Goal: Task Accomplishment & Management: Manage account settings

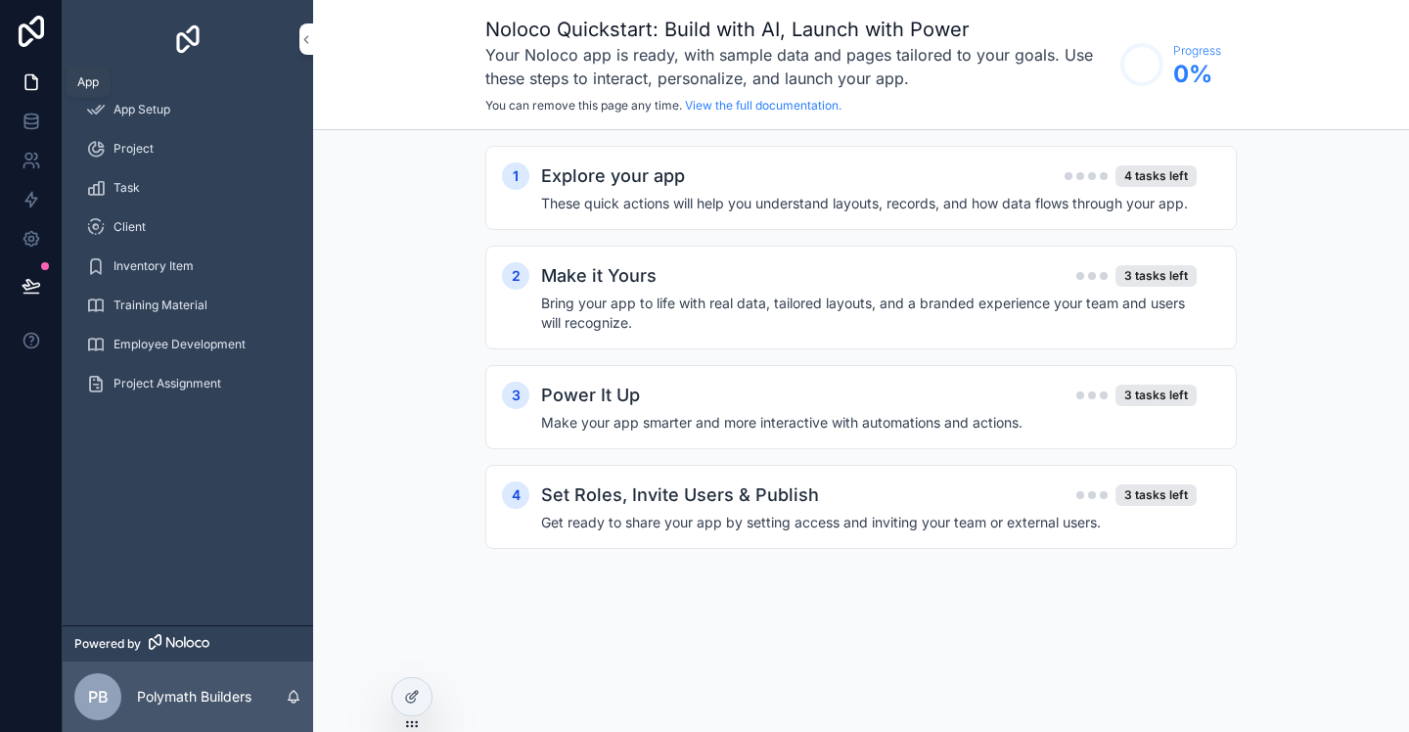
click at [35, 87] on icon at bounding box center [31, 82] width 12 height 15
click at [138, 108] on span "App Setup" at bounding box center [142, 110] width 57 height 16
click at [146, 149] on span "Project" at bounding box center [134, 149] width 40 height 16
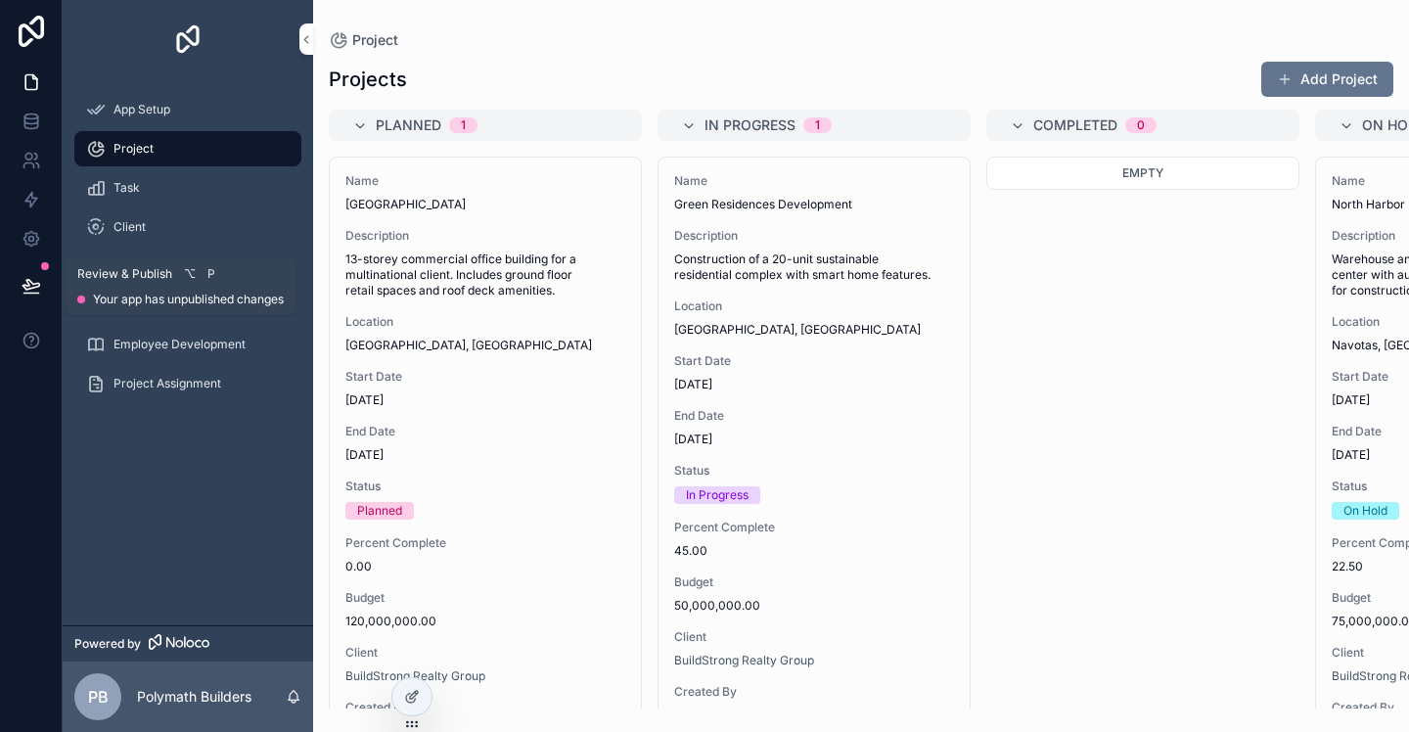
click at [39, 292] on icon at bounding box center [32, 286] width 20 height 20
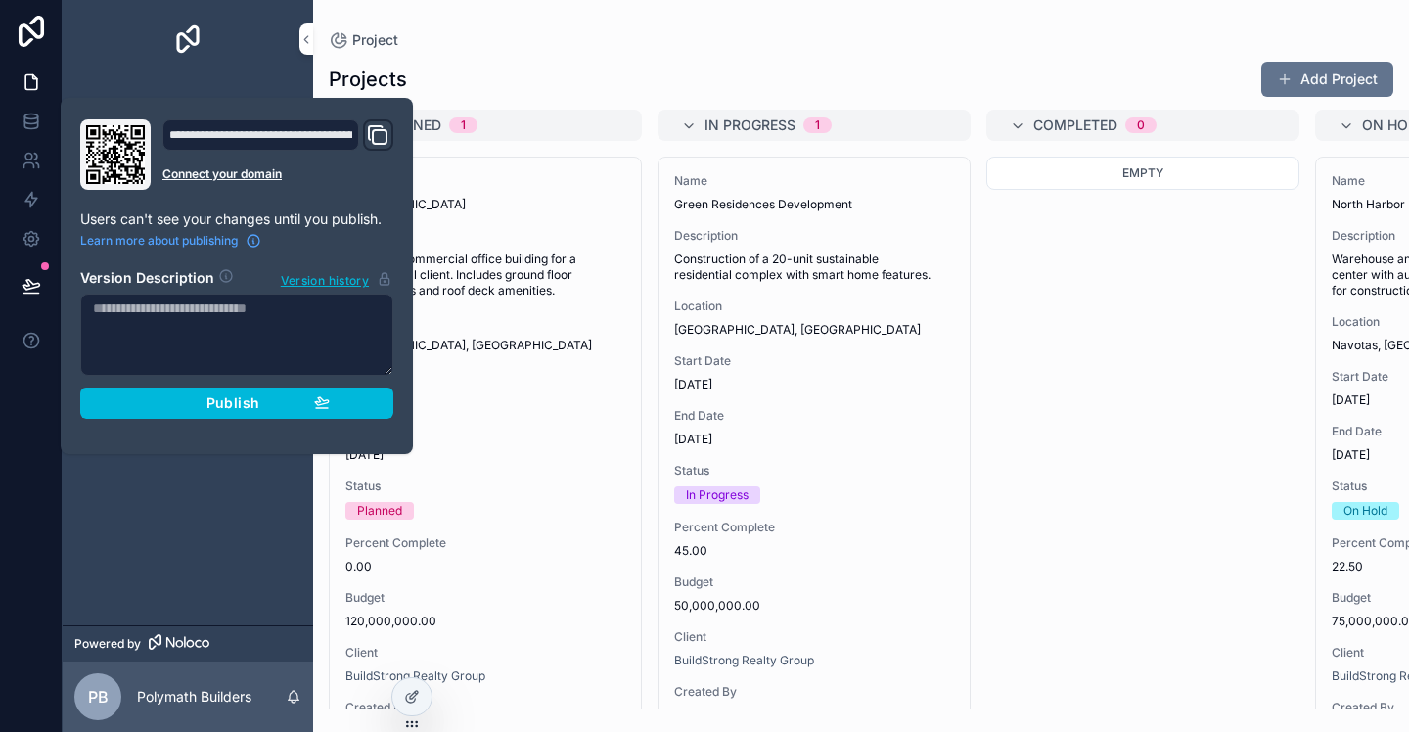
click at [262, 405] on div "Publish" at bounding box center [237, 403] width 186 height 18
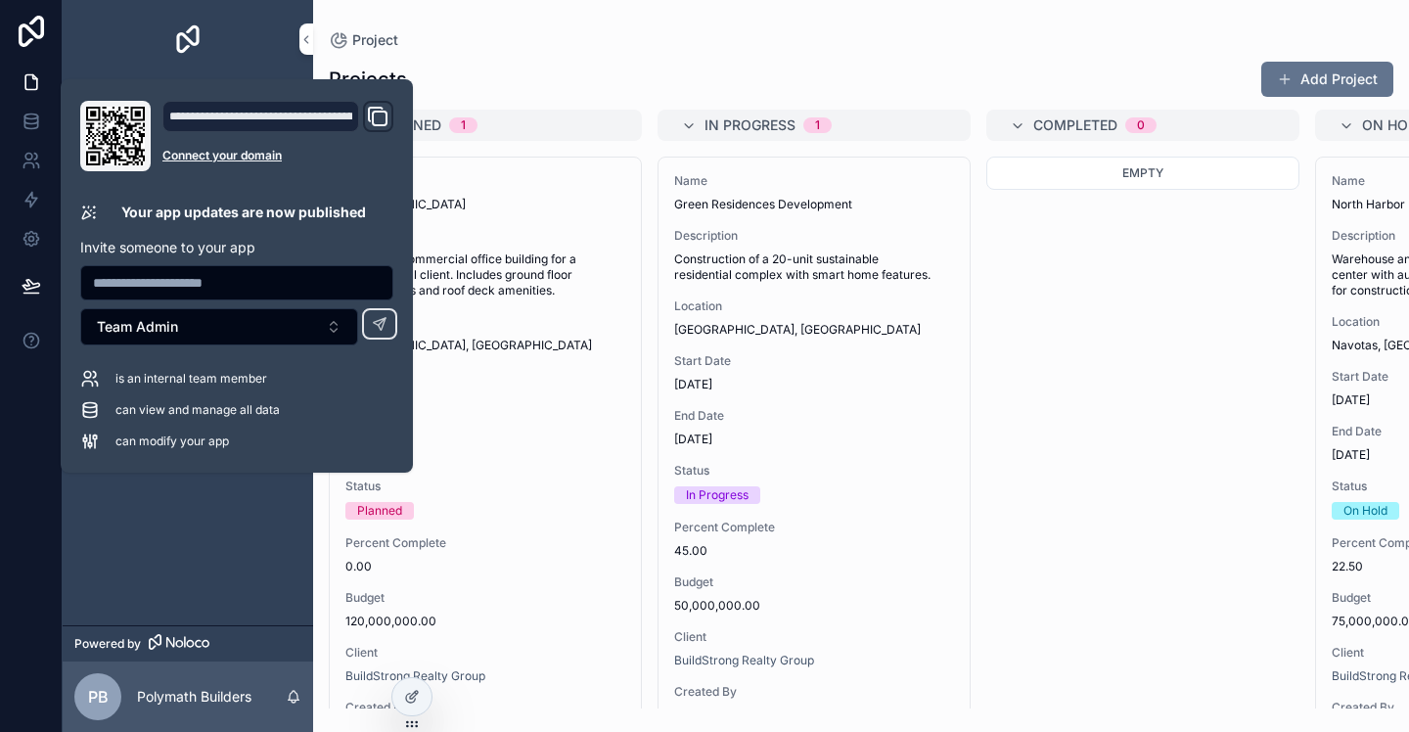
click at [246, 56] on div "scrollable content" at bounding box center [188, 39] width 251 height 78
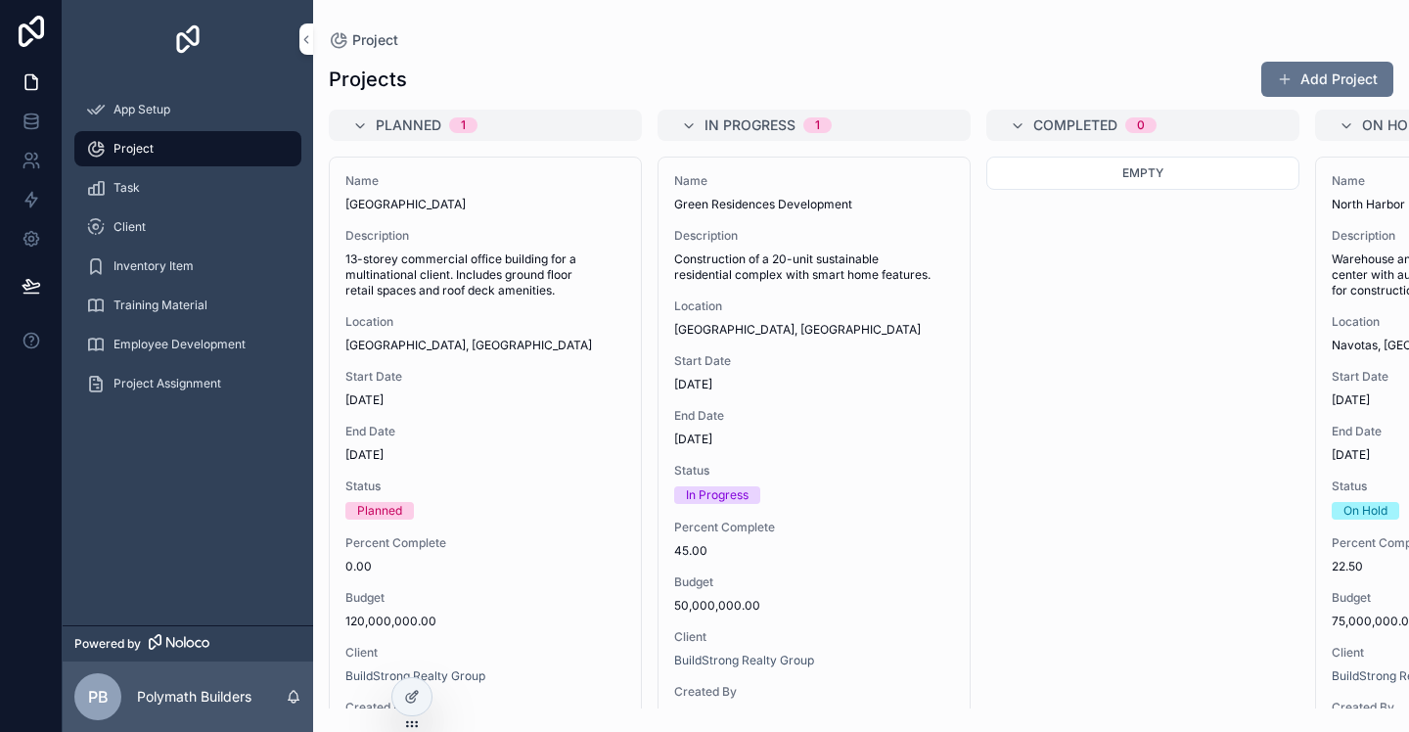
click at [139, 114] on span "App Setup" at bounding box center [142, 110] width 57 height 16
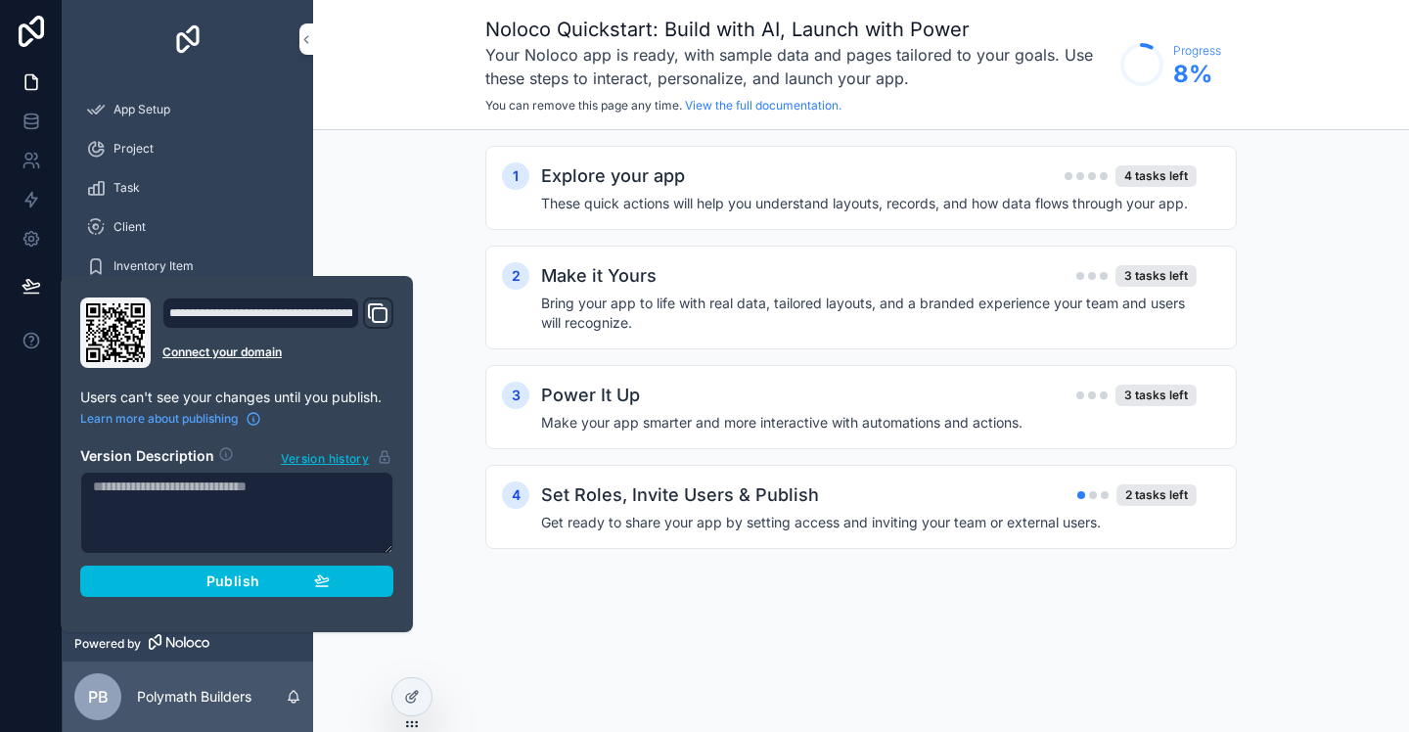
click at [269, 585] on div "Publish" at bounding box center [237, 581] width 186 height 18
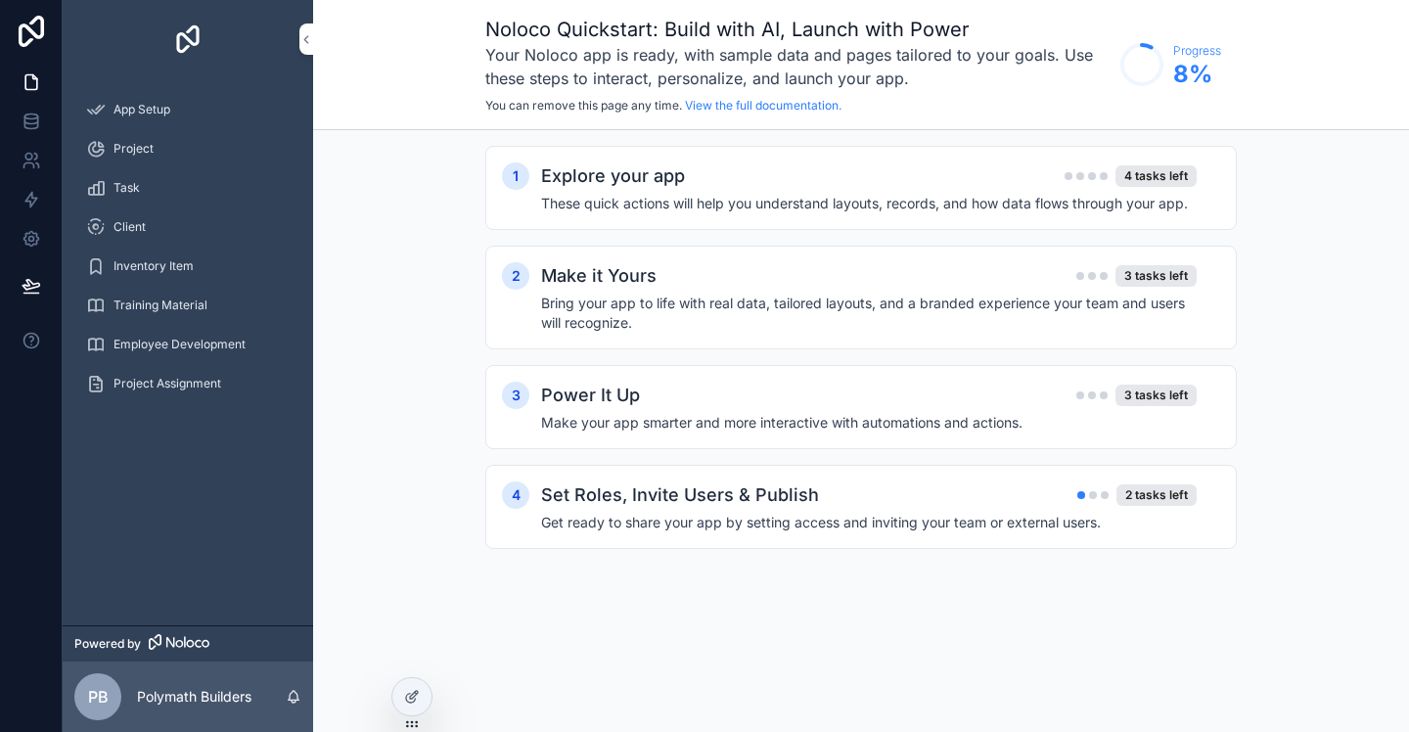
click at [465, 183] on div "1 Explore your app 4 tasks left These quick actions will help you understand la…" at bounding box center [861, 367] width 1096 height 474
click at [907, 199] on h4 "These quick actions will help you understand layouts, records, and how data flo…" at bounding box center [869, 204] width 656 height 20
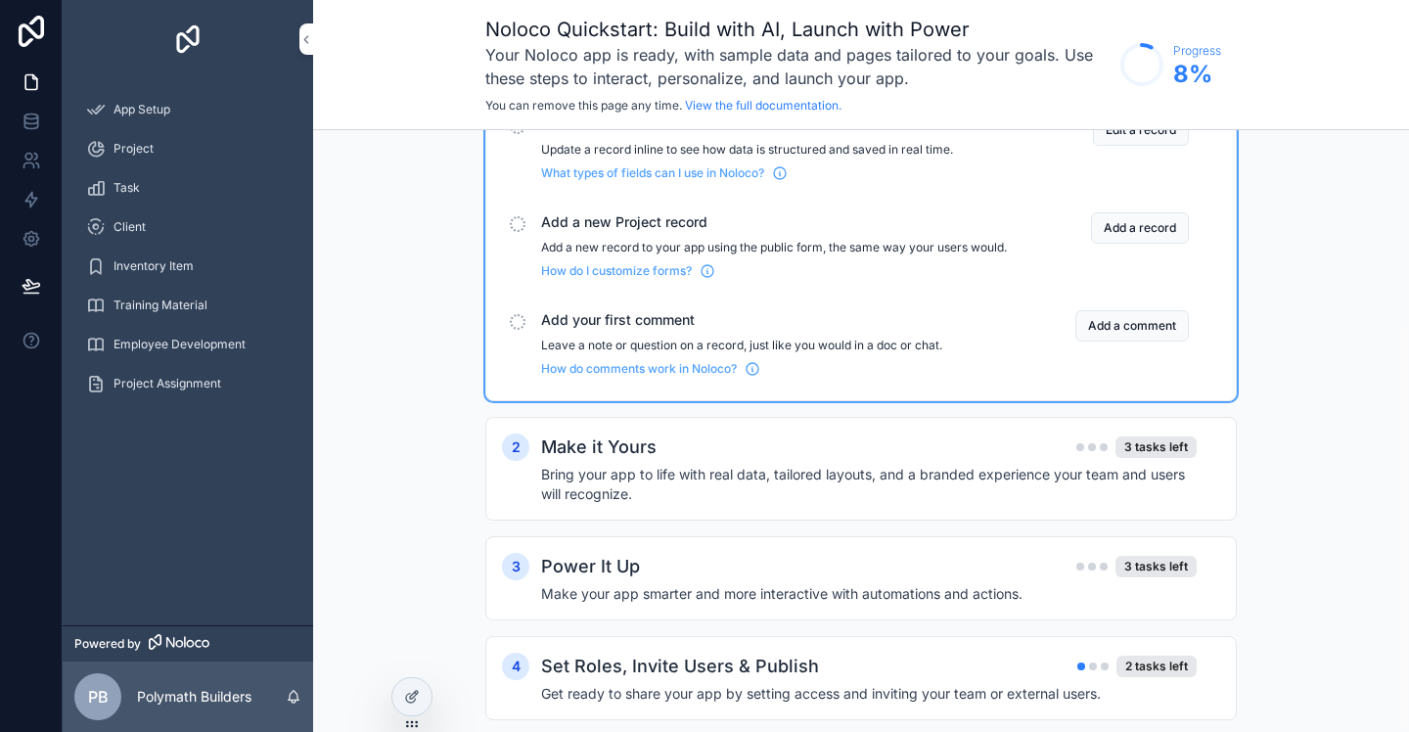
scroll to position [287, 0]
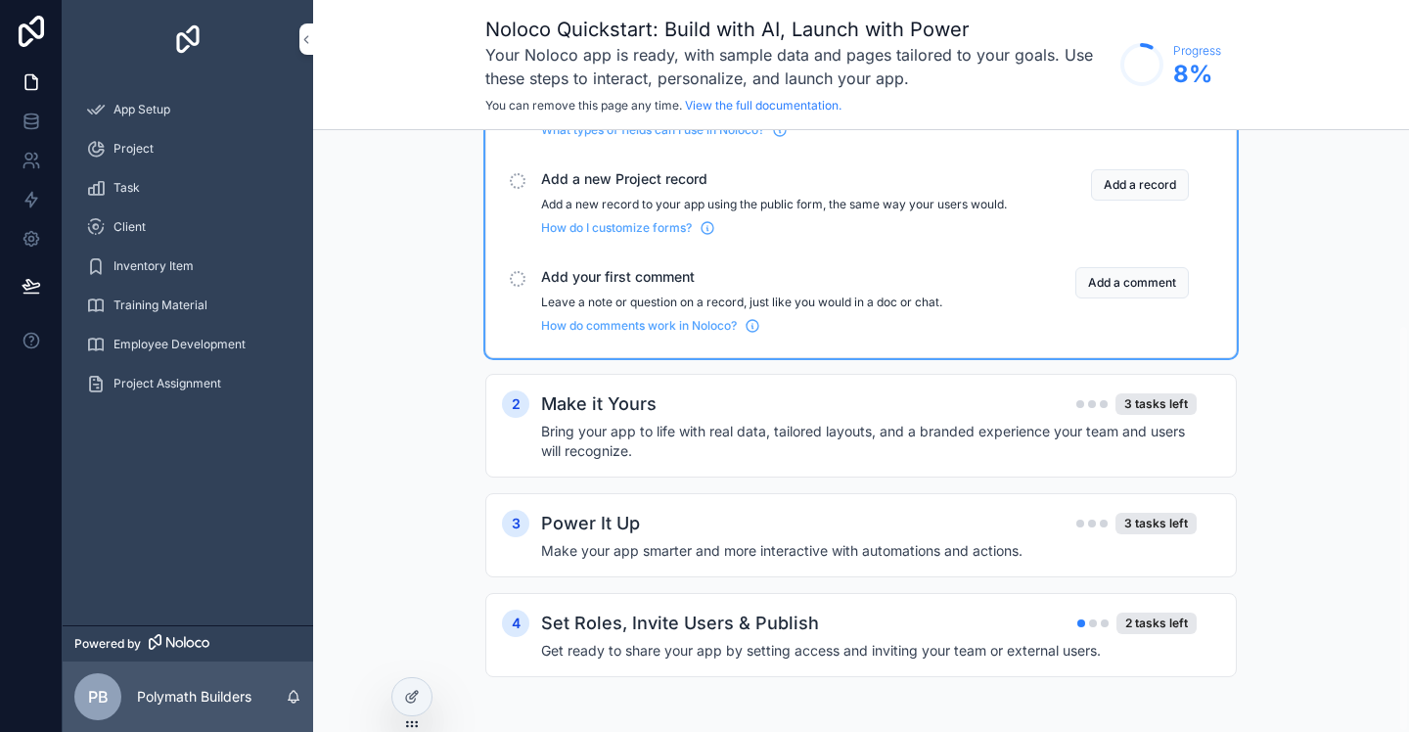
click at [1045, 407] on div "Make it Yours 3 tasks left" at bounding box center [869, 403] width 656 height 27
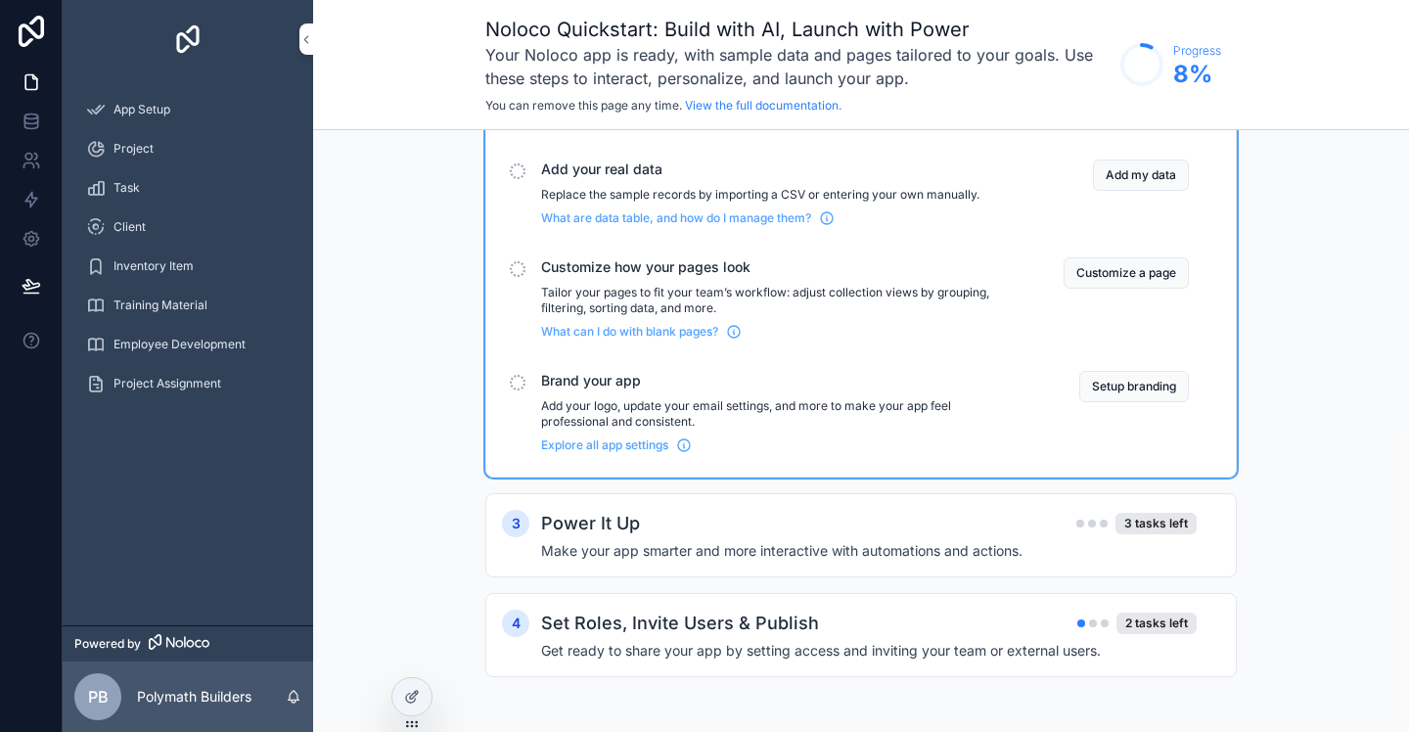
scroll to position [619, 0]
click at [1019, 526] on div "Power It Up 3 tasks left" at bounding box center [869, 523] width 656 height 27
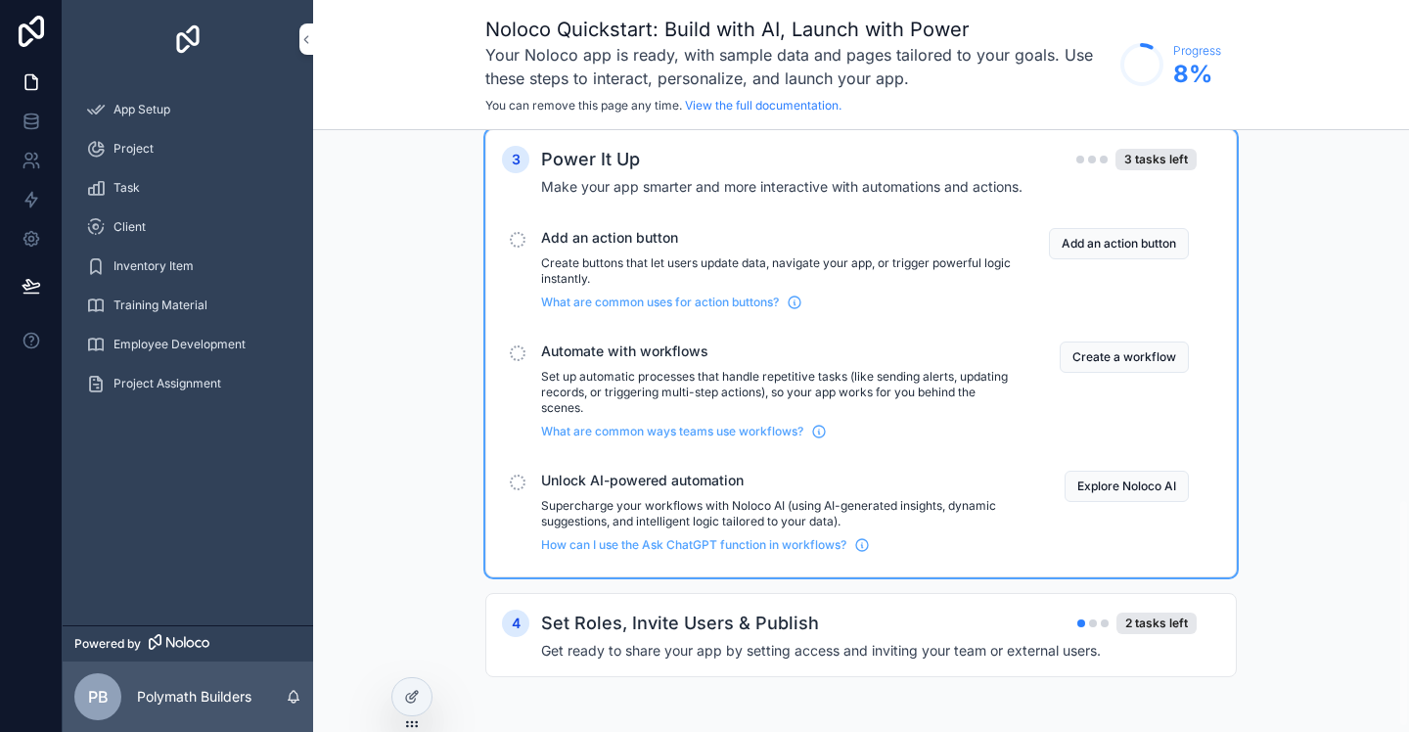
scroll to position [983, 0]
click at [910, 635] on div "Set Roles, Invite Users & Publish 2 tasks left" at bounding box center [869, 623] width 656 height 27
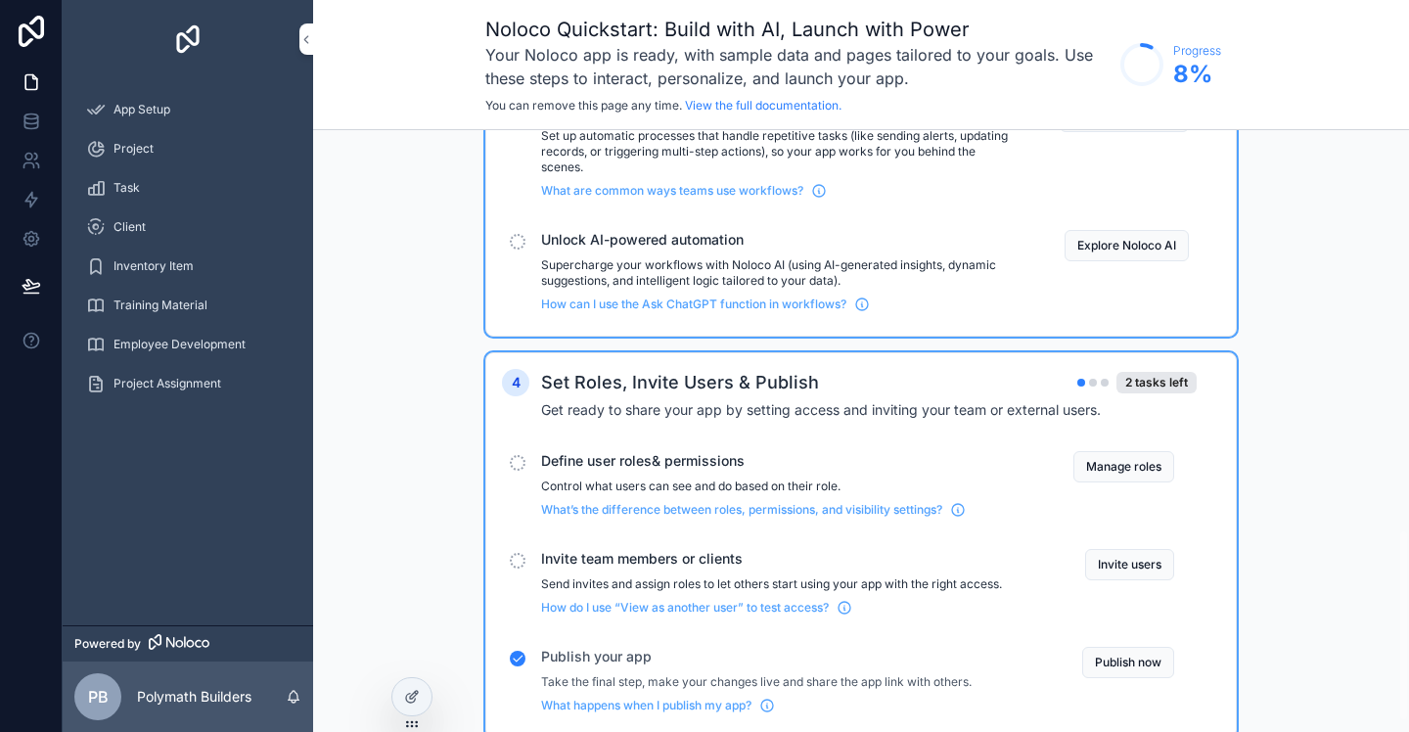
scroll to position [1285, 0]
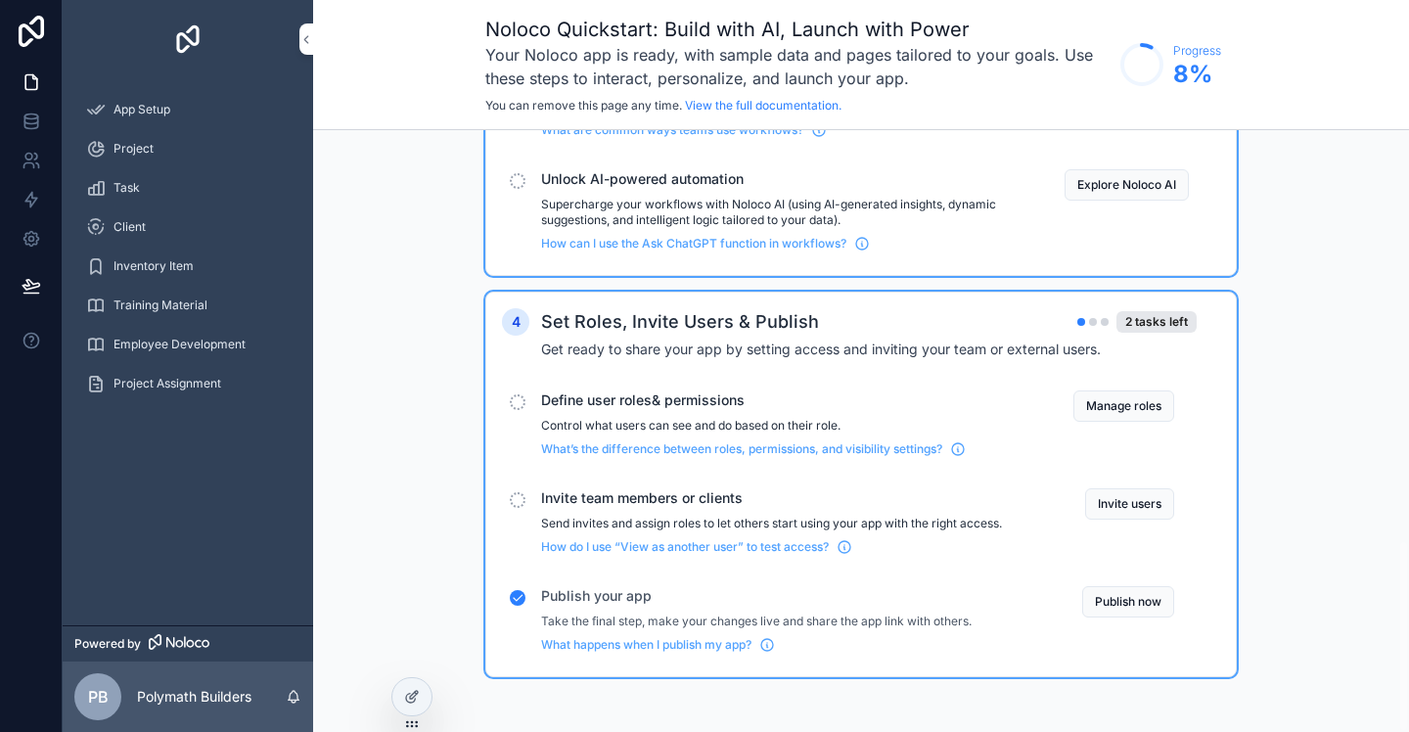
click at [1127, 602] on button "Publish now" at bounding box center [1128, 601] width 92 height 31
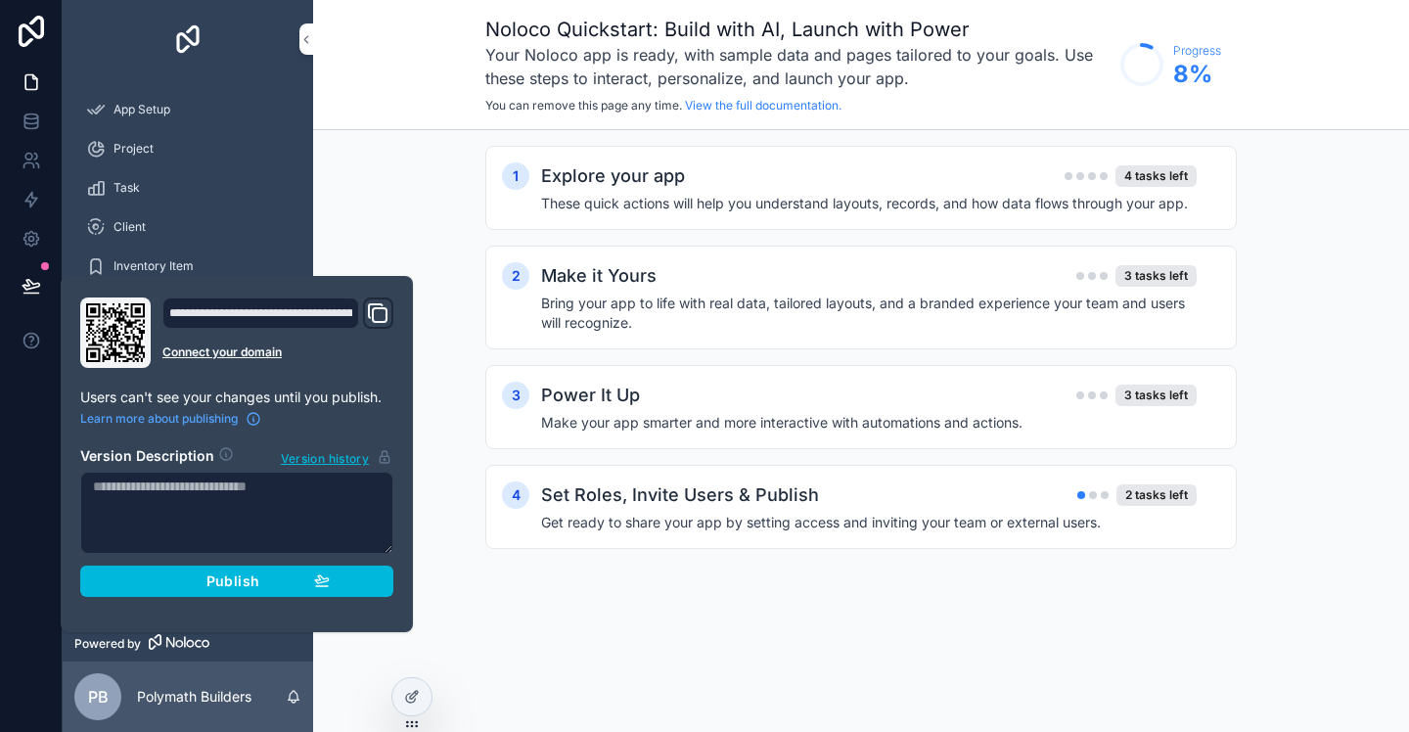
click at [312, 583] on div "Publish" at bounding box center [237, 581] width 186 height 18
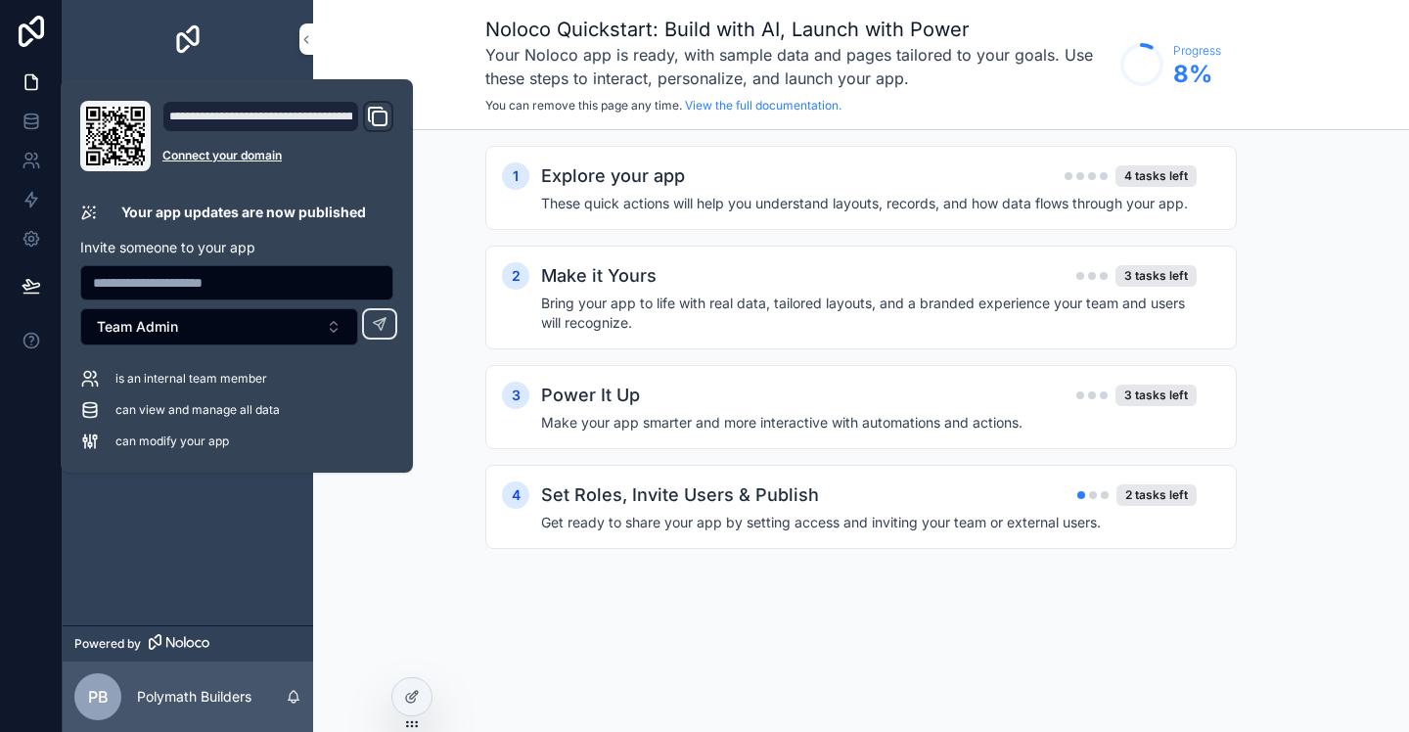
click at [250, 74] on div "scrollable content" at bounding box center [188, 39] width 251 height 78
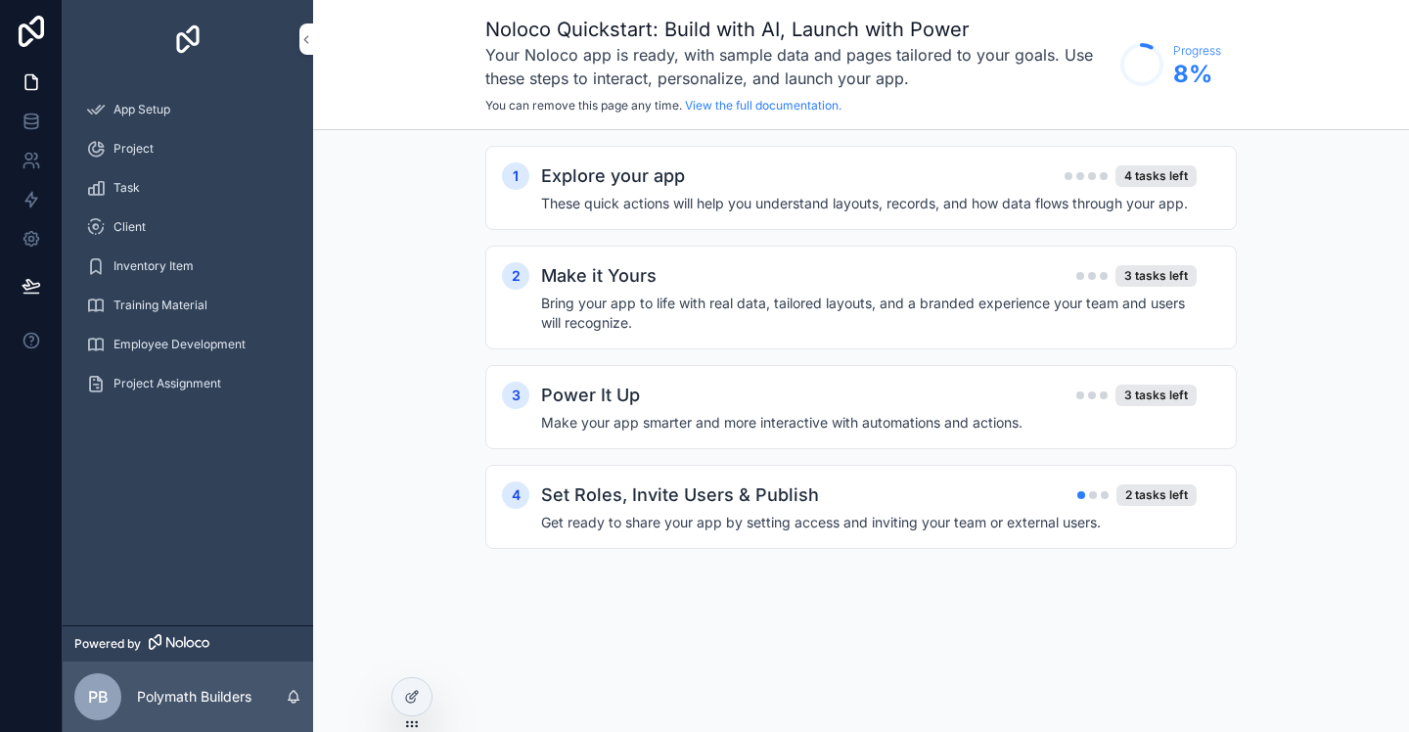
click at [26, 37] on icon at bounding box center [31, 31] width 39 height 31
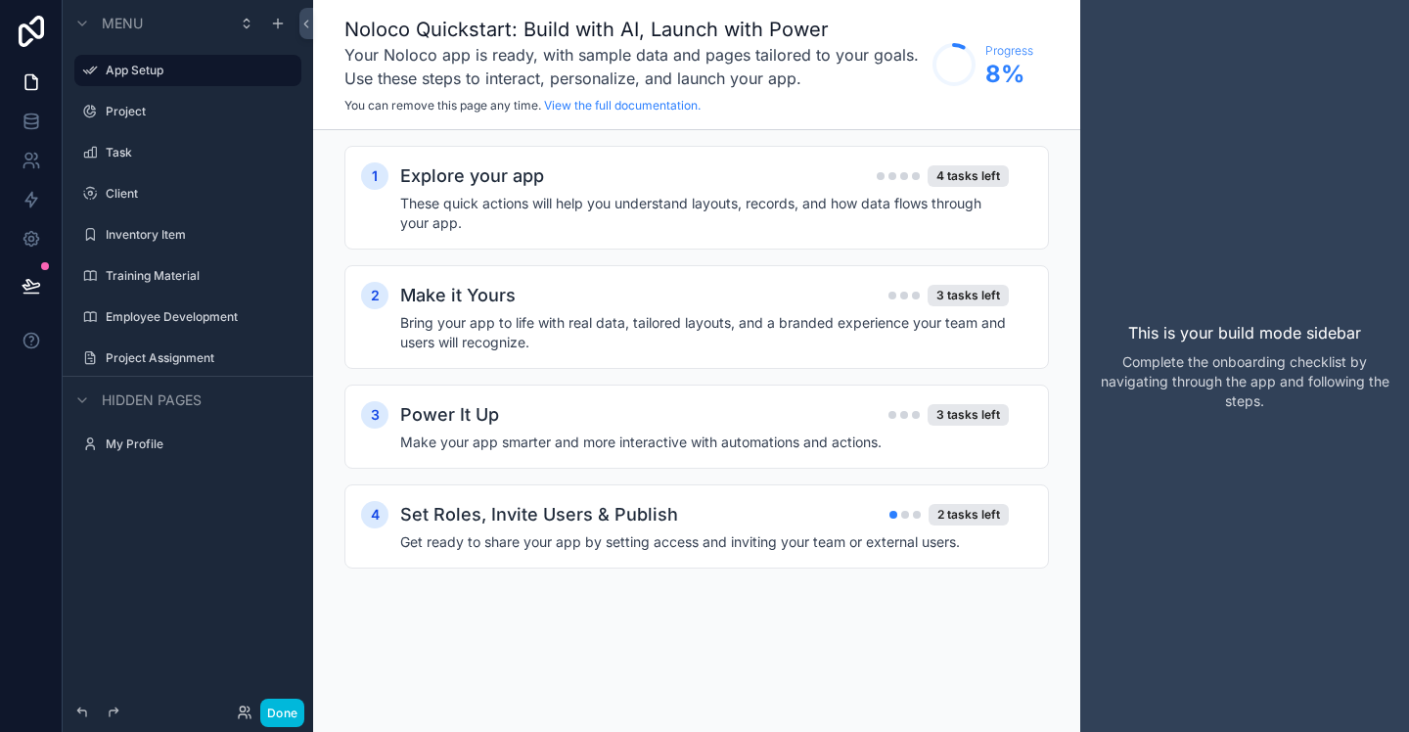
click at [202, 111] on label "Project" at bounding box center [198, 112] width 184 height 16
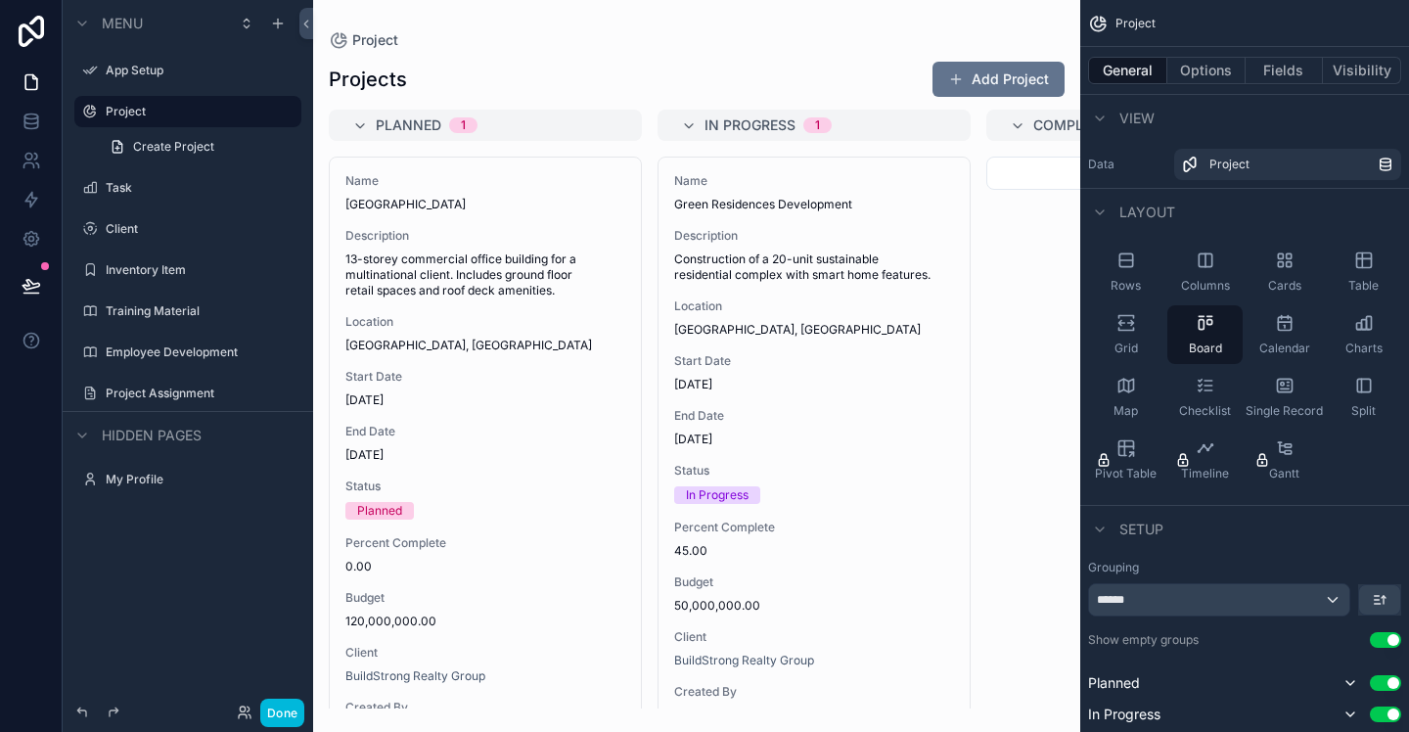
click at [157, 78] on div "App Setup" at bounding box center [202, 71] width 192 height 16
click at [155, 74] on label "App Setup" at bounding box center [198, 71] width 184 height 16
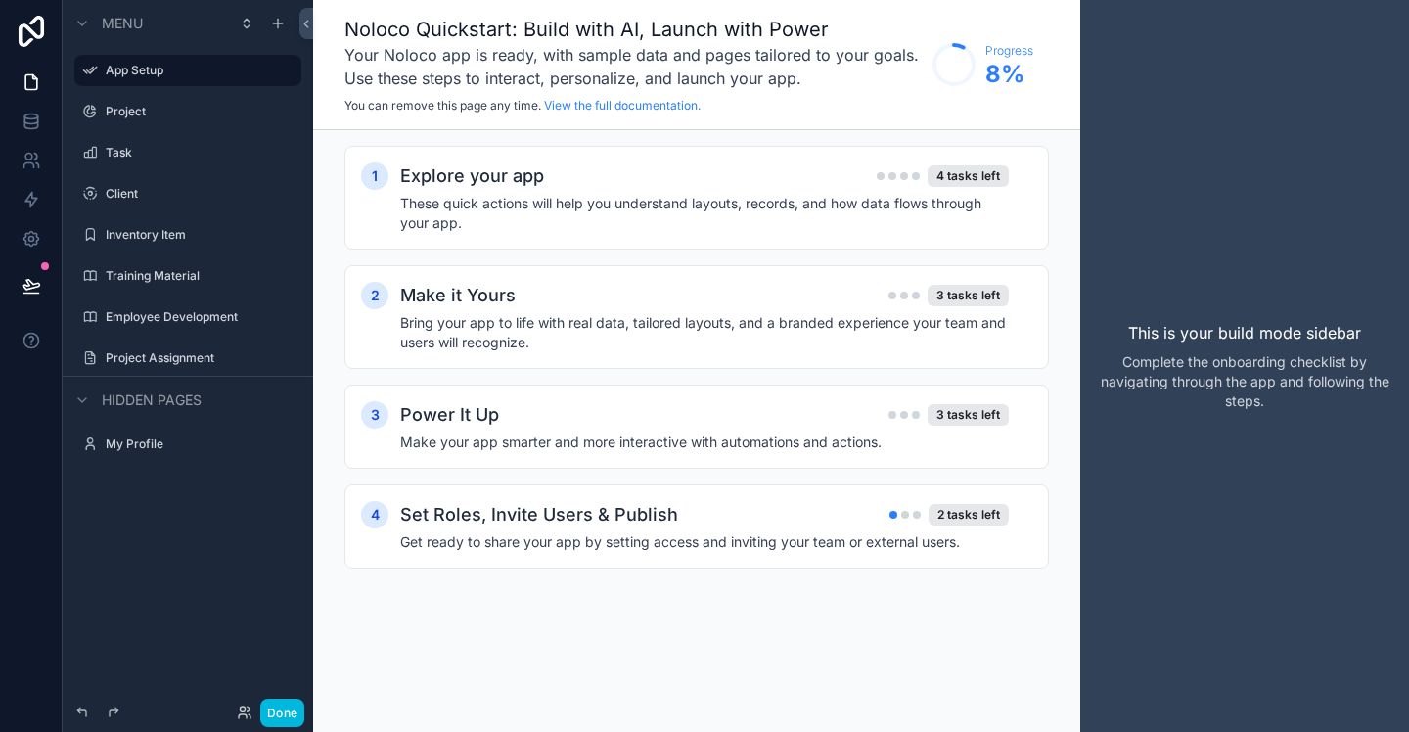
click at [666, 219] on h4 "These quick actions will help you understand layouts, records, and how data flo…" at bounding box center [704, 213] width 609 height 39
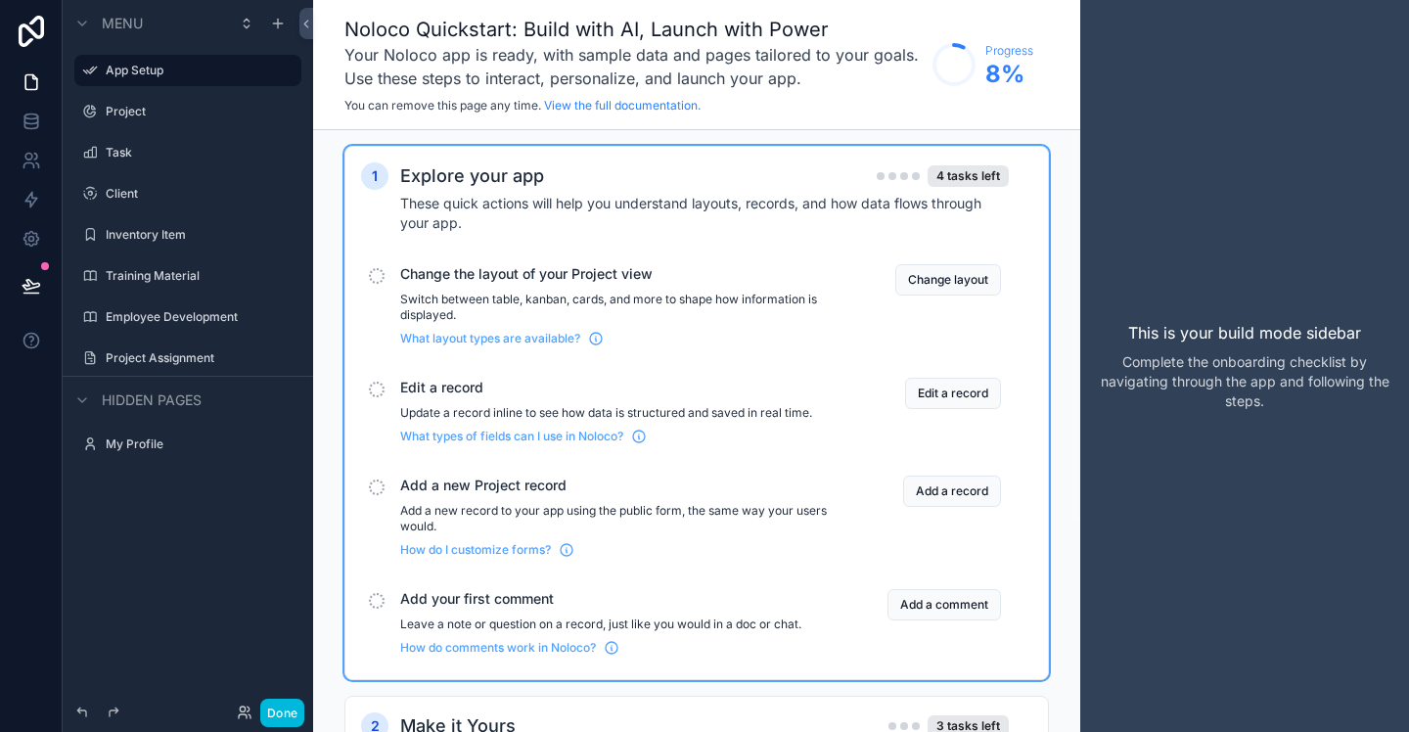
click at [935, 282] on button "Change layout" at bounding box center [948, 279] width 106 height 31
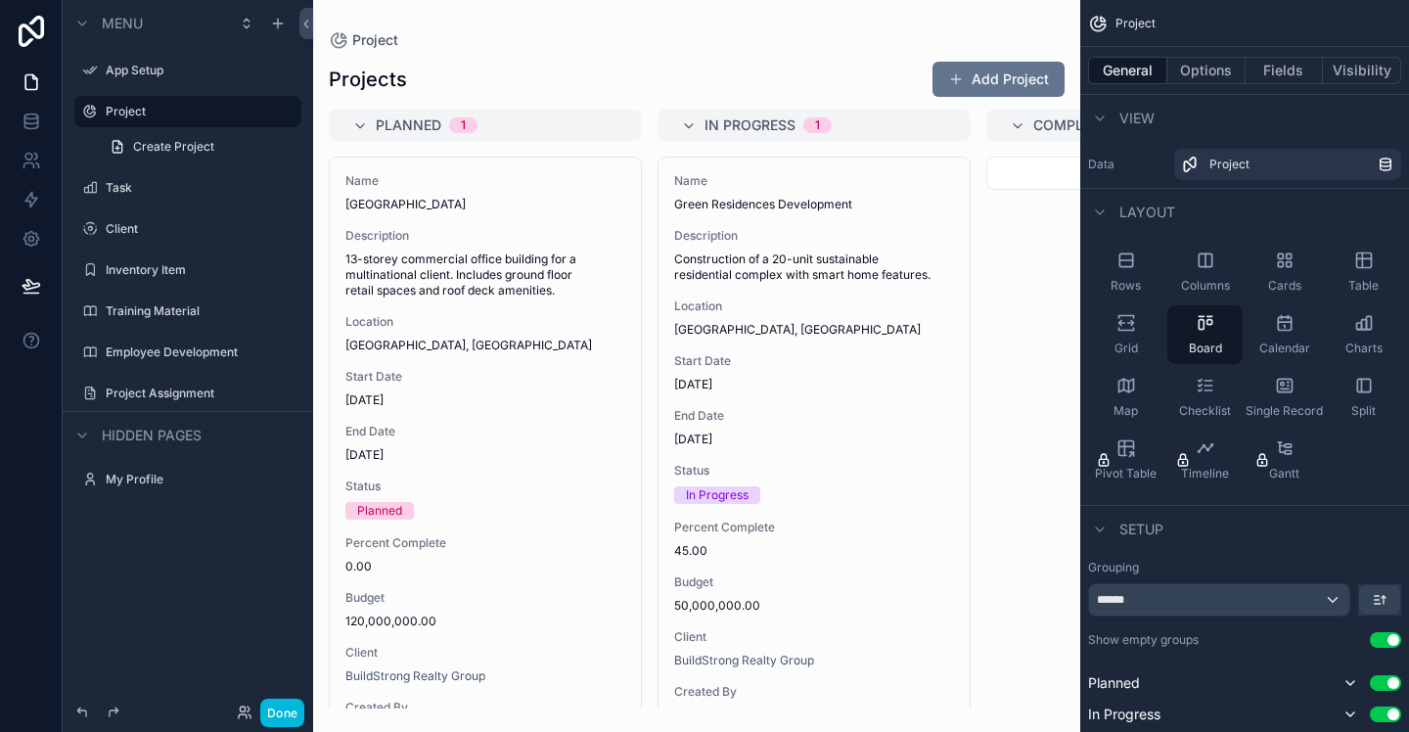
click at [1182, 338] on div "Board" at bounding box center [1204, 334] width 75 height 59
click at [1217, 335] on div "Board" at bounding box center [1204, 334] width 75 height 59
click at [1126, 337] on div "Grid" at bounding box center [1125, 334] width 75 height 59
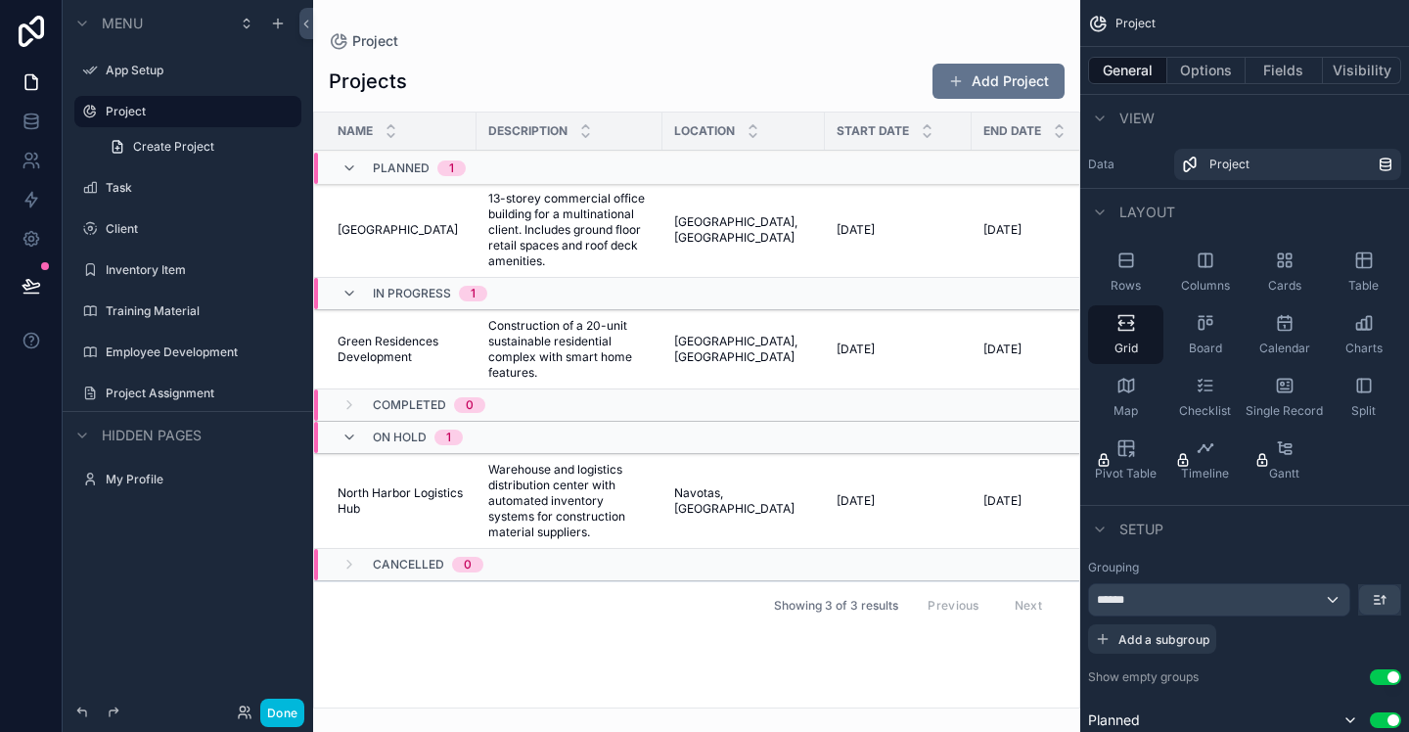
click at [1128, 283] on span "Rows" at bounding box center [1126, 286] width 30 height 16
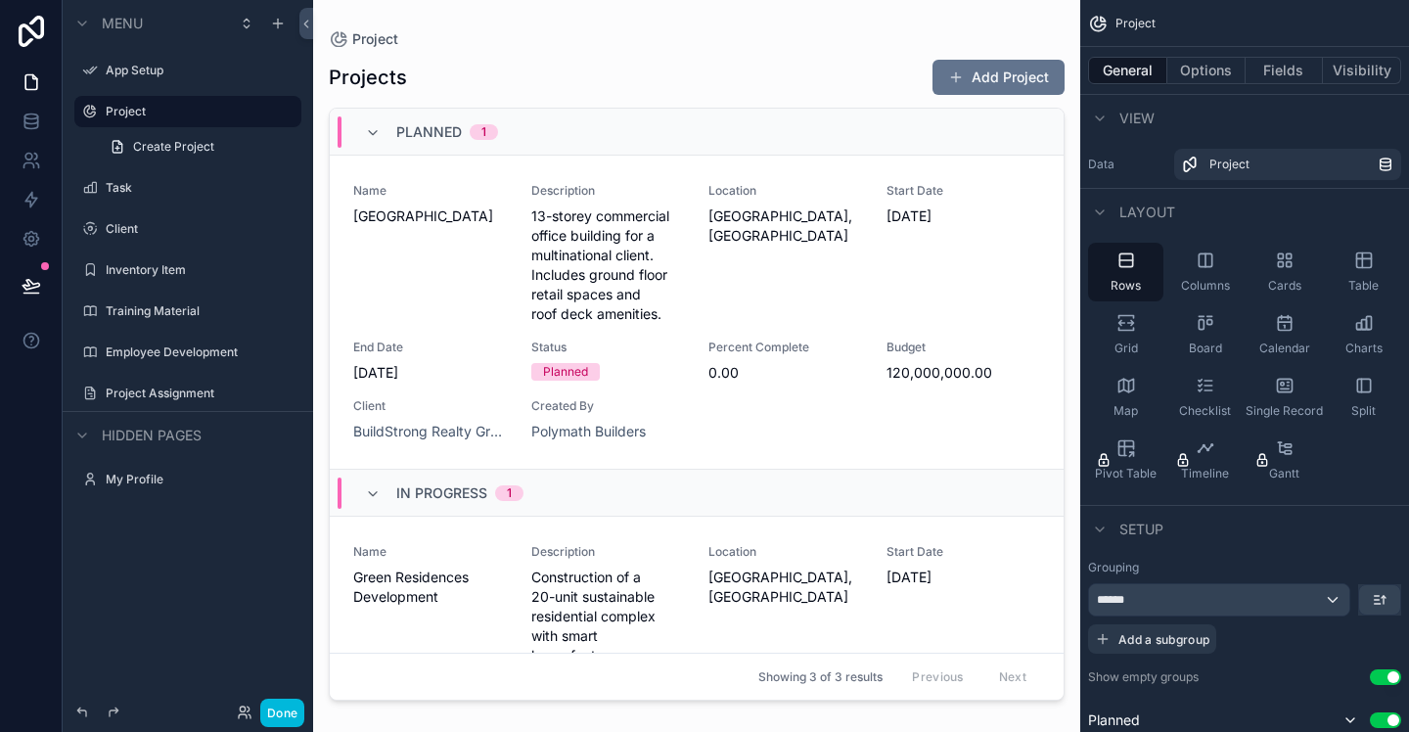
click at [1201, 274] on div "Columns" at bounding box center [1204, 272] width 75 height 59
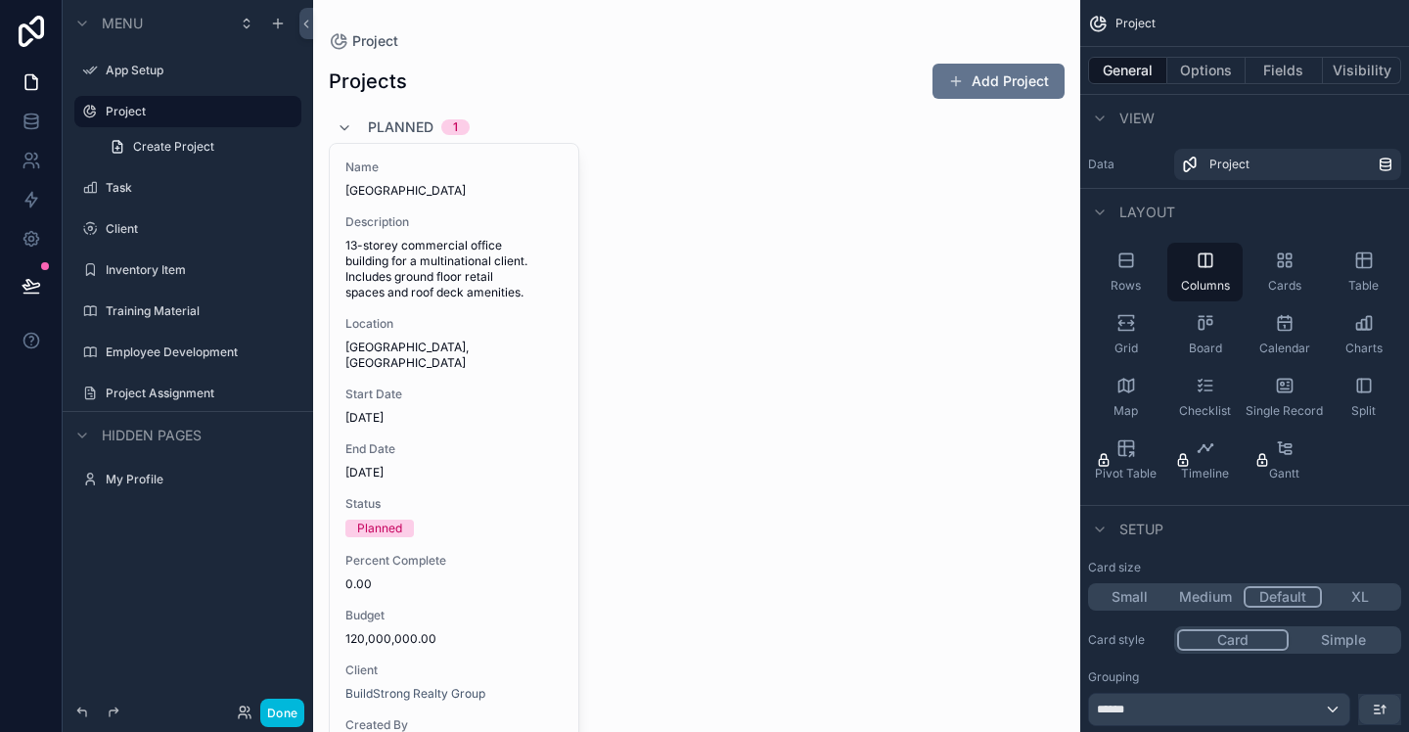
click at [1137, 321] on div "Grid" at bounding box center [1125, 334] width 75 height 59
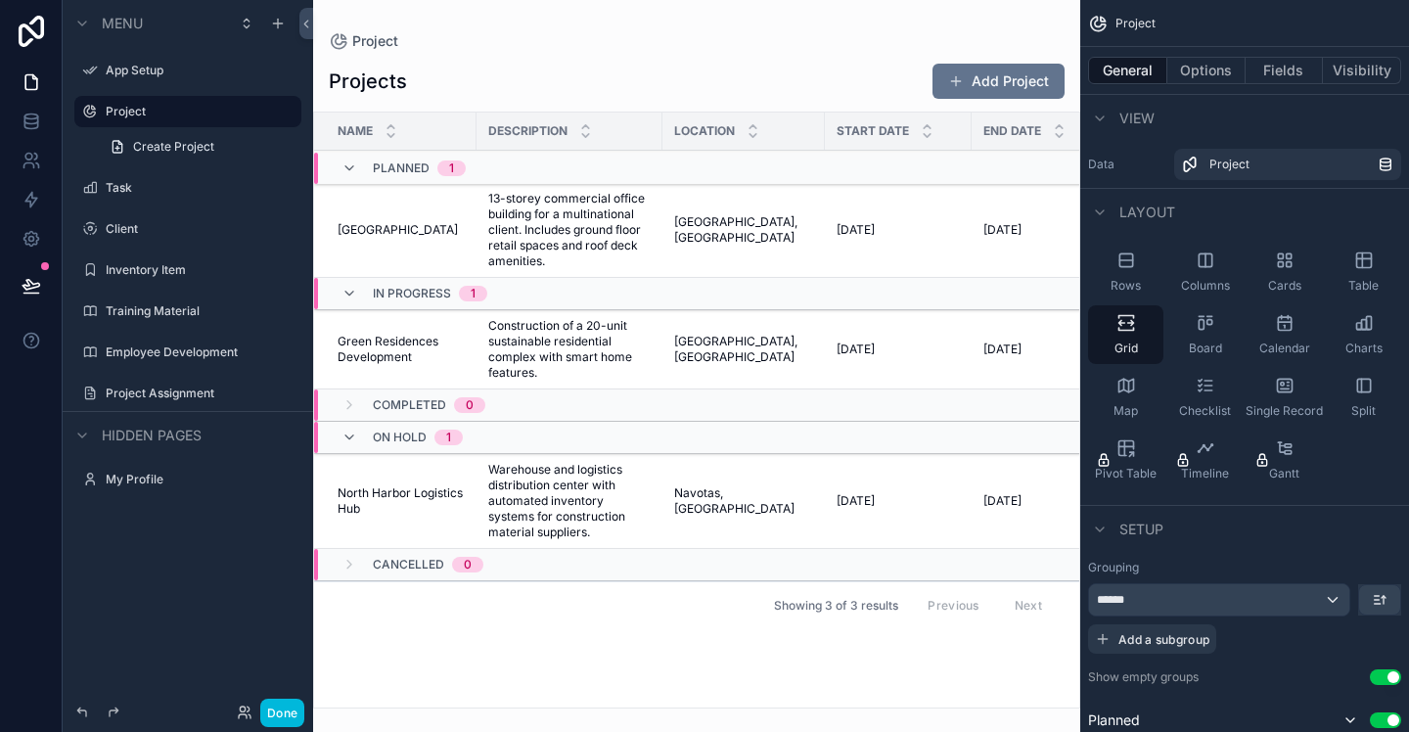
click at [1282, 271] on div "Cards" at bounding box center [1284, 272] width 75 height 59
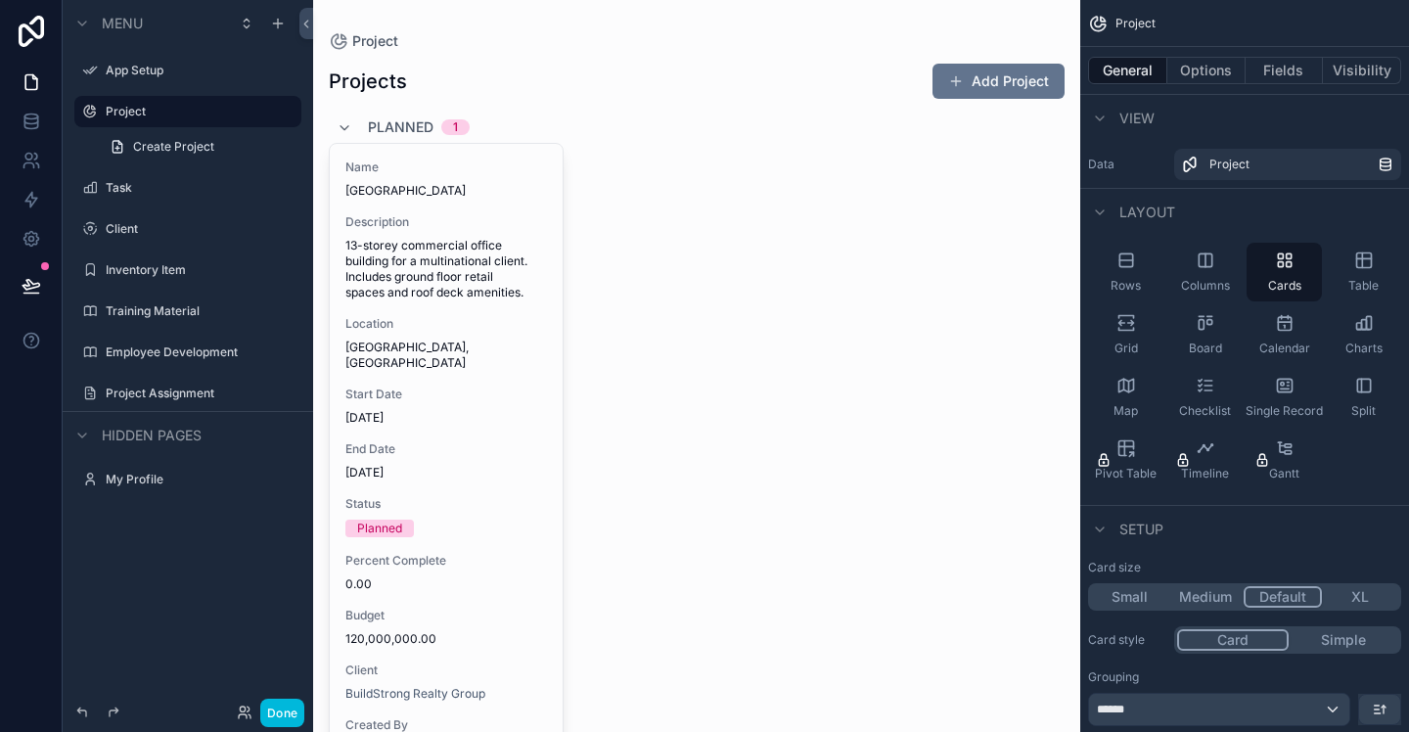
click at [1353, 275] on div "Table" at bounding box center [1363, 272] width 75 height 59
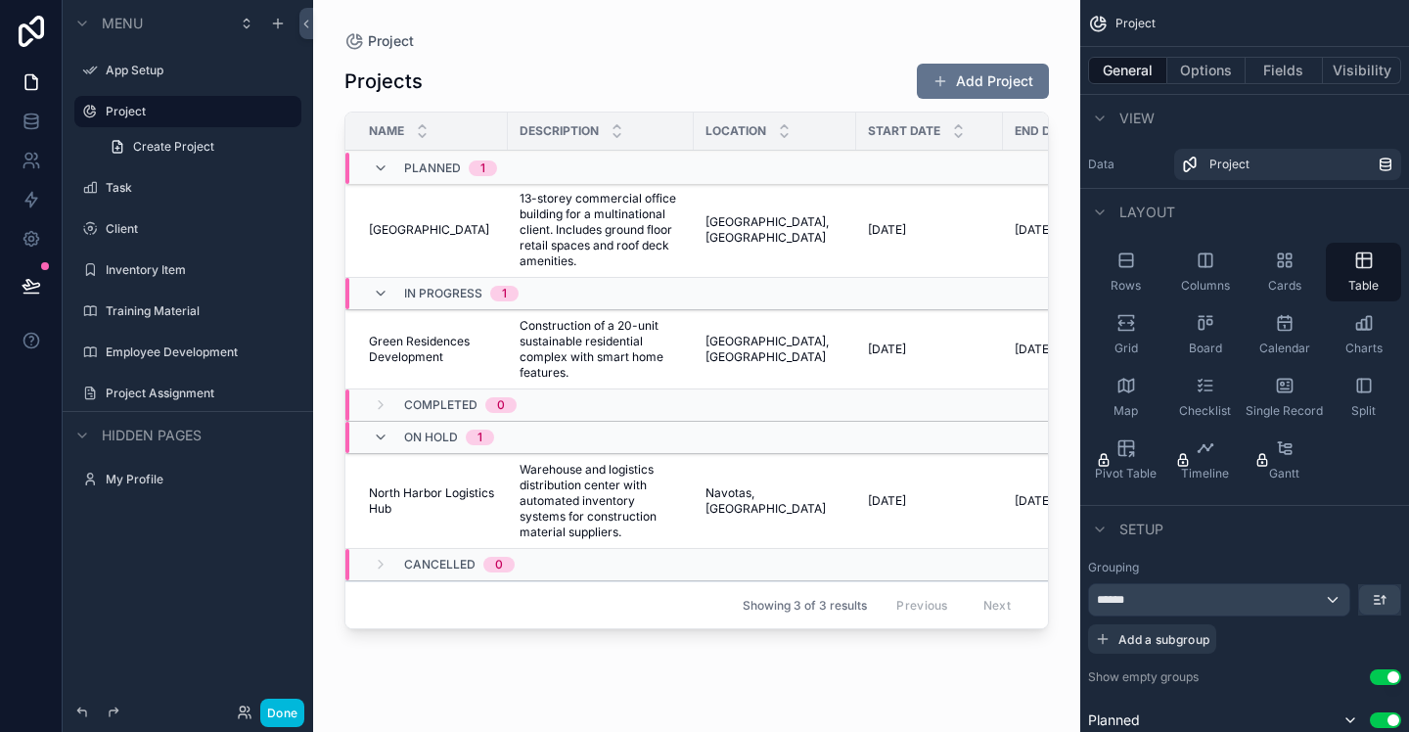
click at [1348, 335] on div "Charts" at bounding box center [1363, 334] width 75 height 59
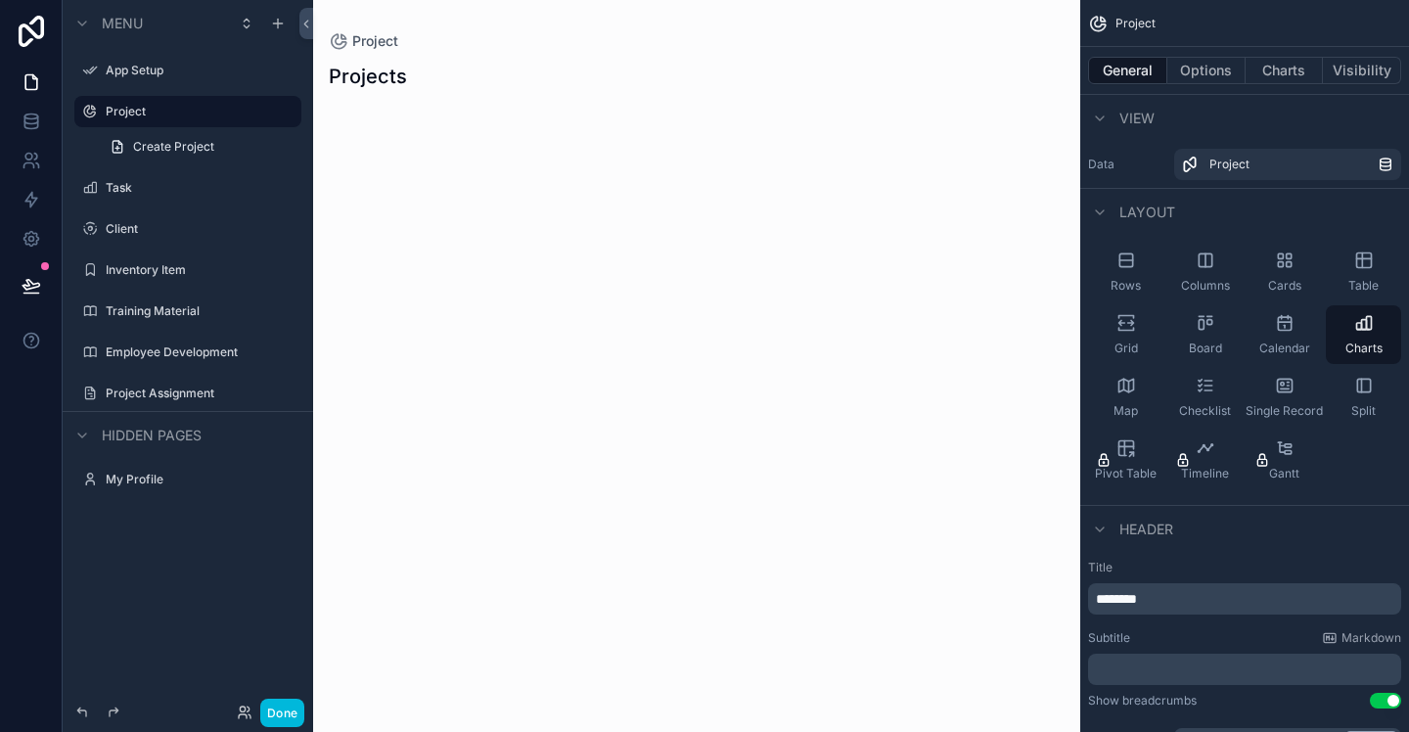
click at [1119, 328] on icon "scrollable content" at bounding box center [1126, 329] width 15 height 3
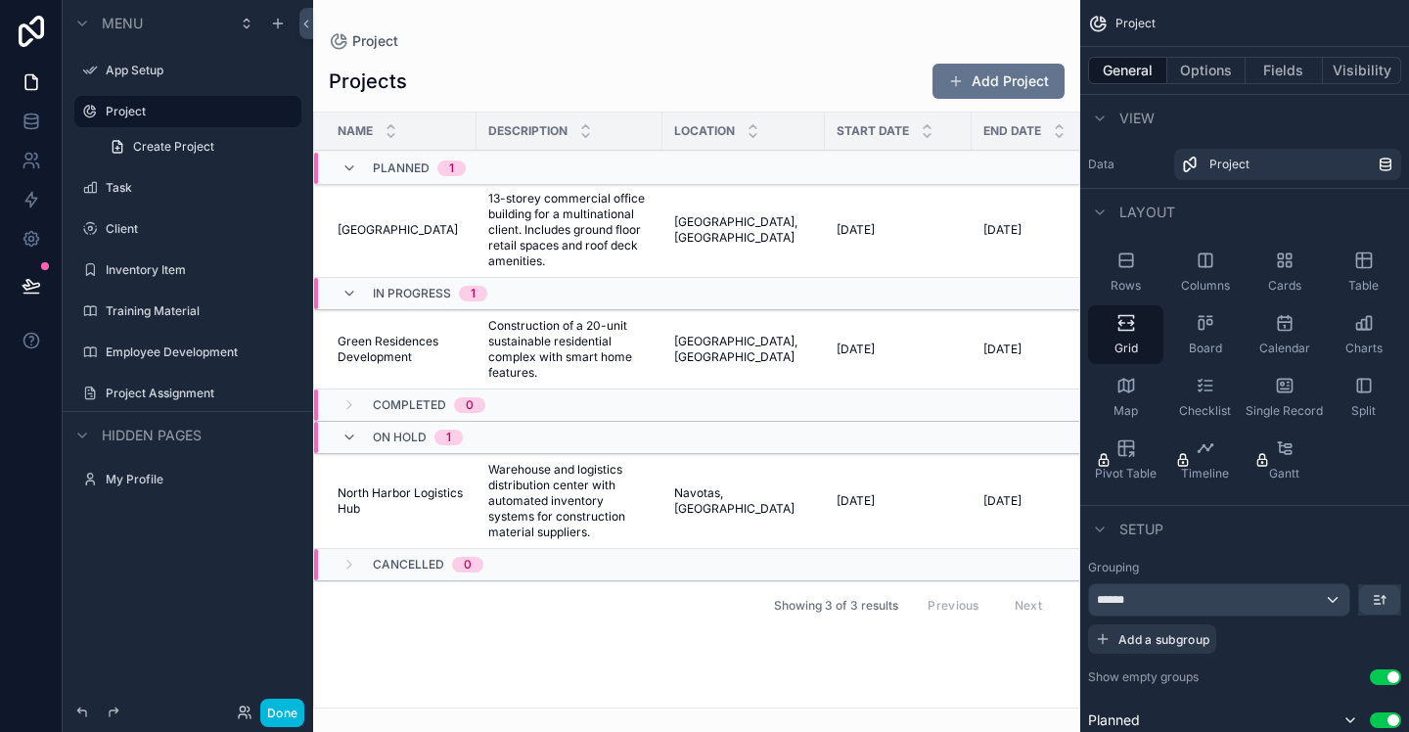
click at [1133, 279] on span "Rows" at bounding box center [1126, 286] width 30 height 16
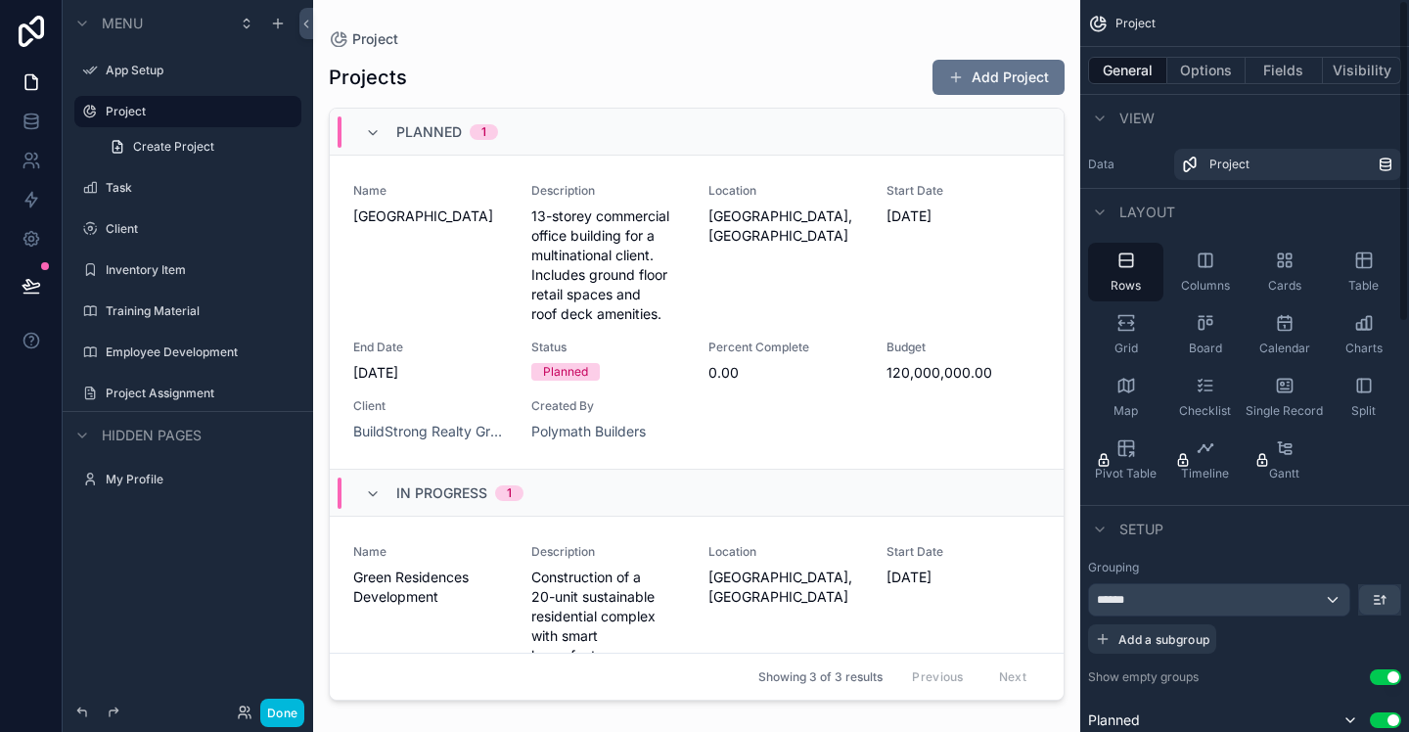
click at [1196, 264] on icon "scrollable content" at bounding box center [1206, 261] width 20 height 20
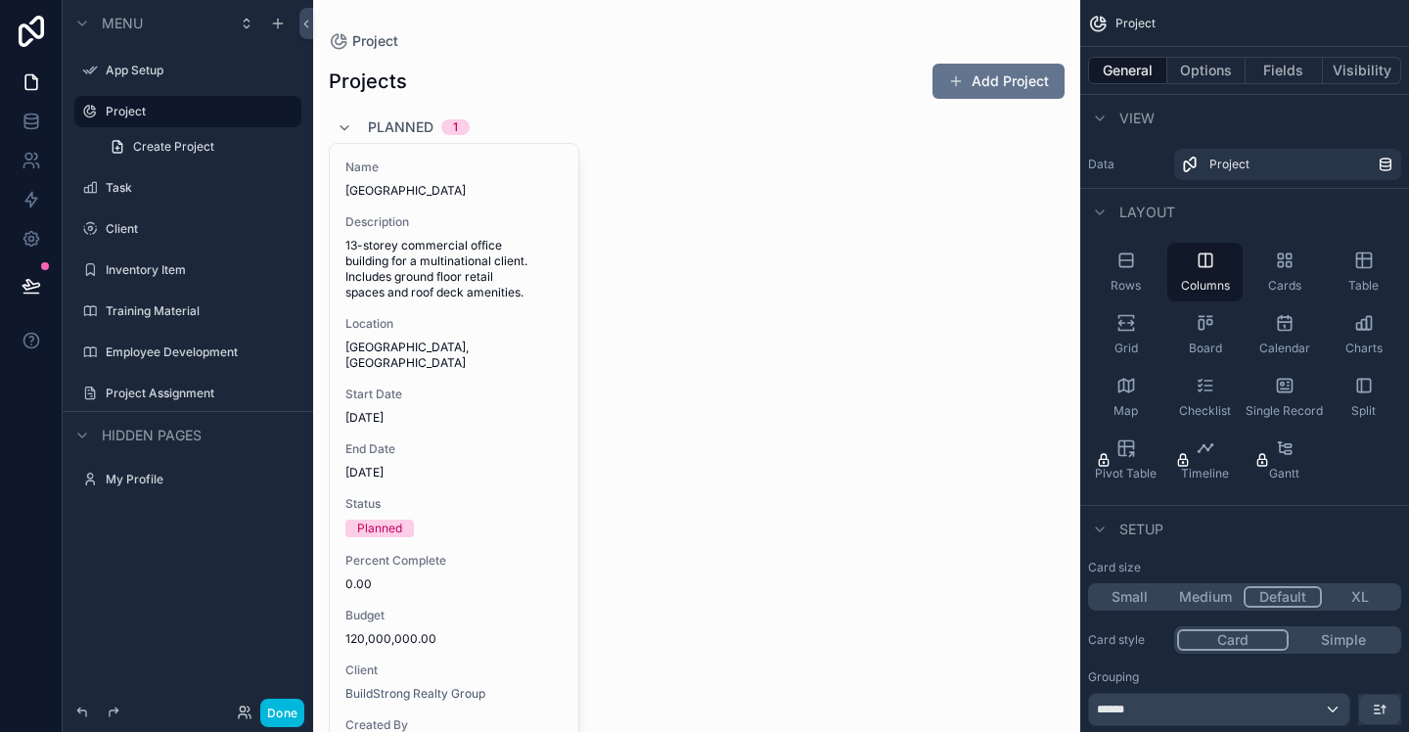
click at [1211, 328] on icon "scrollable content" at bounding box center [1206, 323] width 20 height 20
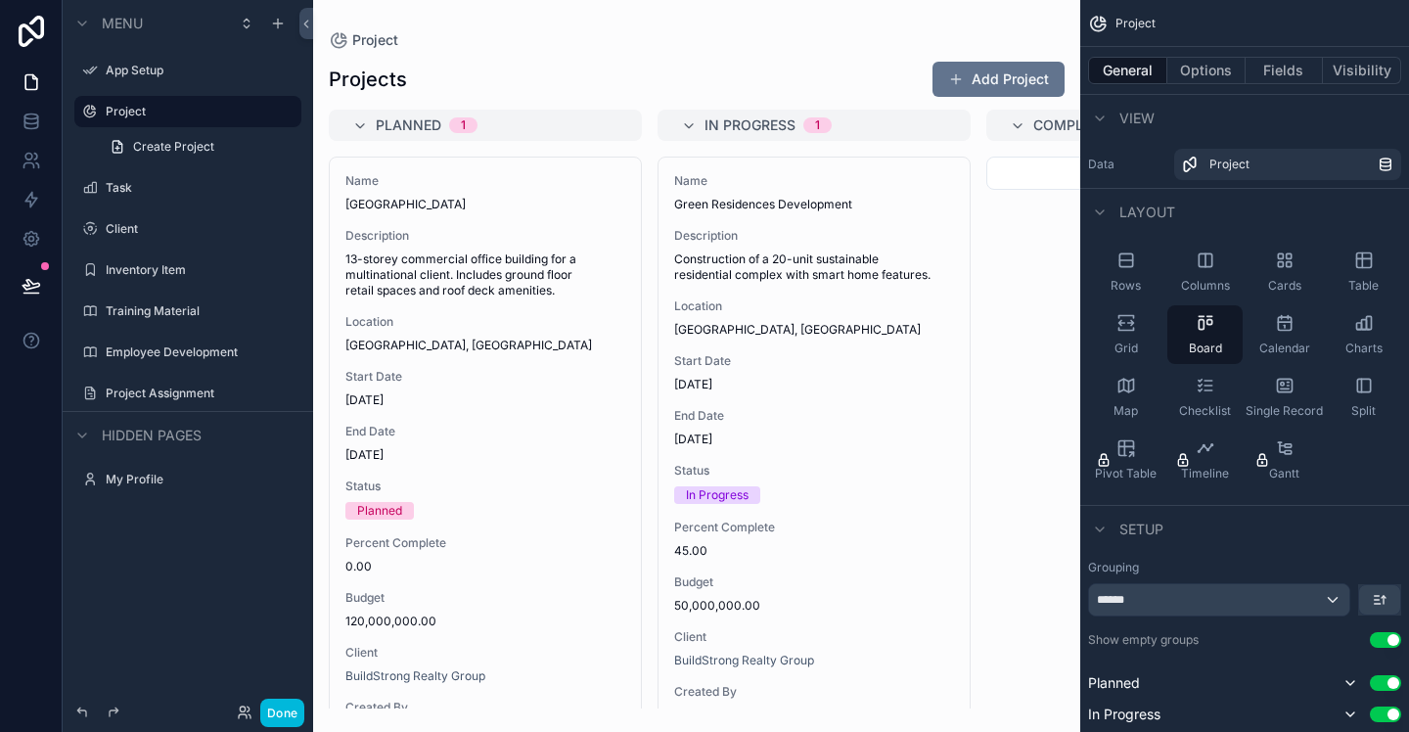
click at [1360, 266] on icon "scrollable content" at bounding box center [1364, 261] width 20 height 20
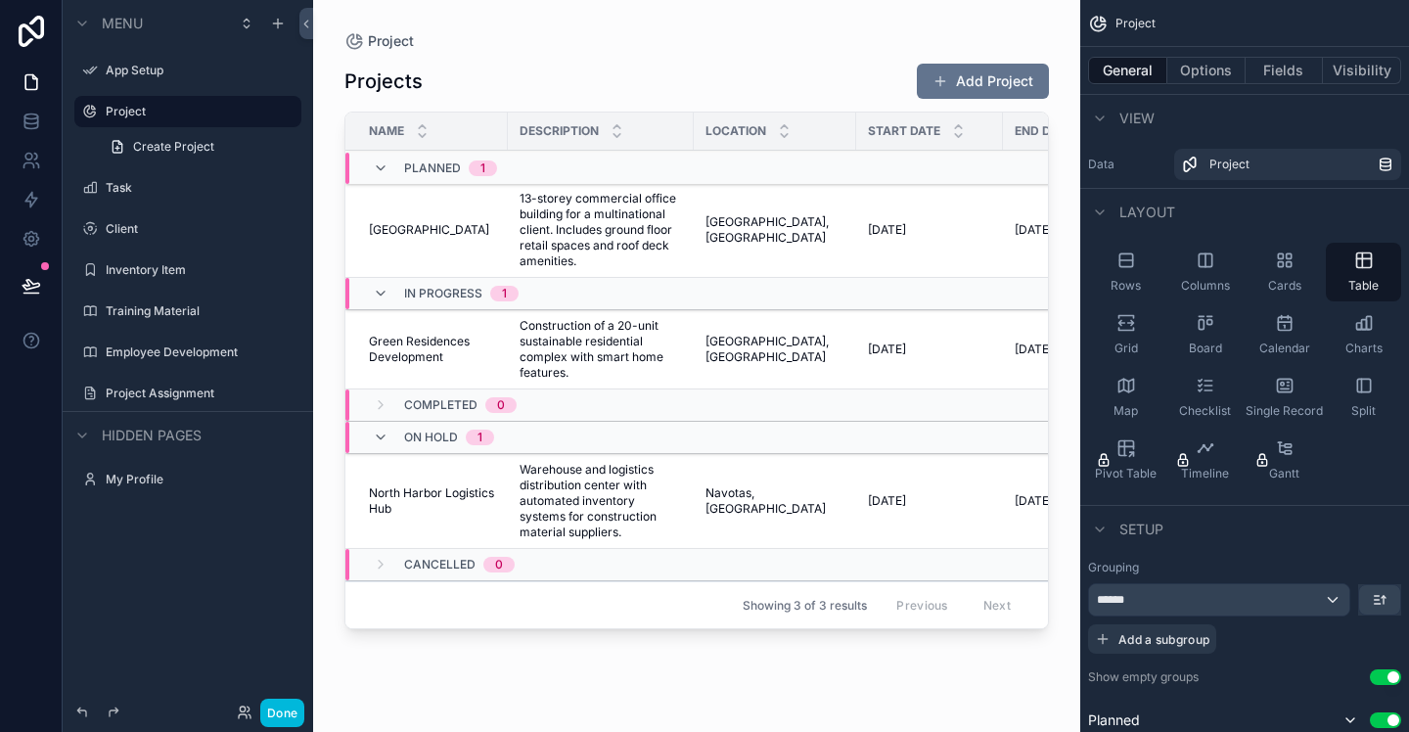
click at [162, 78] on div "App Setup" at bounding box center [202, 71] width 192 height 16
click at [152, 74] on label "App Setup" at bounding box center [198, 71] width 184 height 16
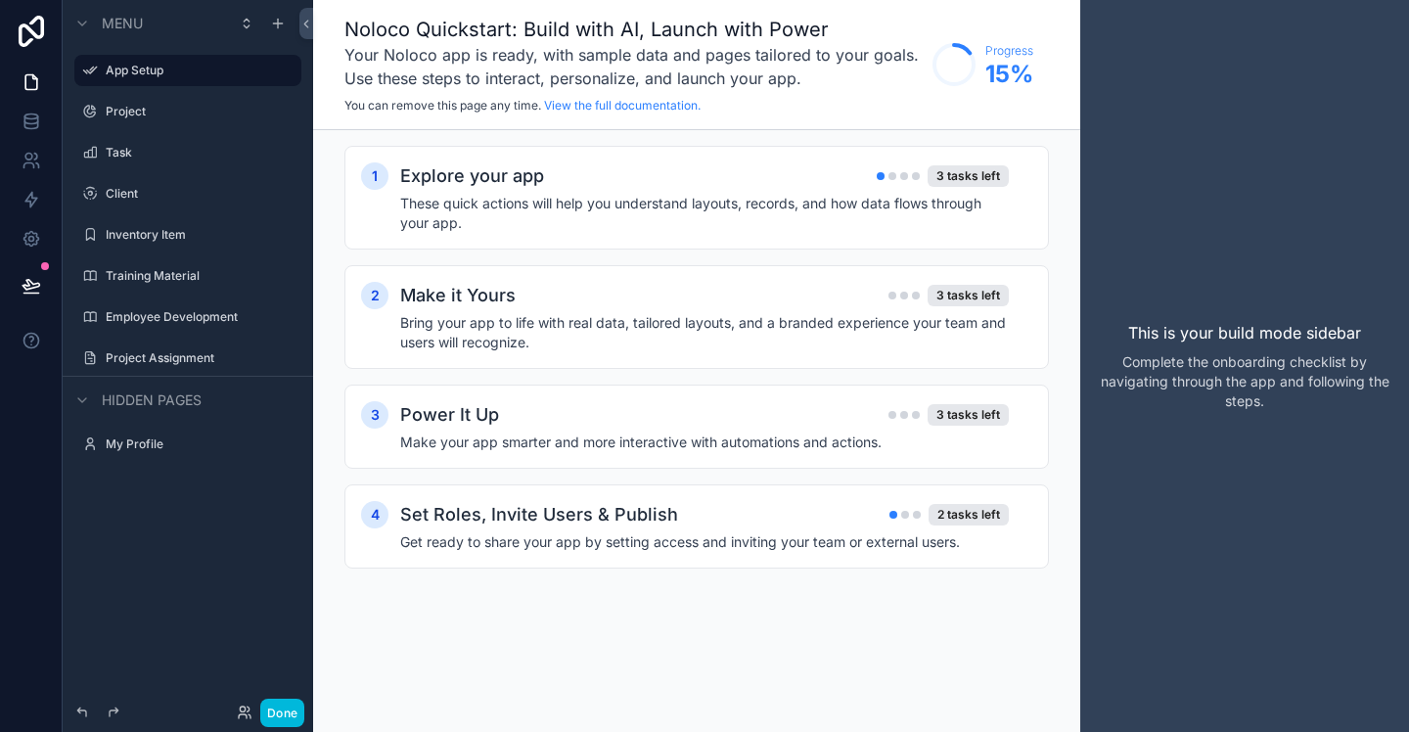
click at [790, 206] on h4 "These quick actions will help you understand layouts, records, and how data flo…" at bounding box center [704, 213] width 609 height 39
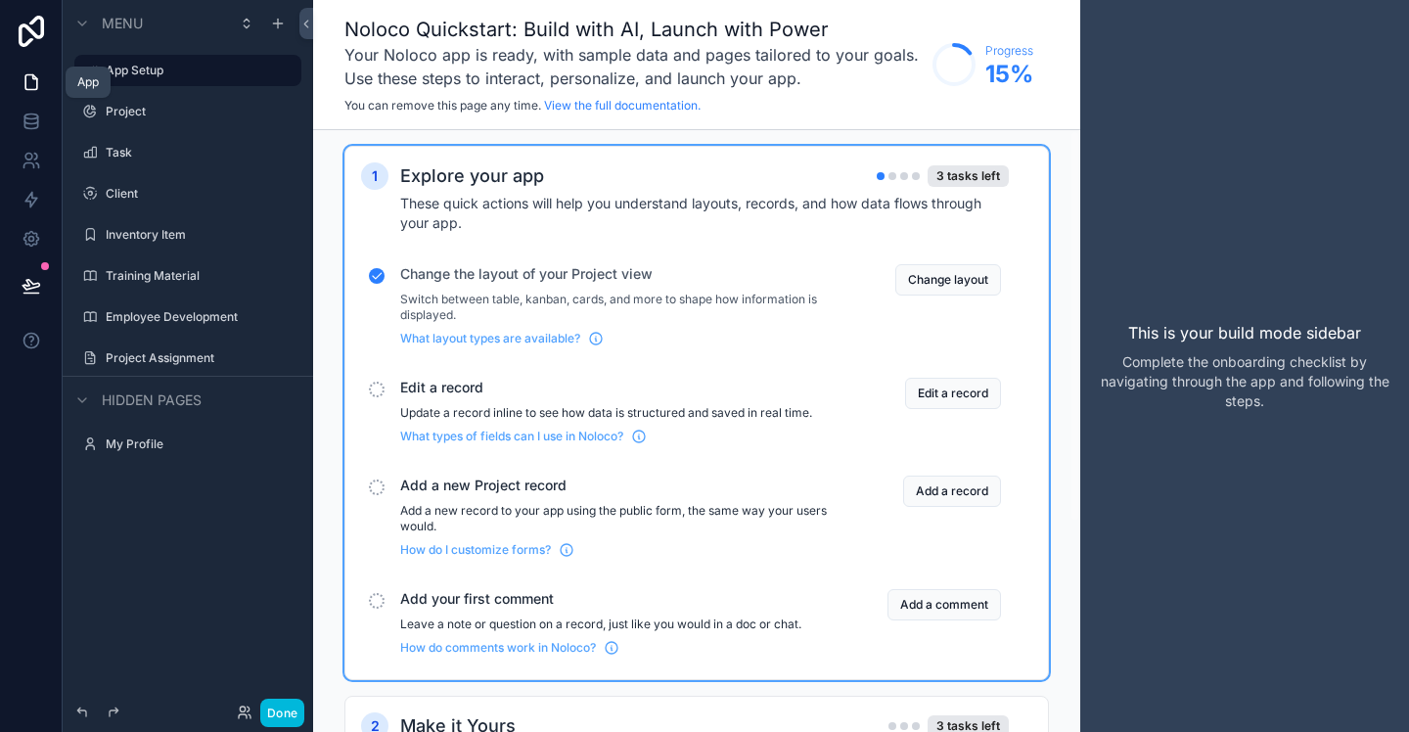
click at [34, 83] on icon at bounding box center [32, 82] width 20 height 20
click at [22, 84] on icon at bounding box center [32, 82] width 20 height 20
click at [23, 32] on icon at bounding box center [31, 31] width 39 height 31
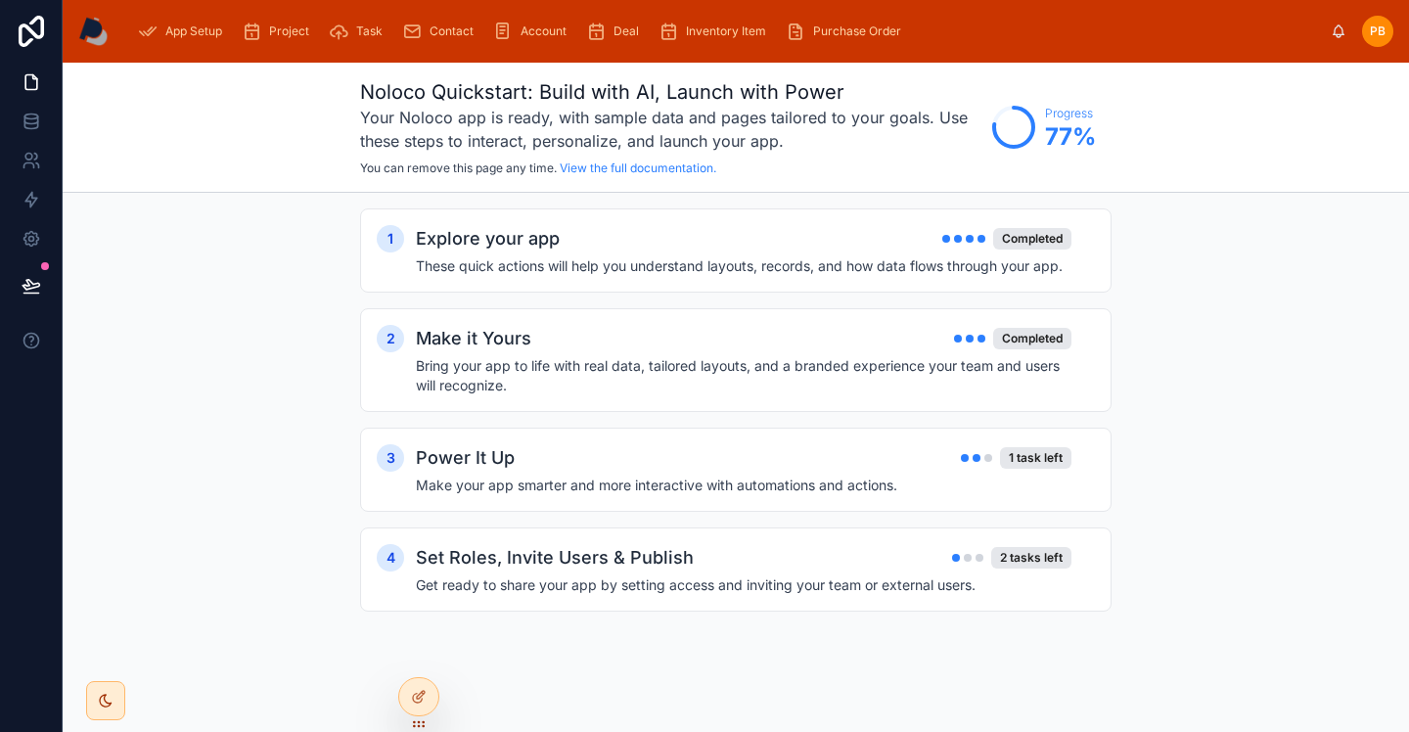
click at [275, 35] on span "Project" at bounding box center [289, 31] width 40 height 16
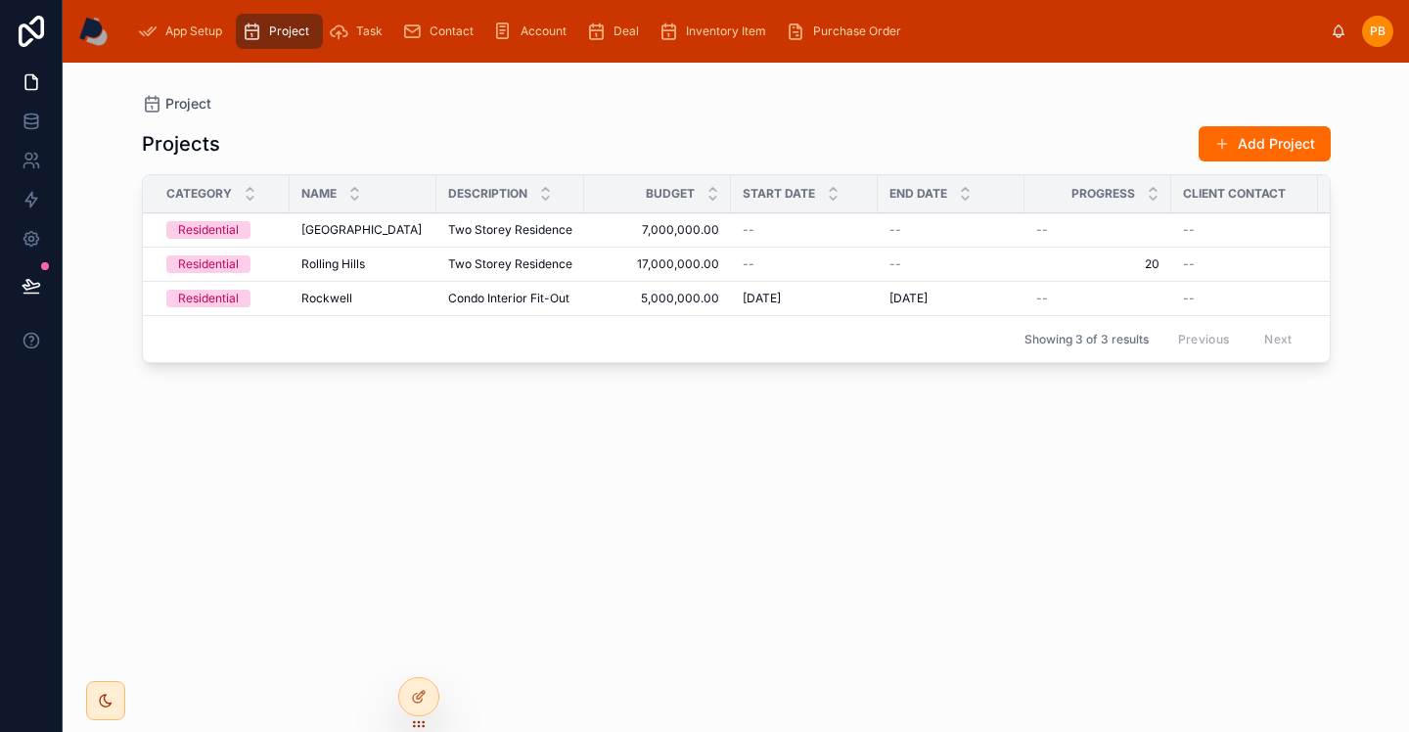
click at [350, 231] on span "[GEOGRAPHIC_DATA]" at bounding box center [361, 230] width 120 height 16
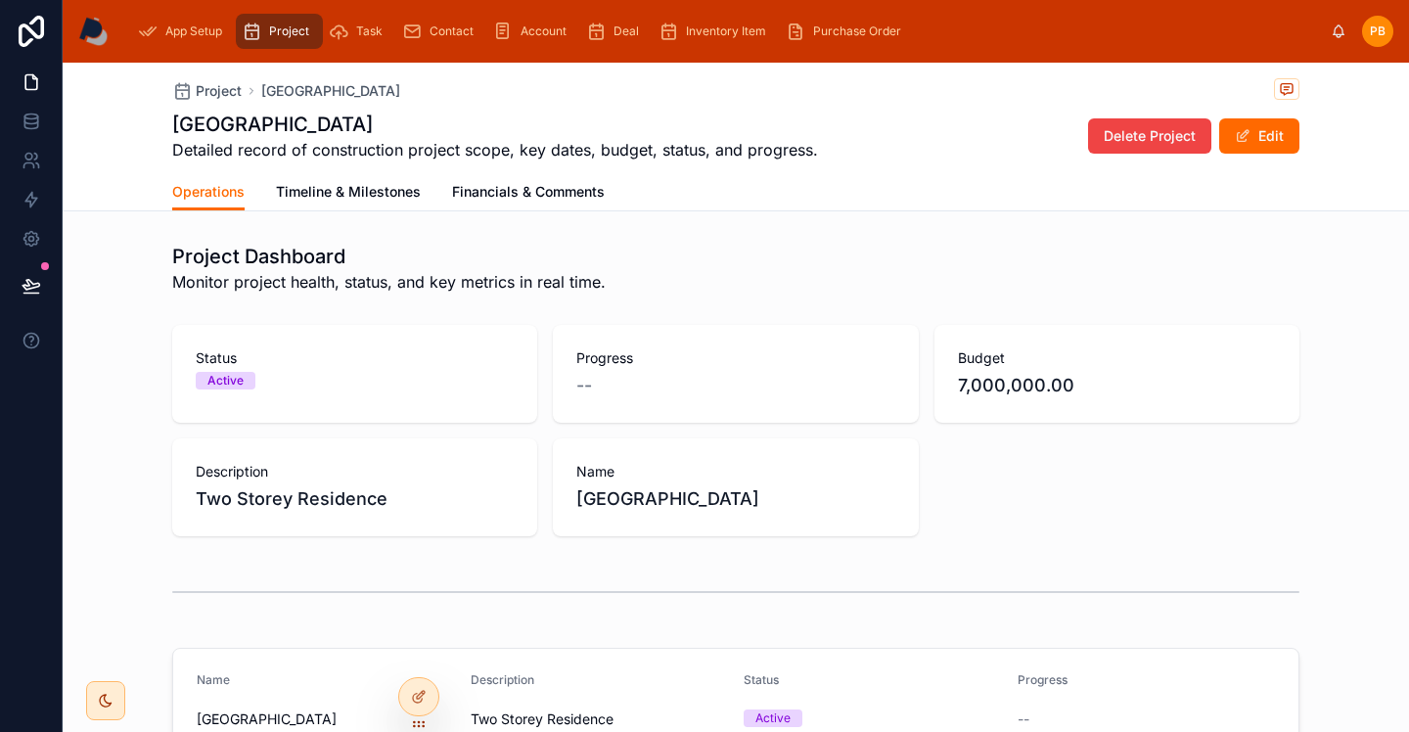
click at [366, 34] on span "Task" at bounding box center [369, 31] width 26 height 16
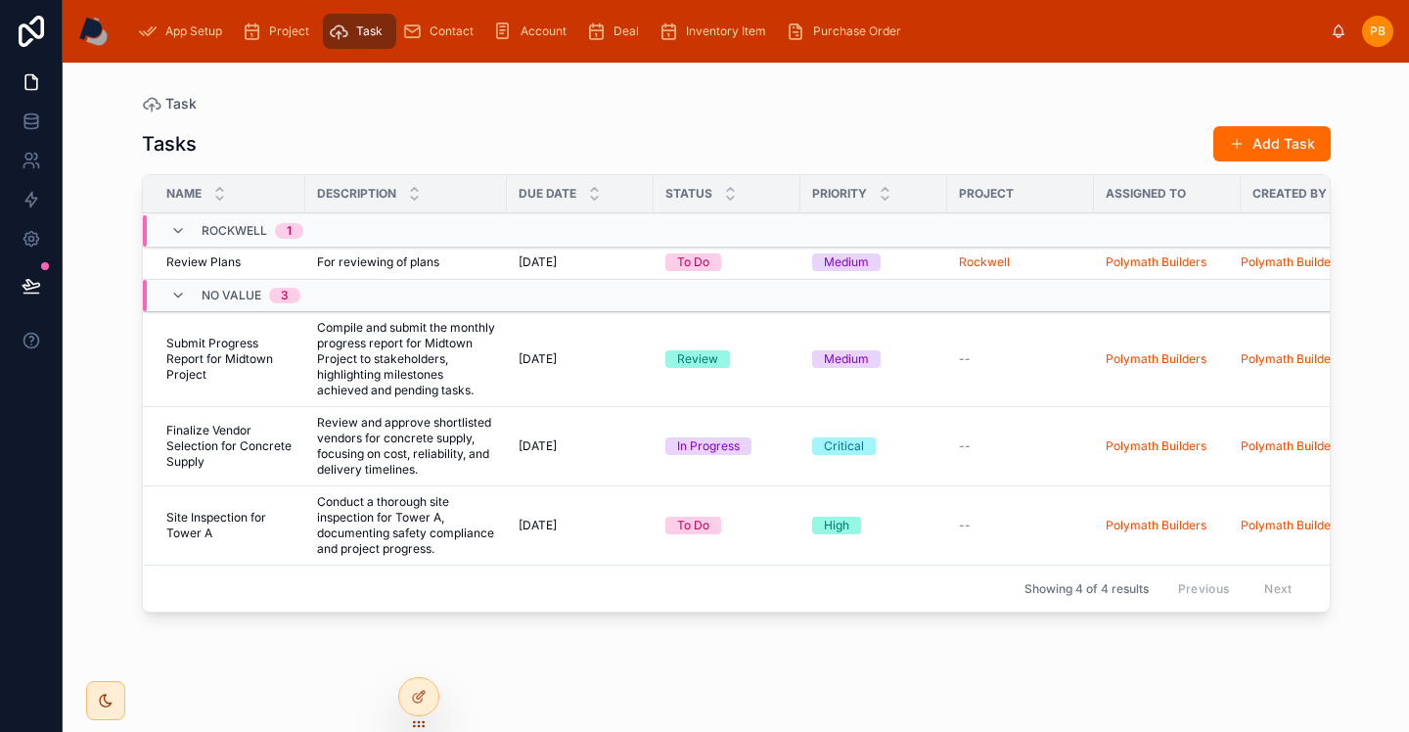
click at [183, 229] on icon at bounding box center [178, 231] width 16 height 16
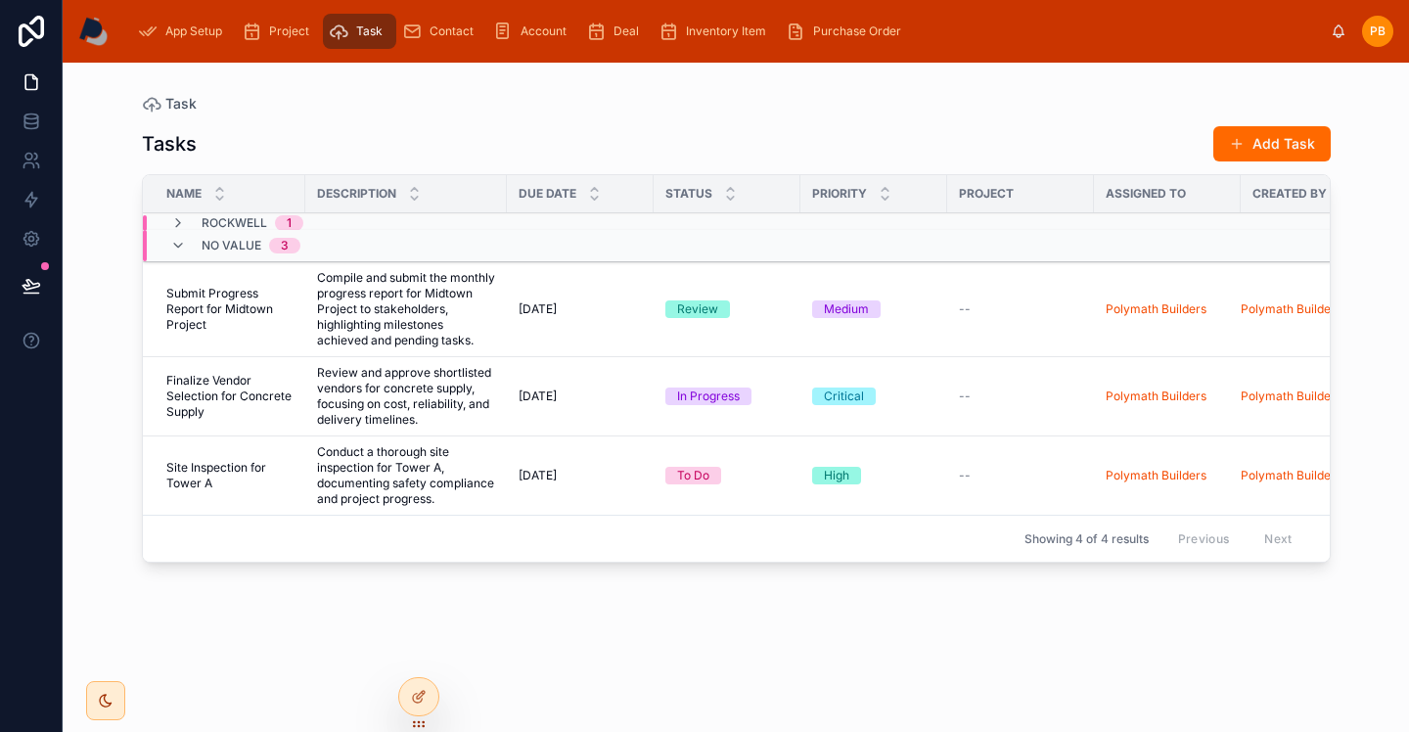
click at [181, 246] on icon at bounding box center [178, 246] width 16 height 16
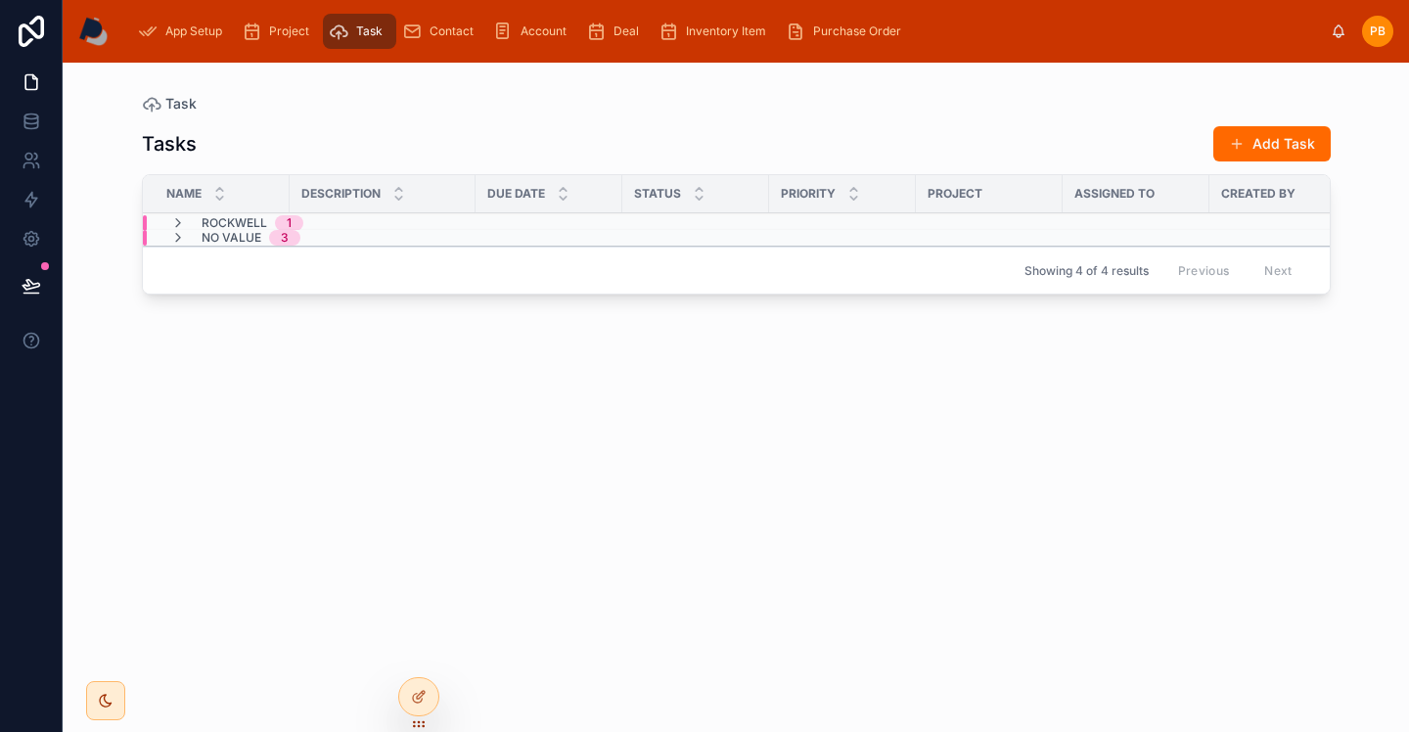
click at [181, 240] on icon at bounding box center [178, 238] width 16 height 16
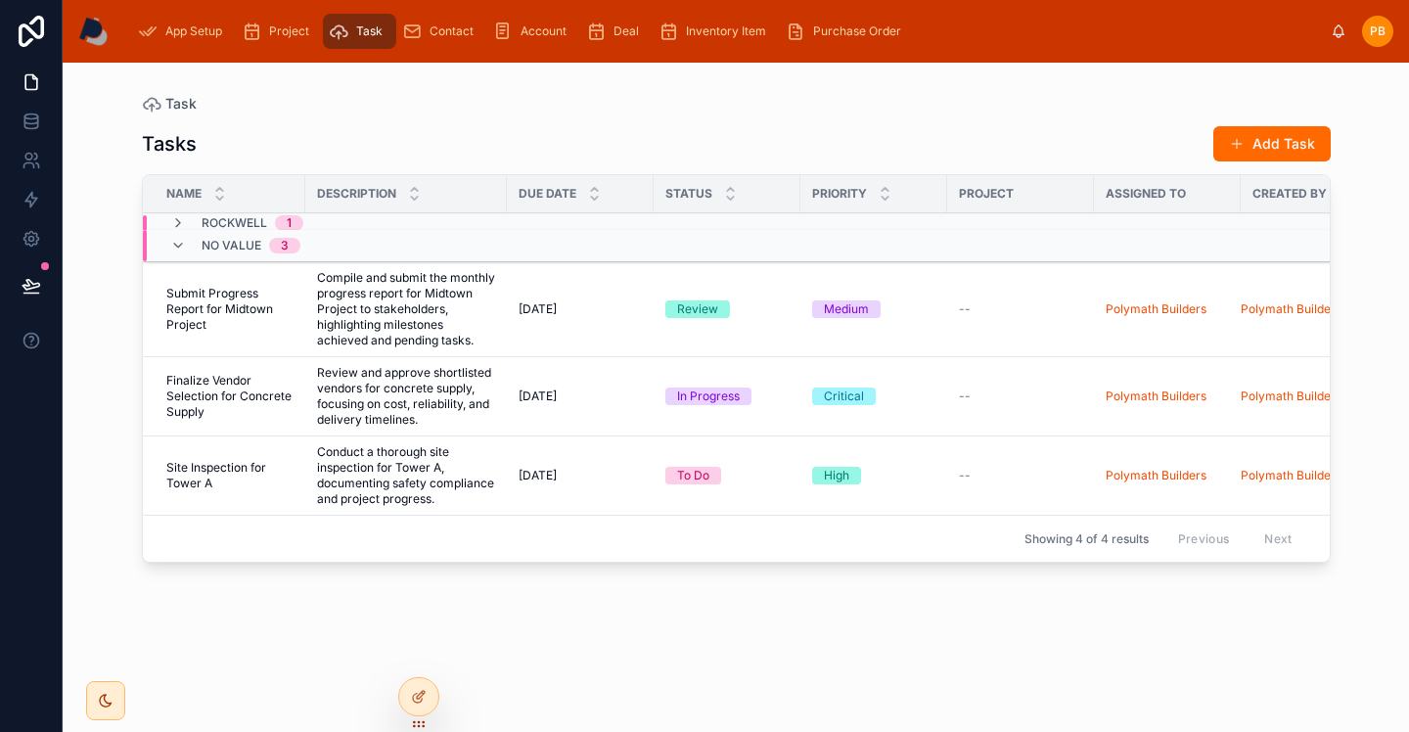
click at [290, 35] on span "Project" at bounding box center [289, 31] width 40 height 16
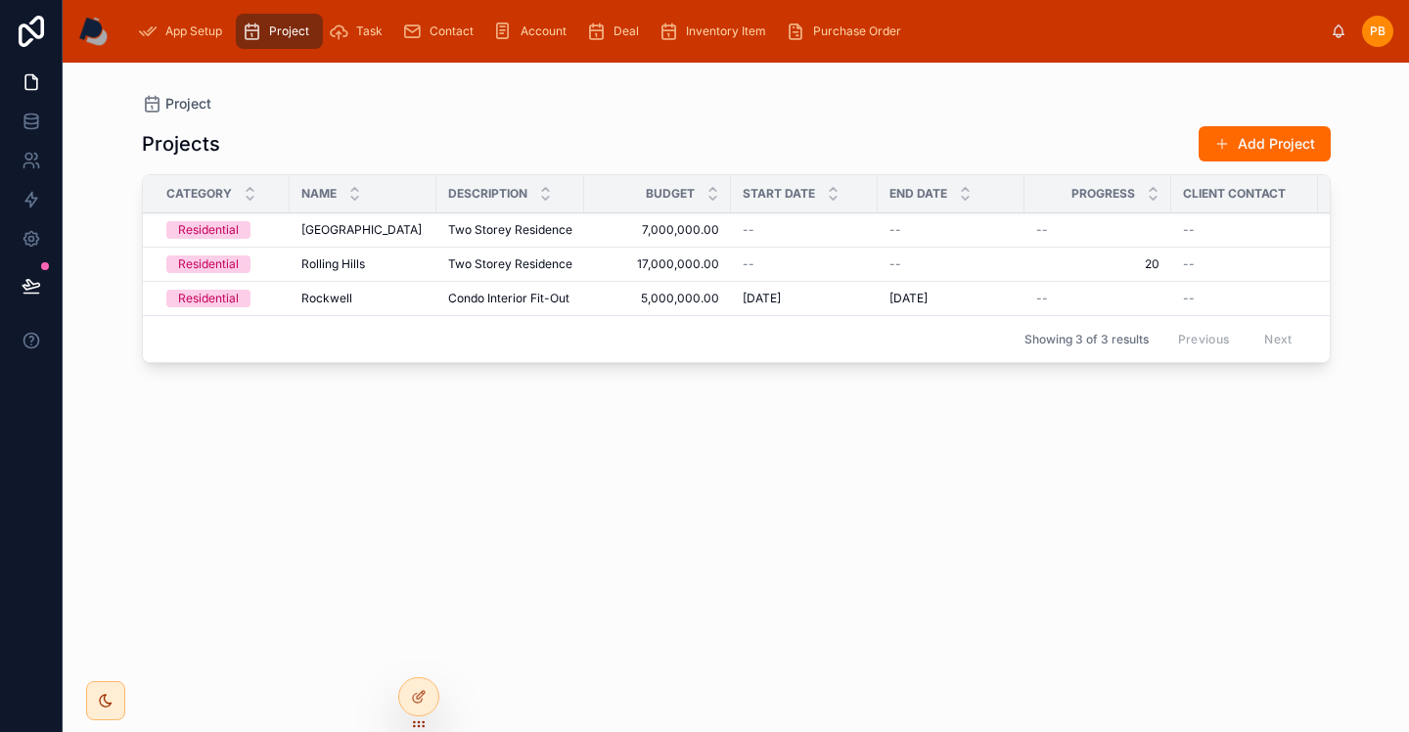
drag, startPoint x: 366, startPoint y: 29, endPoint x: 371, endPoint y: 48, distance: 19.2
click at [366, 29] on span "Task" at bounding box center [369, 31] width 26 height 16
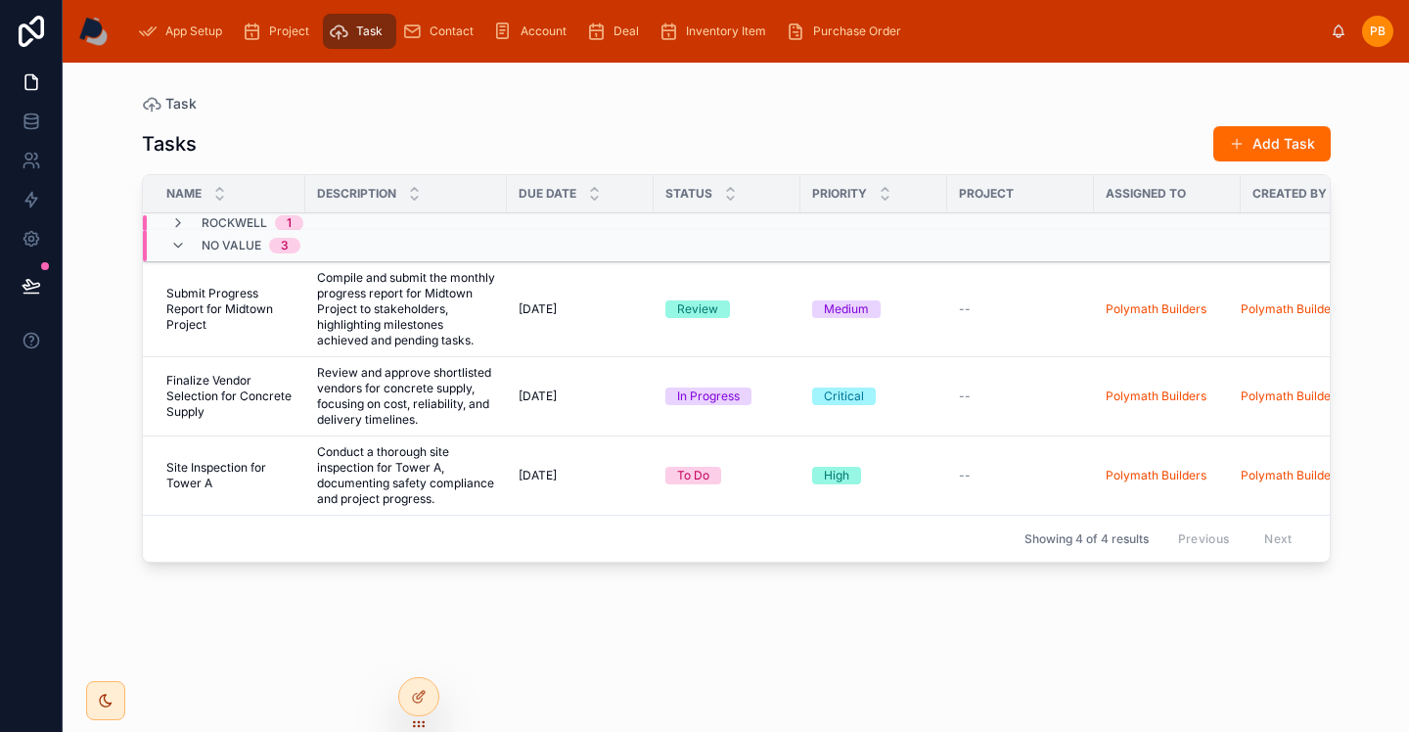
click at [181, 247] on icon at bounding box center [178, 246] width 16 height 16
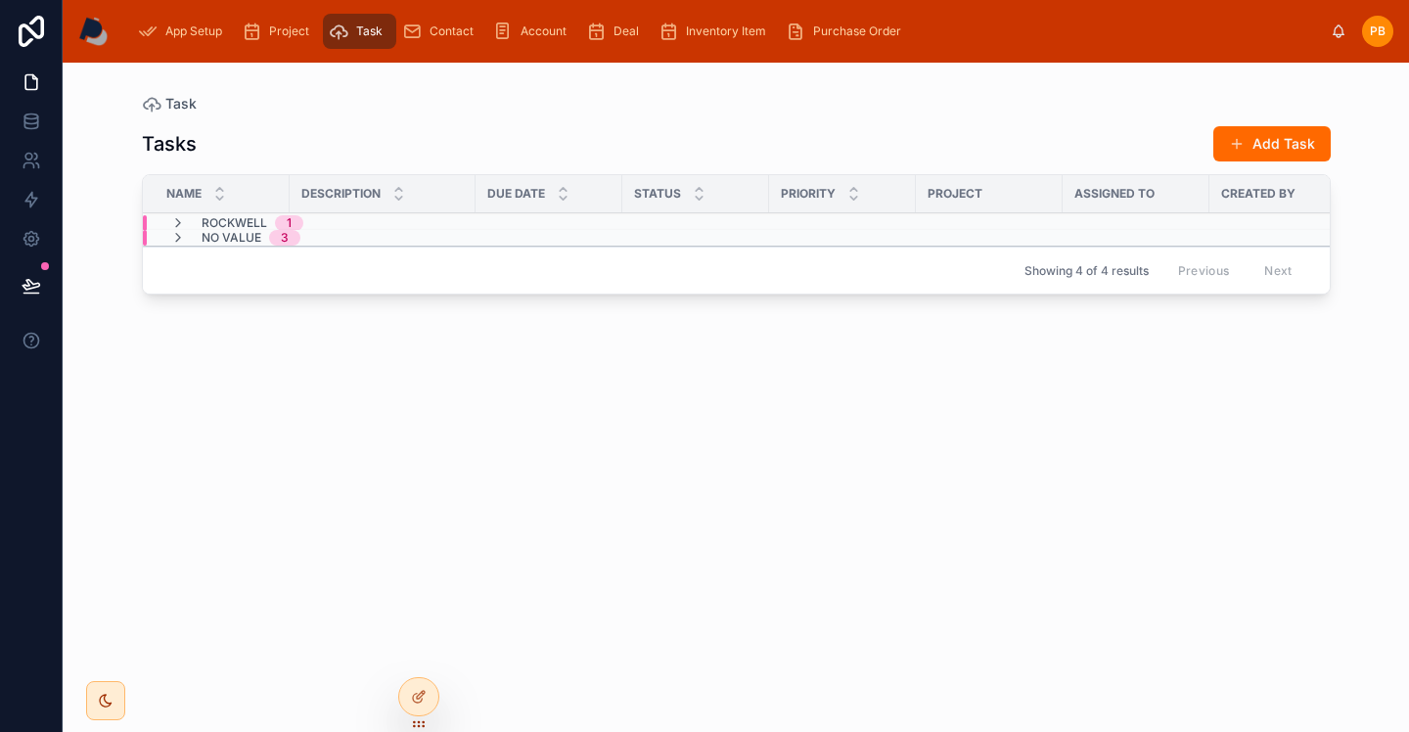
click at [174, 234] on icon at bounding box center [178, 238] width 16 height 16
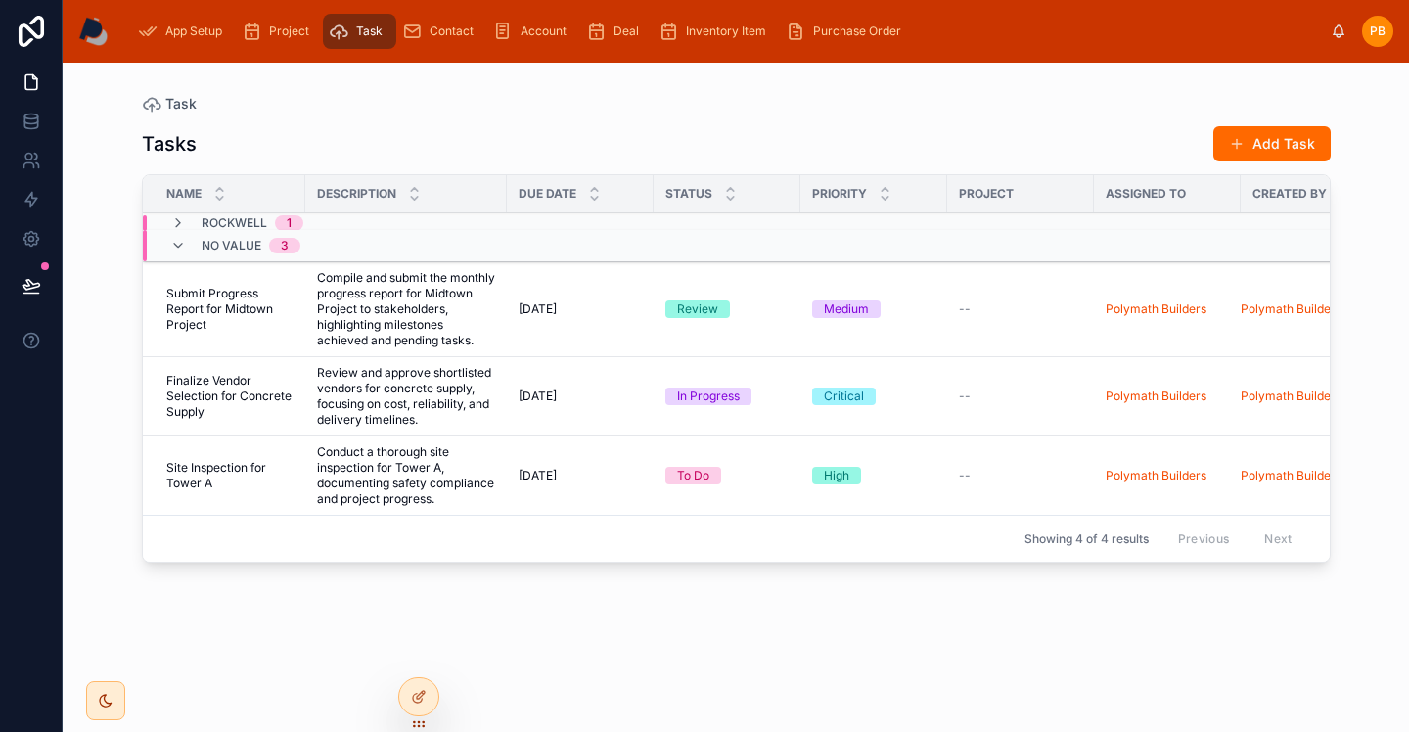
click at [174, 107] on span "Task" at bounding box center [180, 104] width 31 height 20
click at [186, 222] on div "Rockwell 1" at bounding box center [236, 223] width 133 height 16
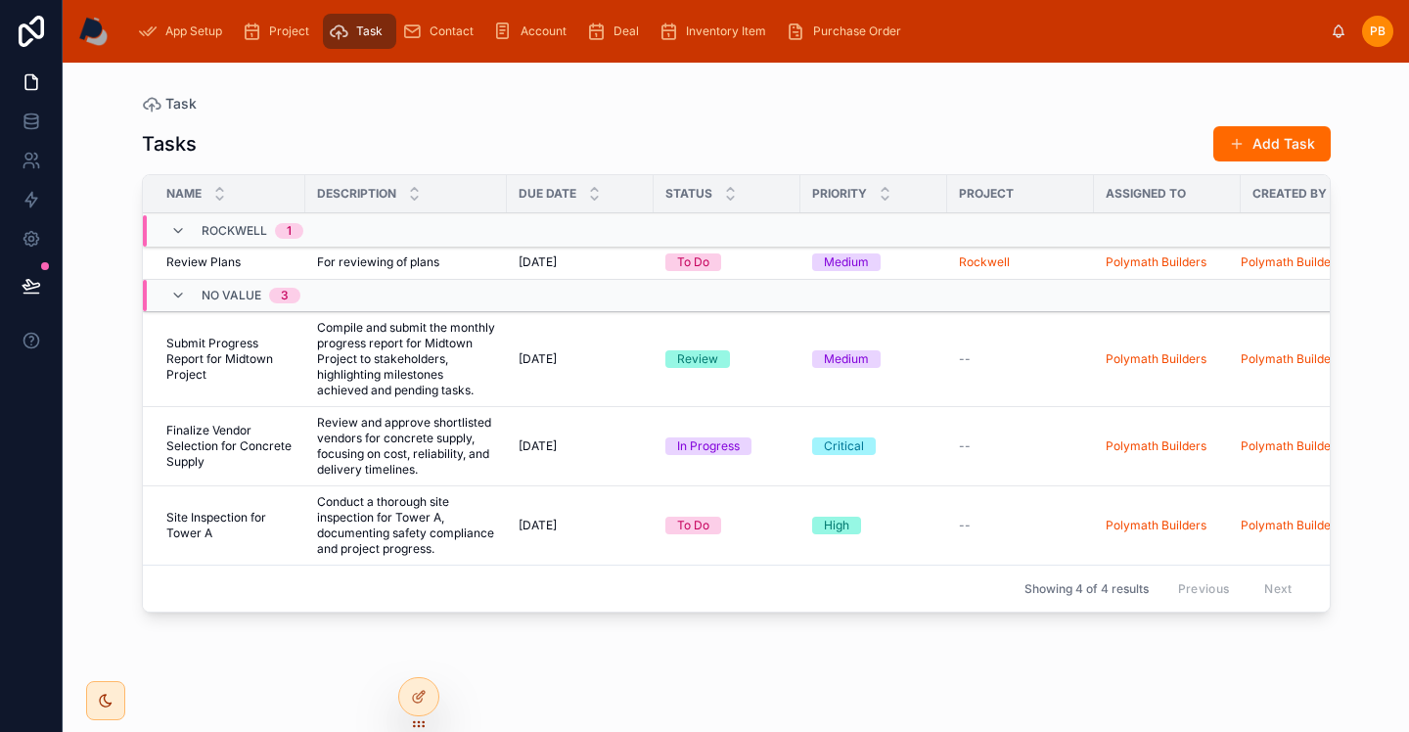
click at [387, 257] on span "For reviewing of plans" at bounding box center [378, 262] width 122 height 16
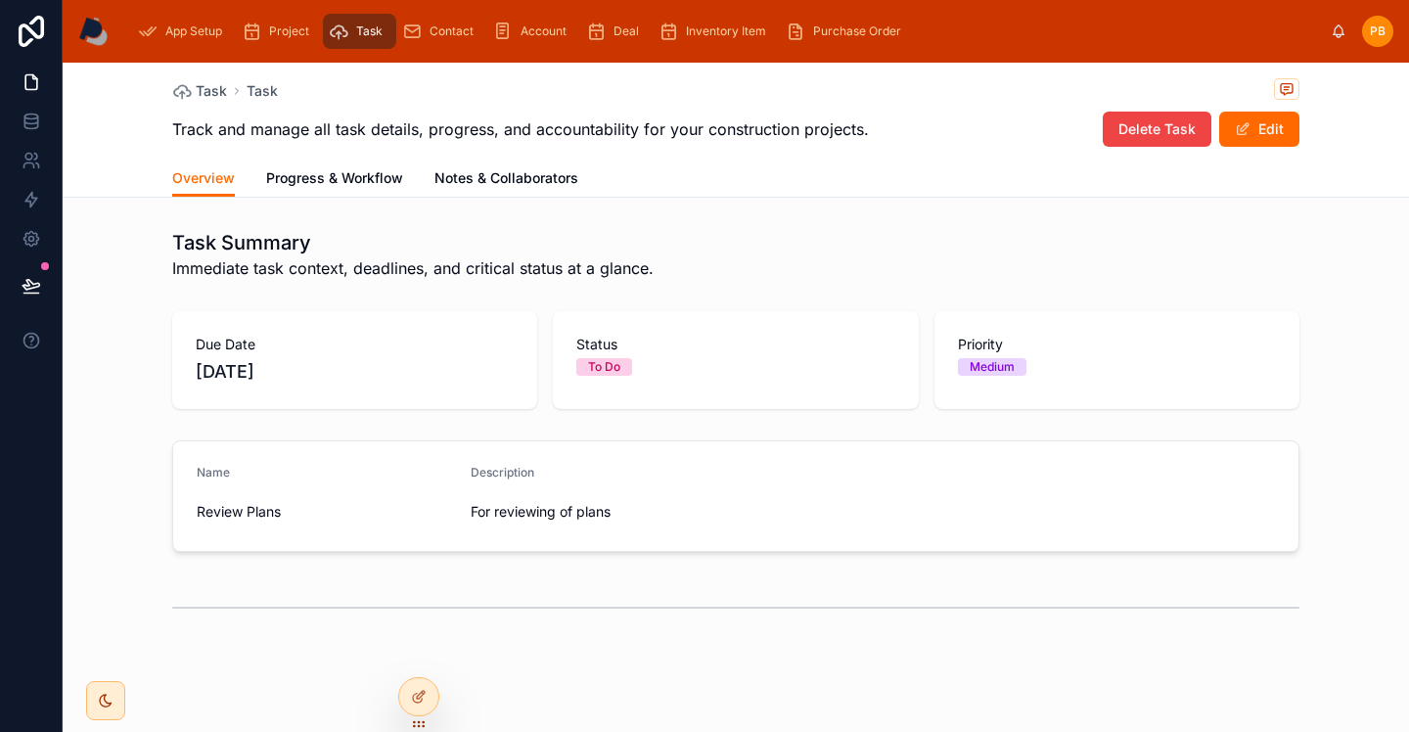
drag, startPoint x: 601, startPoint y: 356, endPoint x: 615, endPoint y: 360, distance: 14.2
click at [602, 356] on div "Status To Do" at bounding box center [735, 355] width 318 height 41
click at [619, 362] on div "To Do" at bounding box center [604, 367] width 32 height 18
click at [1239, 139] on button "Edit" at bounding box center [1259, 129] width 80 height 35
click at [618, 361] on div "To Do" at bounding box center [604, 367] width 32 height 18
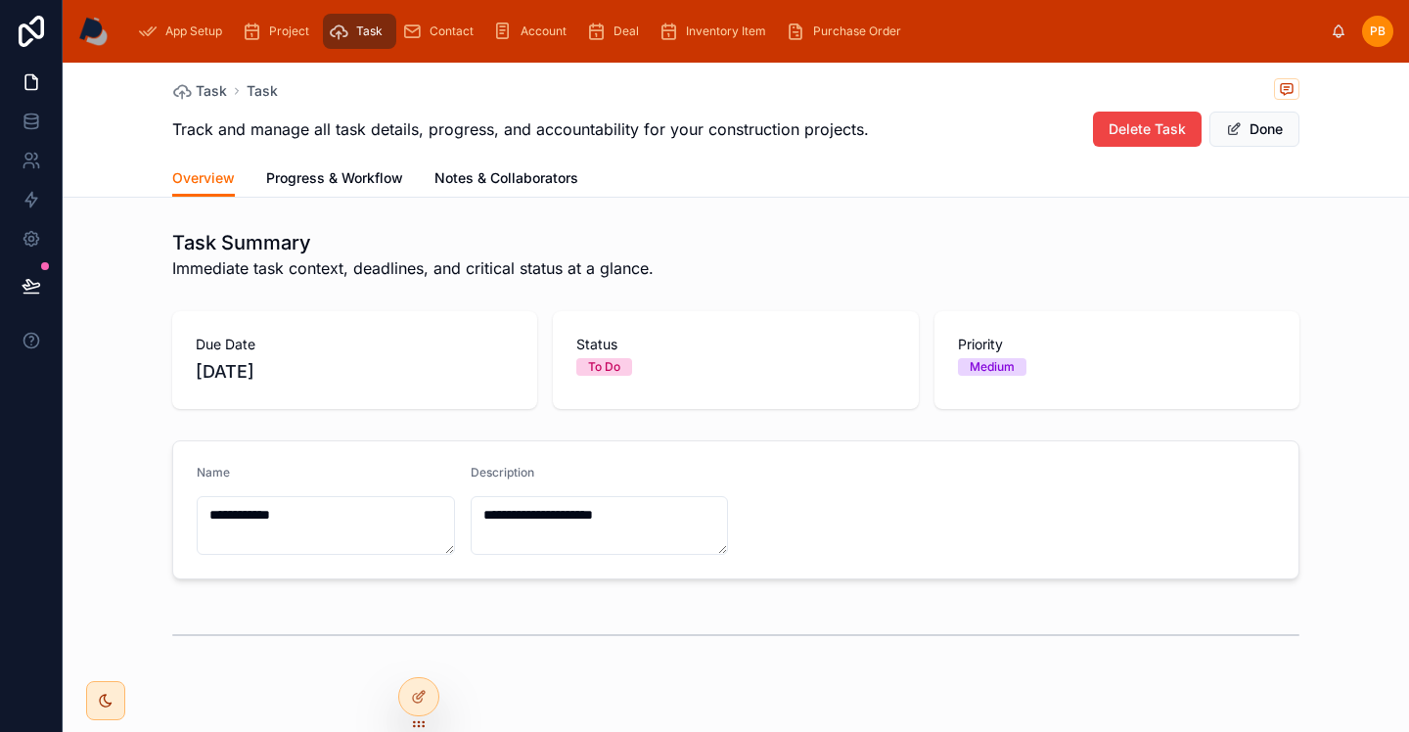
click at [660, 370] on div "To Do" at bounding box center [735, 367] width 318 height 18
click at [323, 178] on span "Progress & Workflow" at bounding box center [334, 178] width 137 height 20
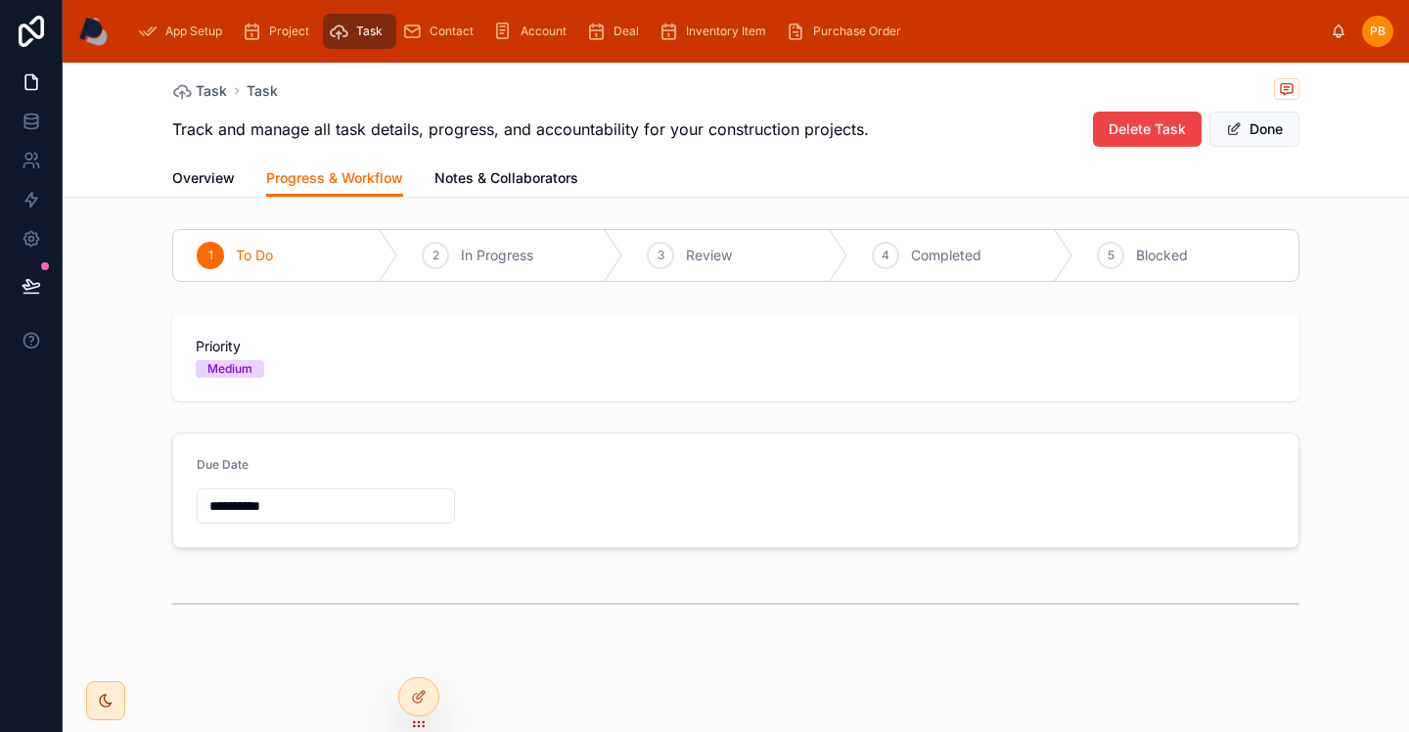
click at [469, 183] on span "Notes & Collaborators" at bounding box center [506, 178] width 144 height 20
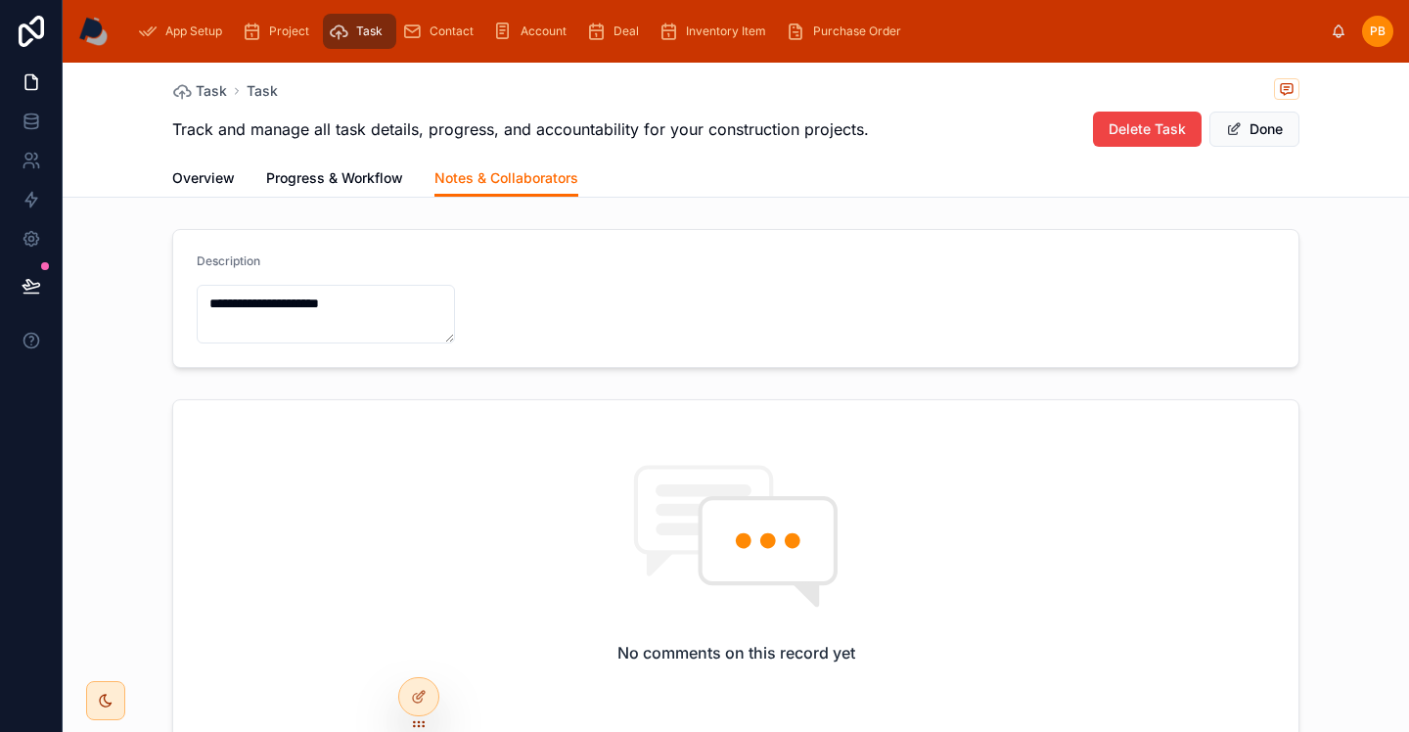
click at [190, 173] on span "Overview" at bounding box center [203, 178] width 63 height 20
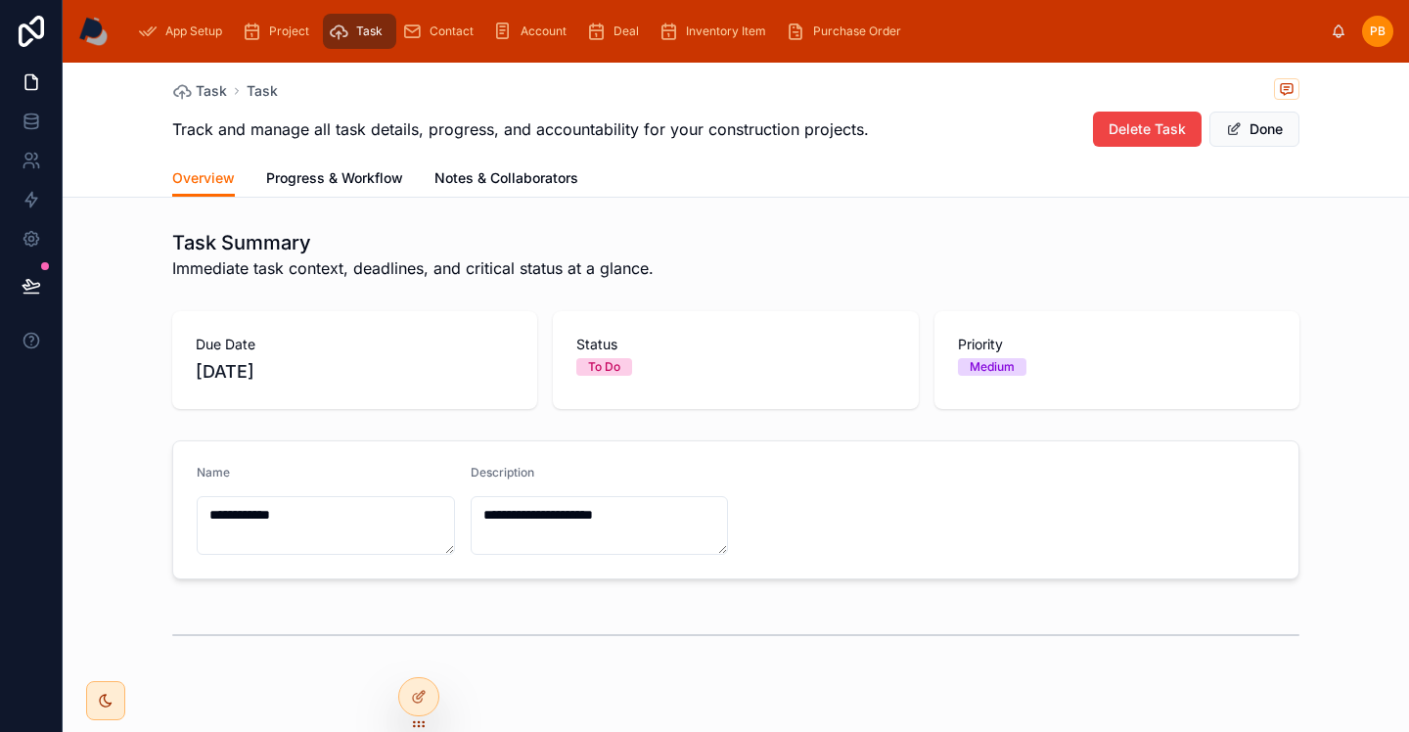
click at [283, 94] on div "Task Task" at bounding box center [735, 90] width 1127 height 24
click at [258, 94] on span "Task" at bounding box center [262, 91] width 31 height 20
click at [220, 95] on span "Task" at bounding box center [211, 91] width 31 height 20
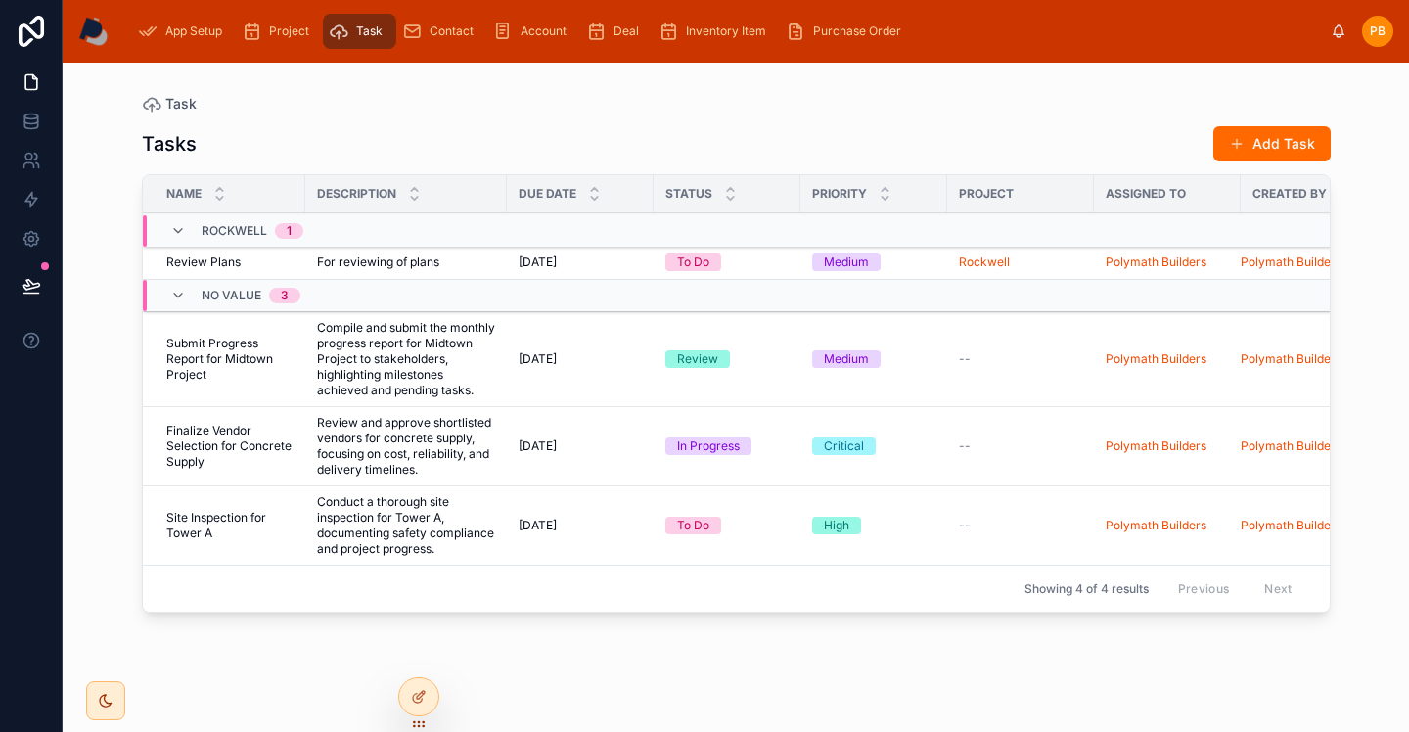
click at [708, 263] on div "To Do" at bounding box center [693, 262] width 32 height 18
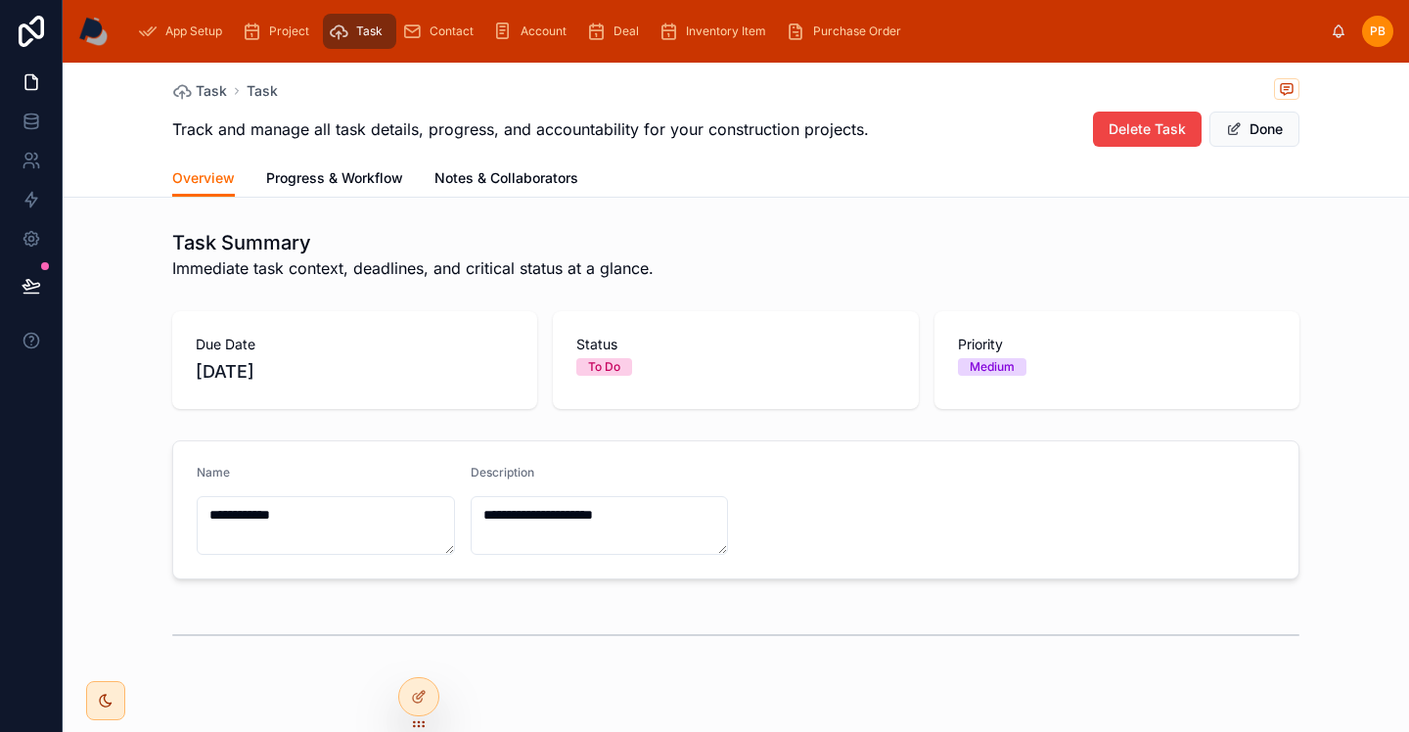
click at [607, 371] on div "To Do" at bounding box center [604, 367] width 32 height 18
drag, startPoint x: 1266, startPoint y: 128, endPoint x: 1251, endPoint y: 138, distance: 18.5
click at [1266, 128] on button "Done" at bounding box center [1255, 129] width 90 height 35
click at [609, 371] on div "To Do" at bounding box center [604, 367] width 32 height 18
drag, startPoint x: 1262, startPoint y: 129, endPoint x: 1133, endPoint y: 220, distance: 158.0
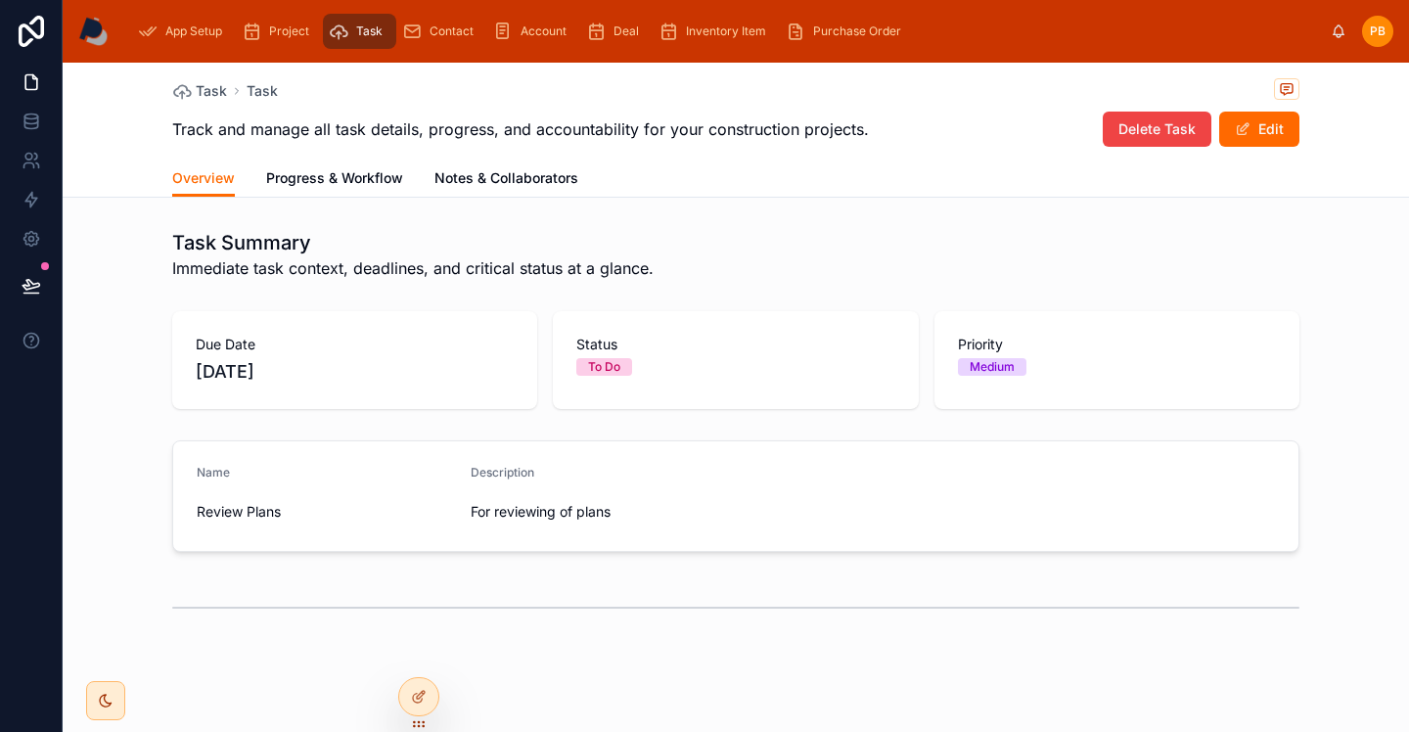
click at [1262, 129] on button "Edit" at bounding box center [1259, 129] width 80 height 35
click at [617, 367] on div "To Do" at bounding box center [604, 367] width 32 height 18
click at [610, 361] on div "To Do" at bounding box center [604, 367] width 32 height 18
click at [649, 363] on div "To Do" at bounding box center [735, 367] width 318 height 18
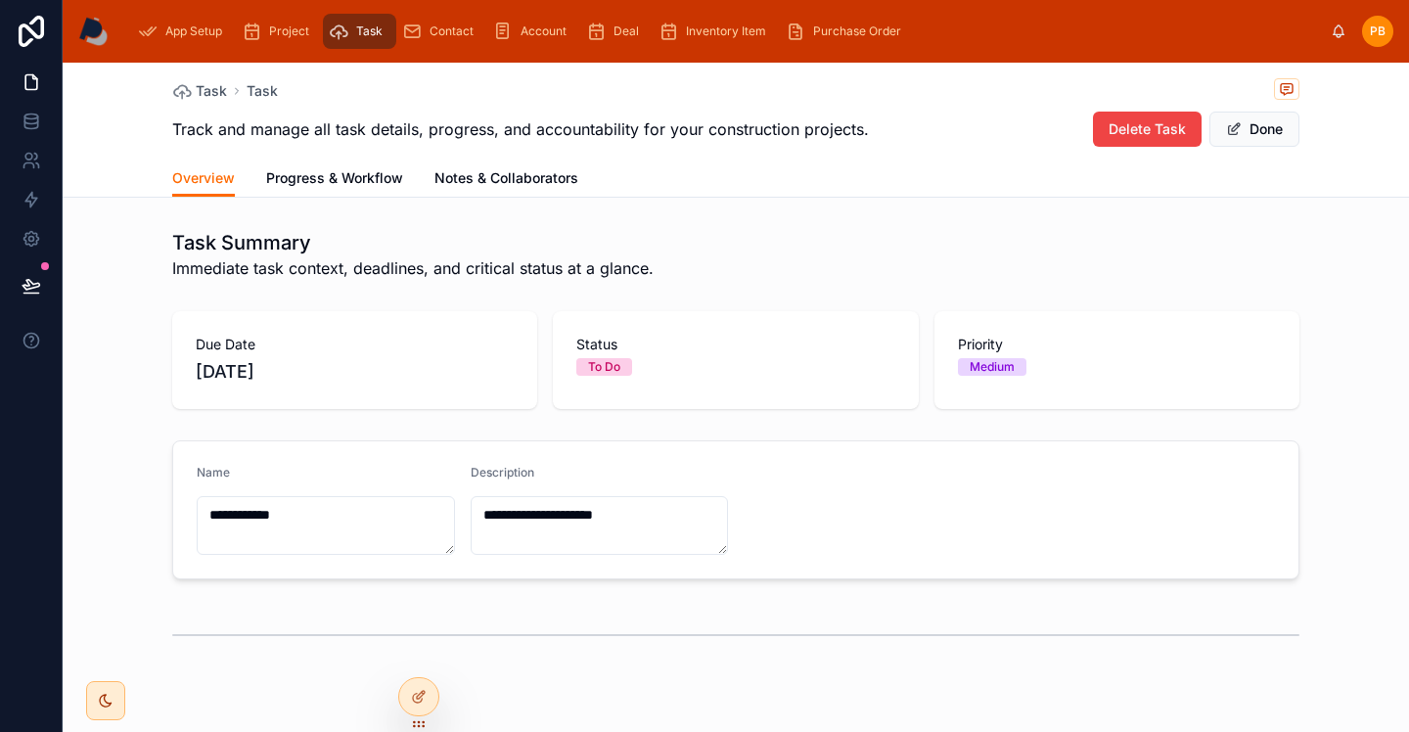
click at [357, 24] on span "Task" at bounding box center [369, 31] width 26 height 16
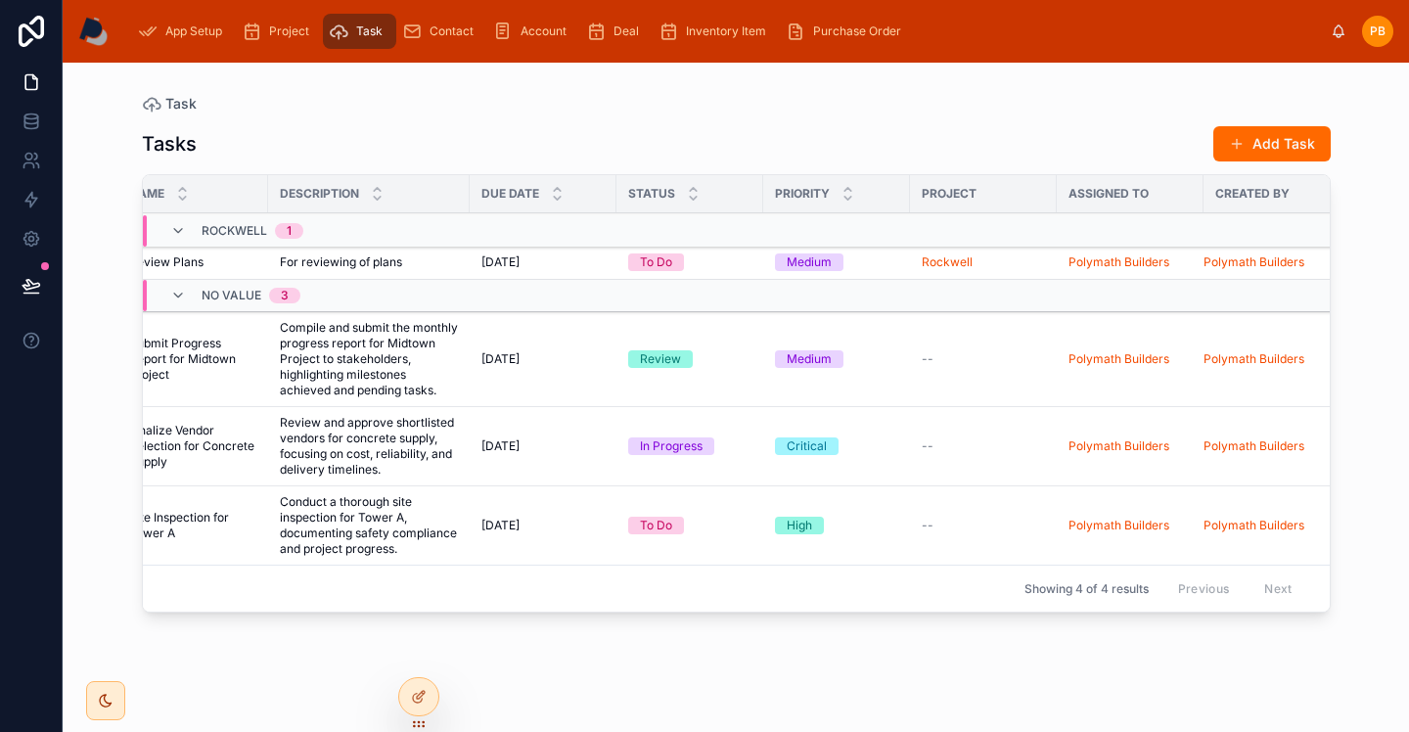
scroll to position [0, 58]
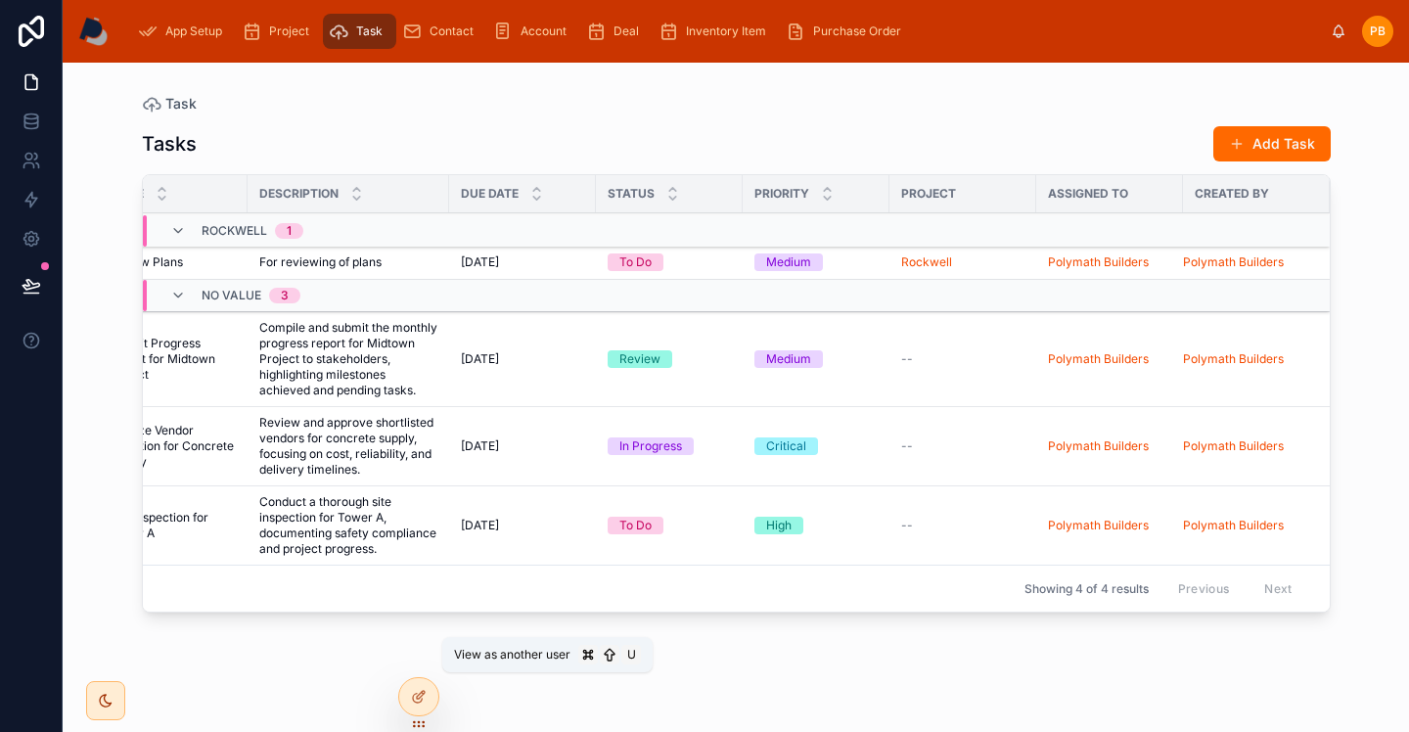
click at [0, 0] on icon at bounding box center [0, 0] width 0 height 0
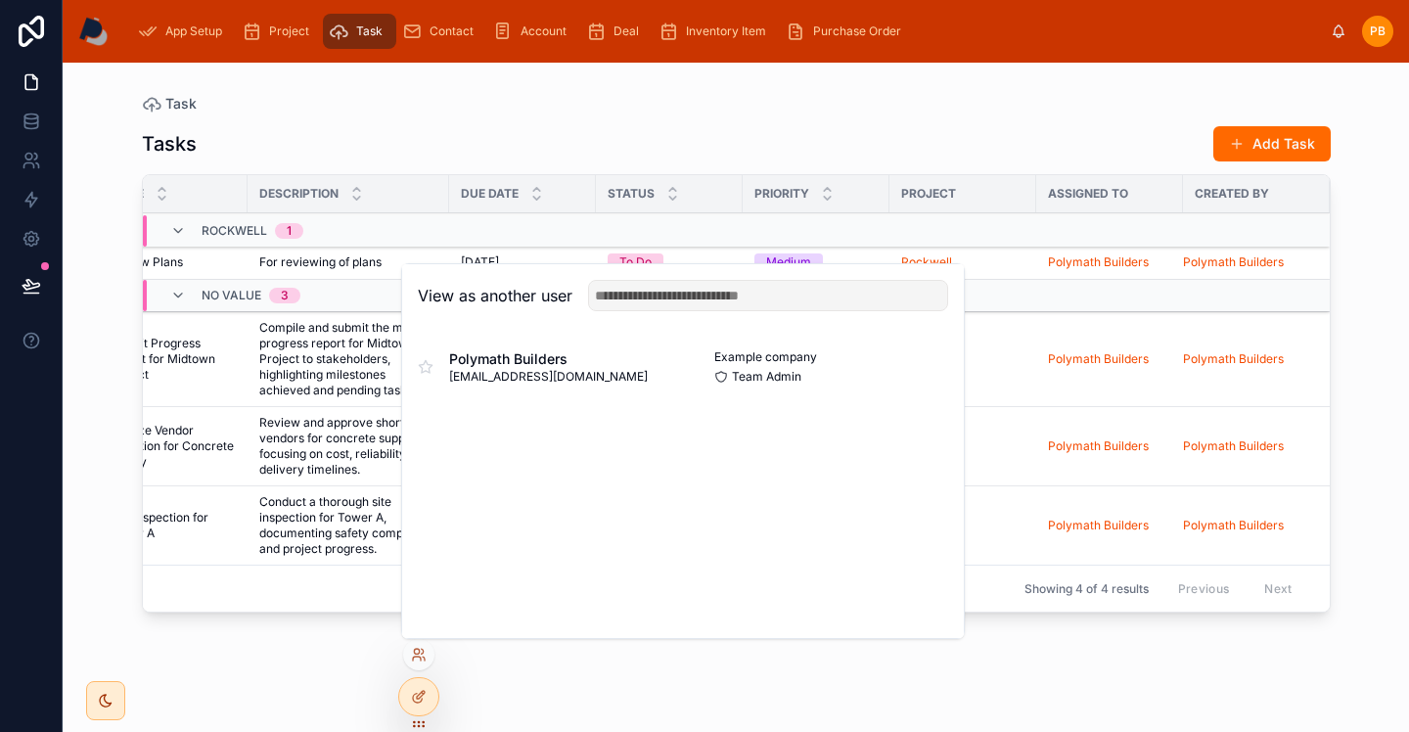
click at [779, 377] on span "Team Admin" at bounding box center [766, 377] width 69 height 16
click at [0, 0] on button "Select" at bounding box center [0, 0] width 0 height 0
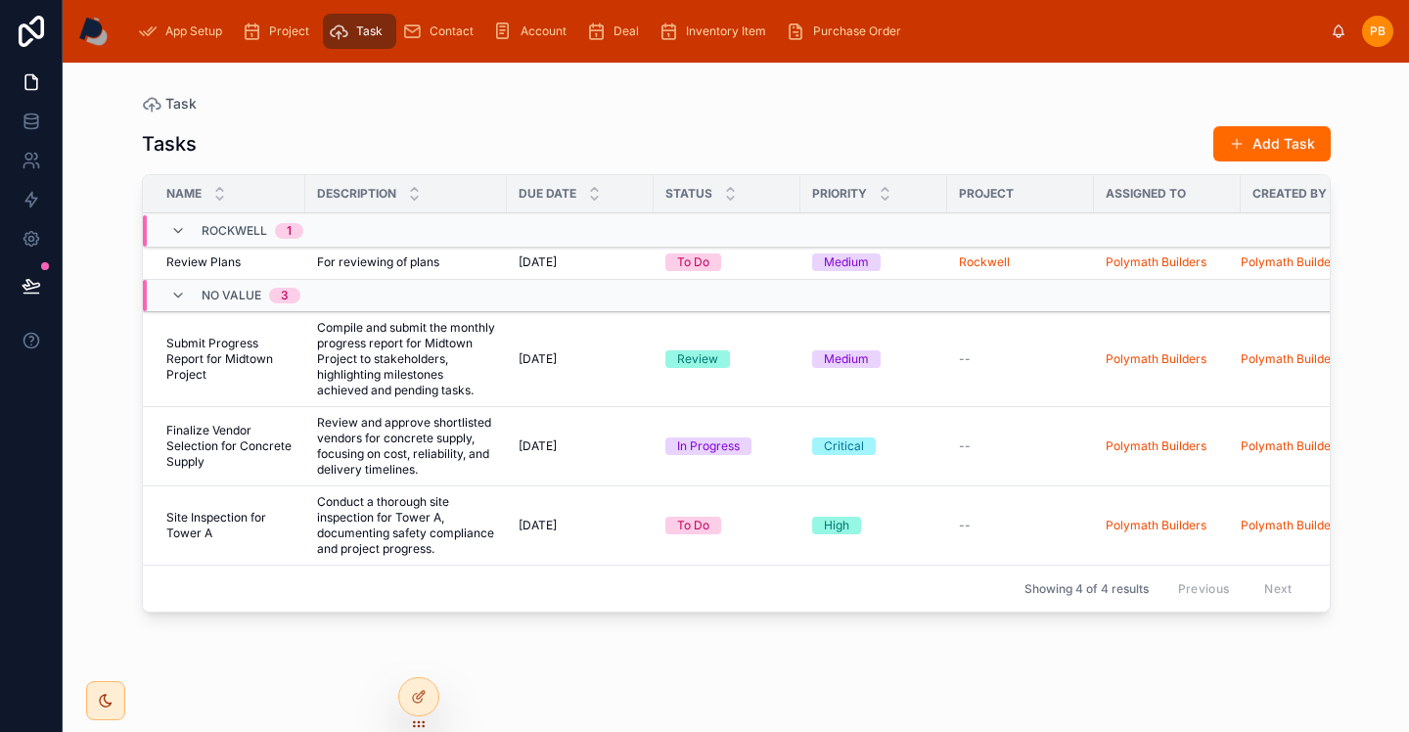
click at [178, 233] on icon at bounding box center [178, 231] width 16 height 16
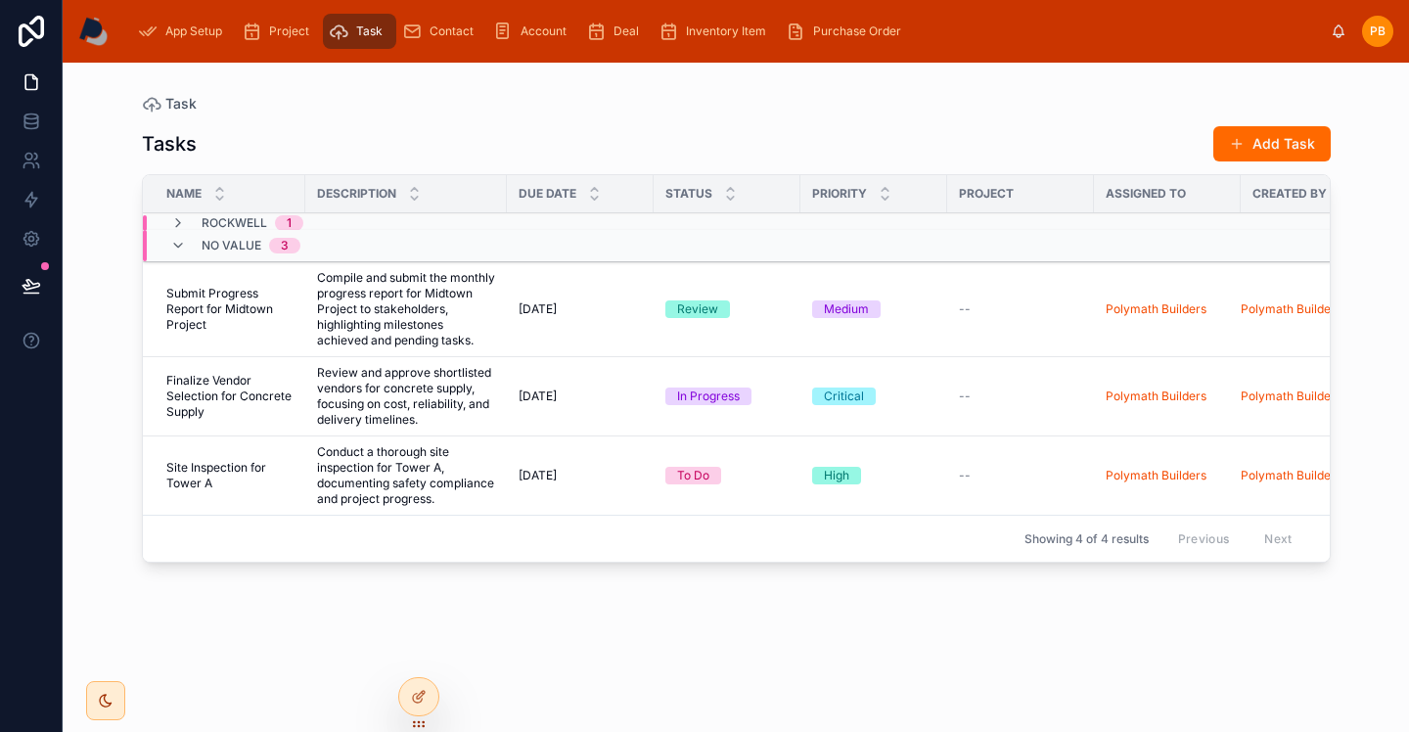
click at [177, 231] on div "No value 3" at bounding box center [235, 245] width 130 height 31
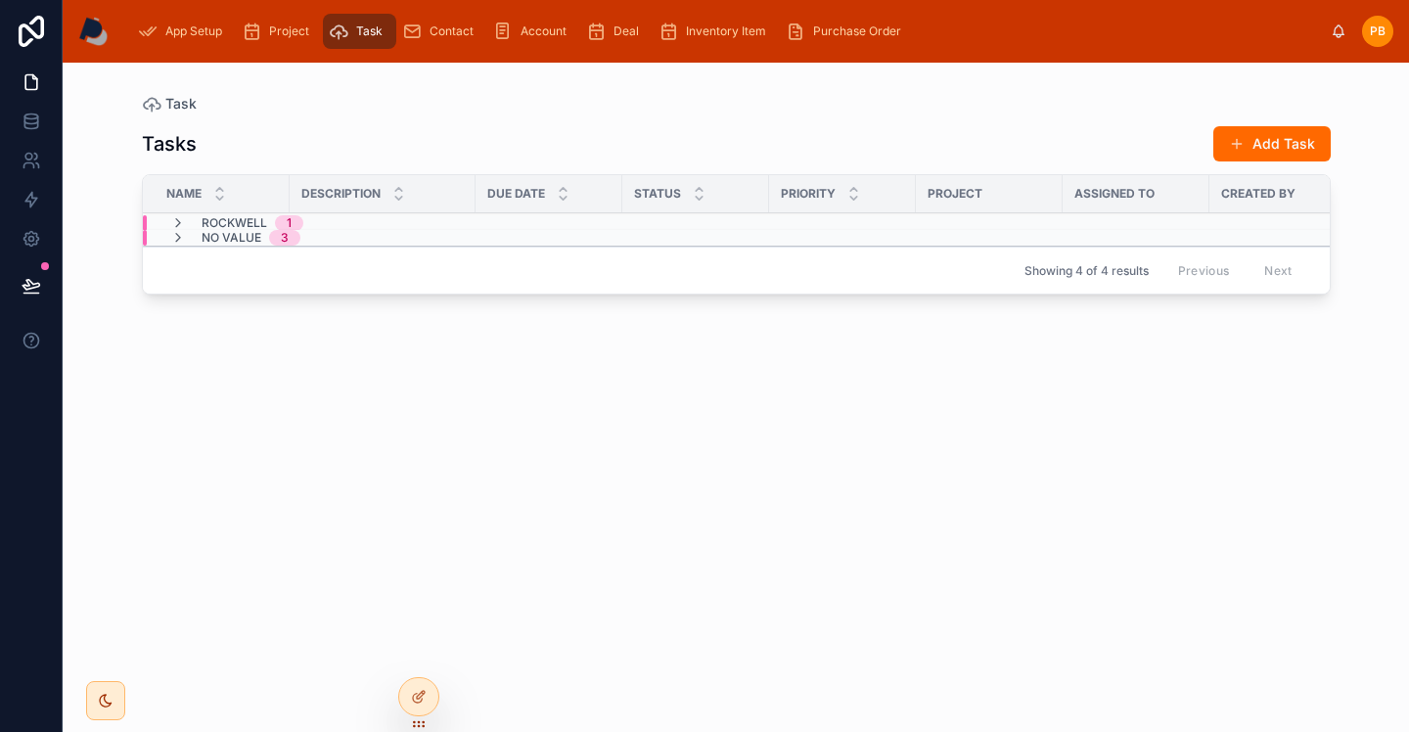
click at [188, 219] on div "Rockwell 1" at bounding box center [236, 223] width 133 height 16
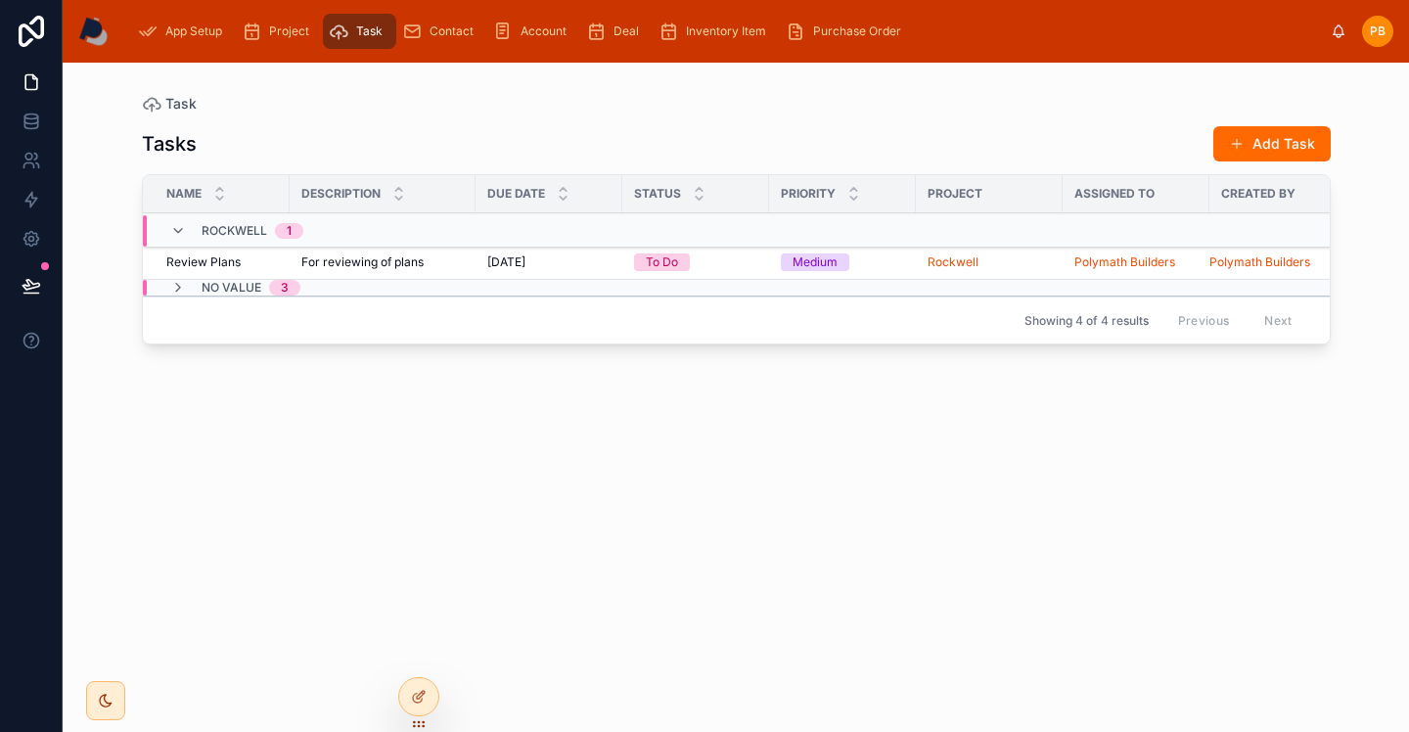
click at [335, 257] on span "For reviewing of plans" at bounding box center [362, 262] width 122 height 16
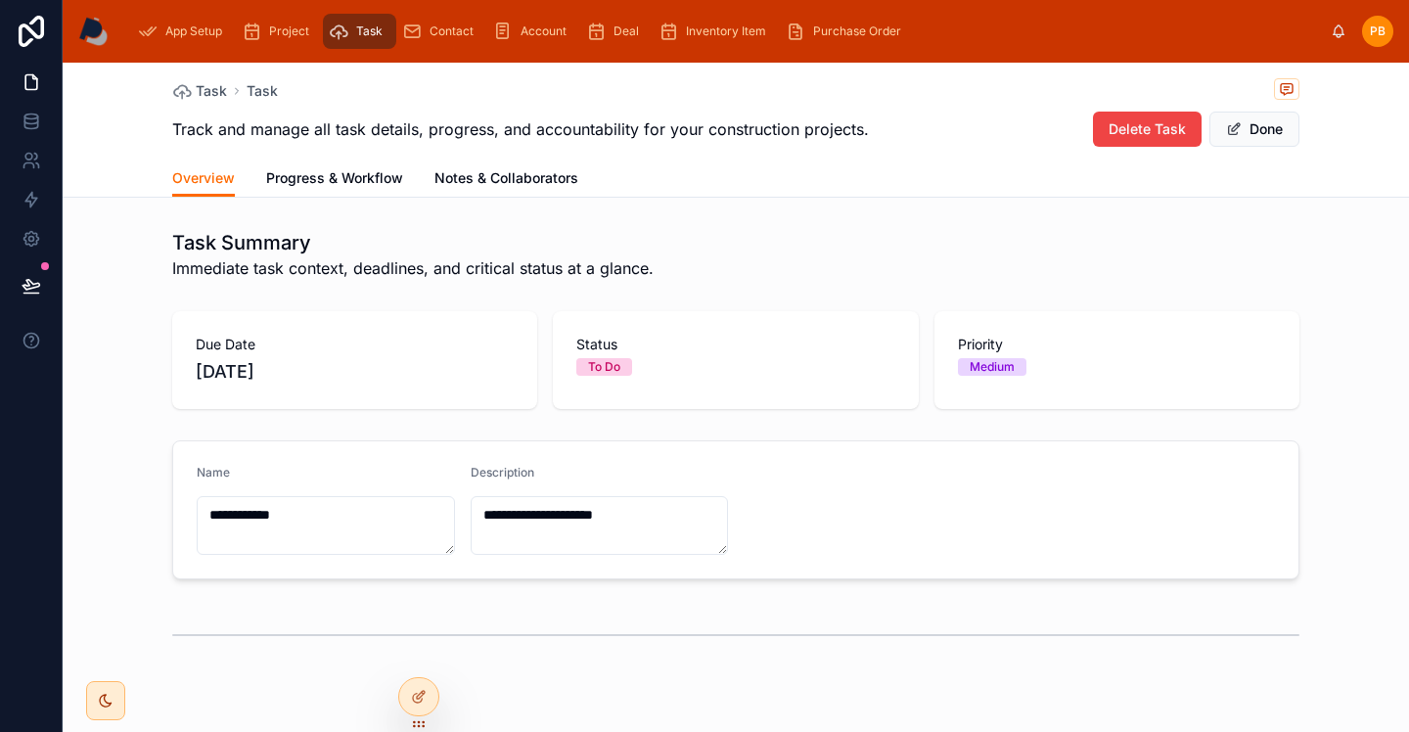
click at [381, 180] on span "Progress & Workflow" at bounding box center [334, 178] width 137 height 20
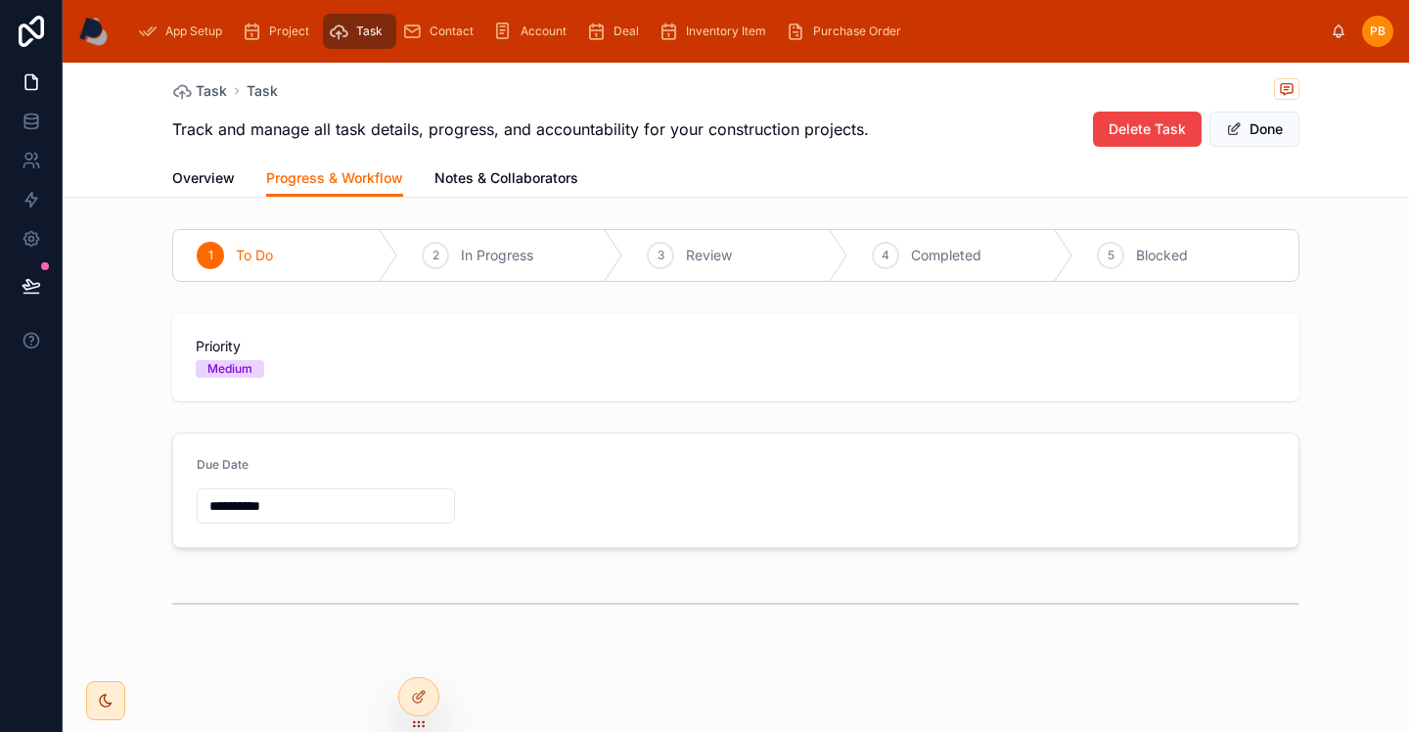
click at [540, 183] on span "Notes & Collaborators" at bounding box center [506, 178] width 144 height 20
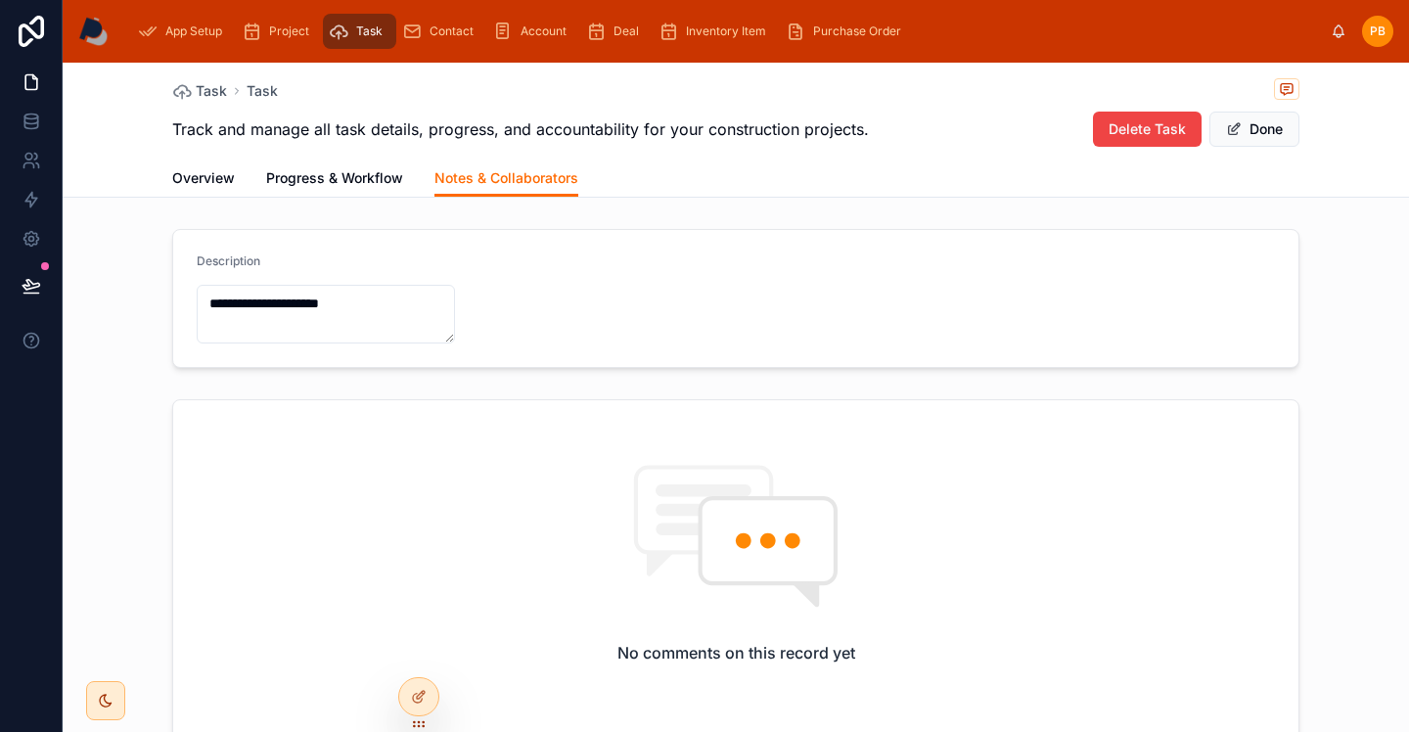
click at [210, 176] on span "Overview" at bounding box center [203, 178] width 63 height 20
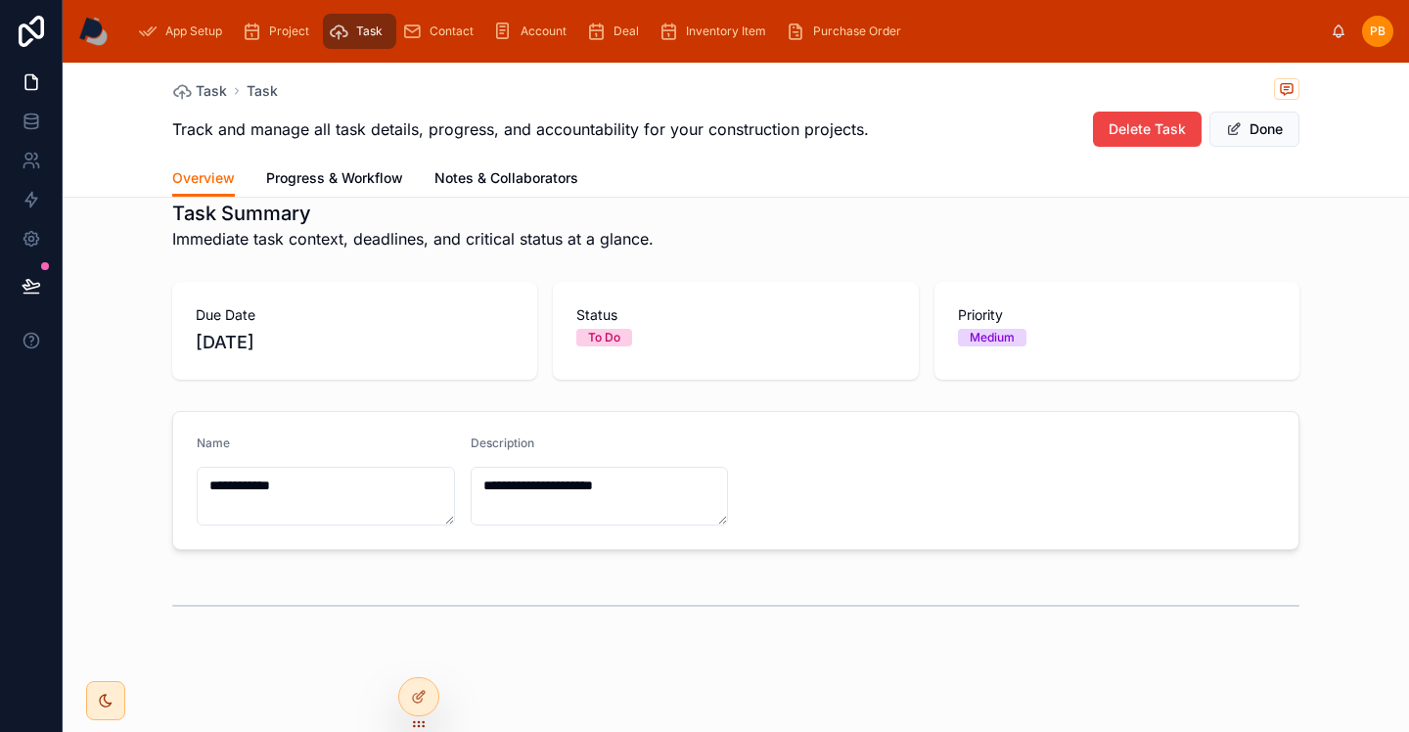
scroll to position [61, 0]
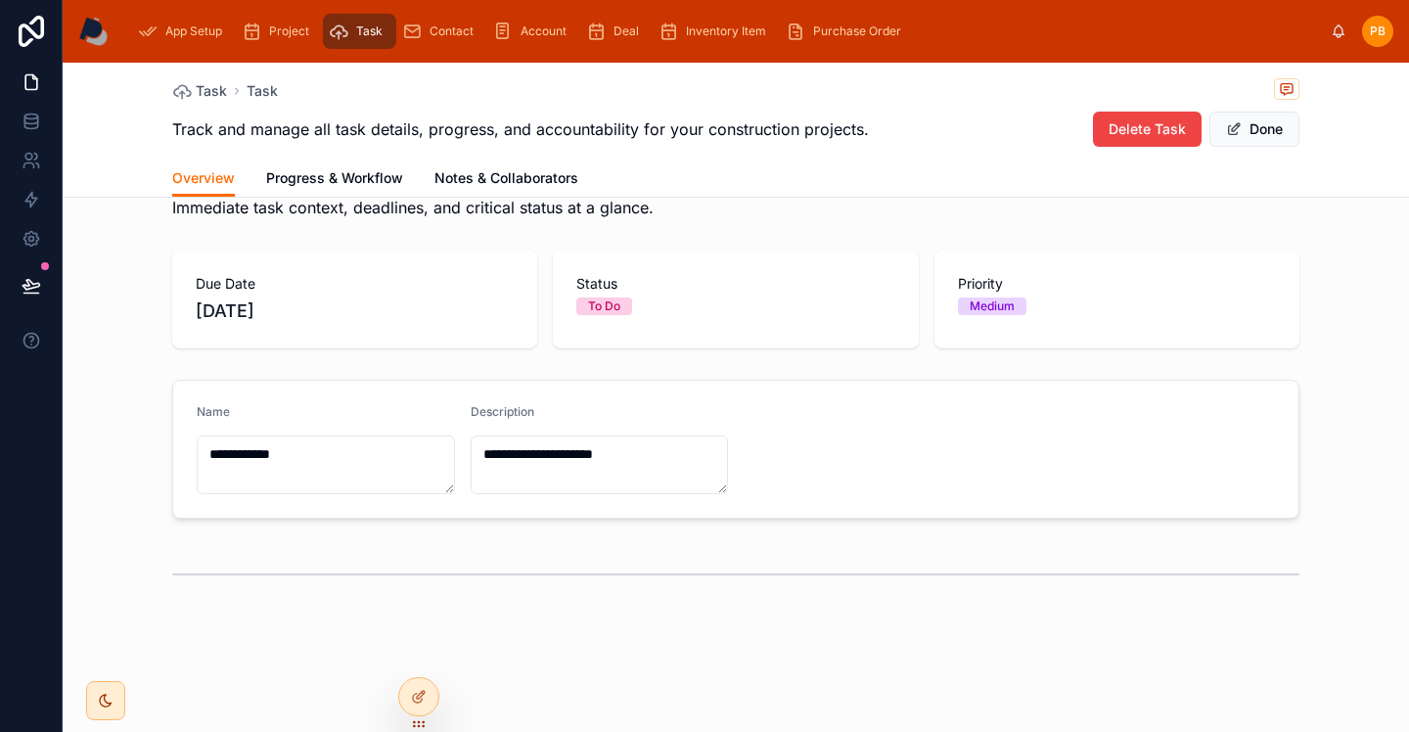
click at [603, 302] on div "To Do" at bounding box center [604, 306] width 32 height 18
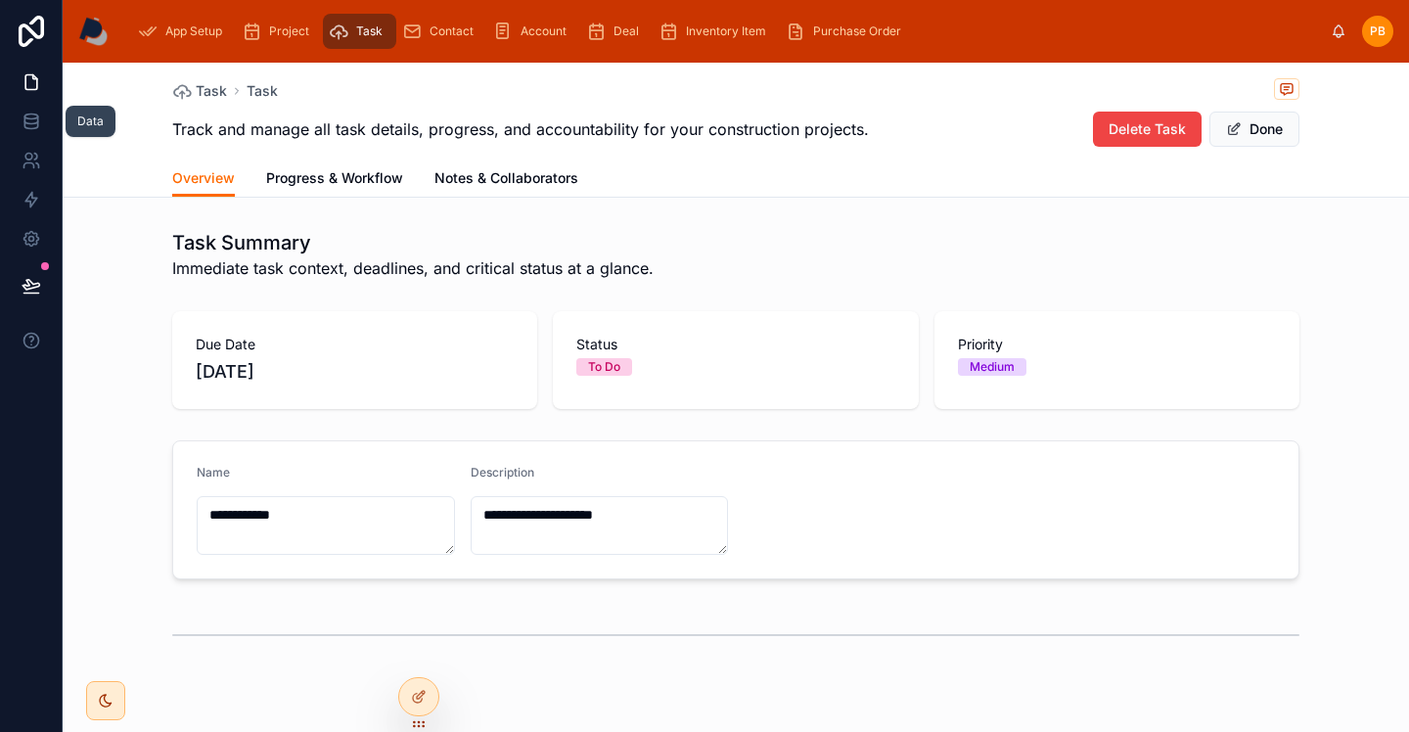
click at [37, 130] on icon at bounding box center [32, 122] width 20 height 20
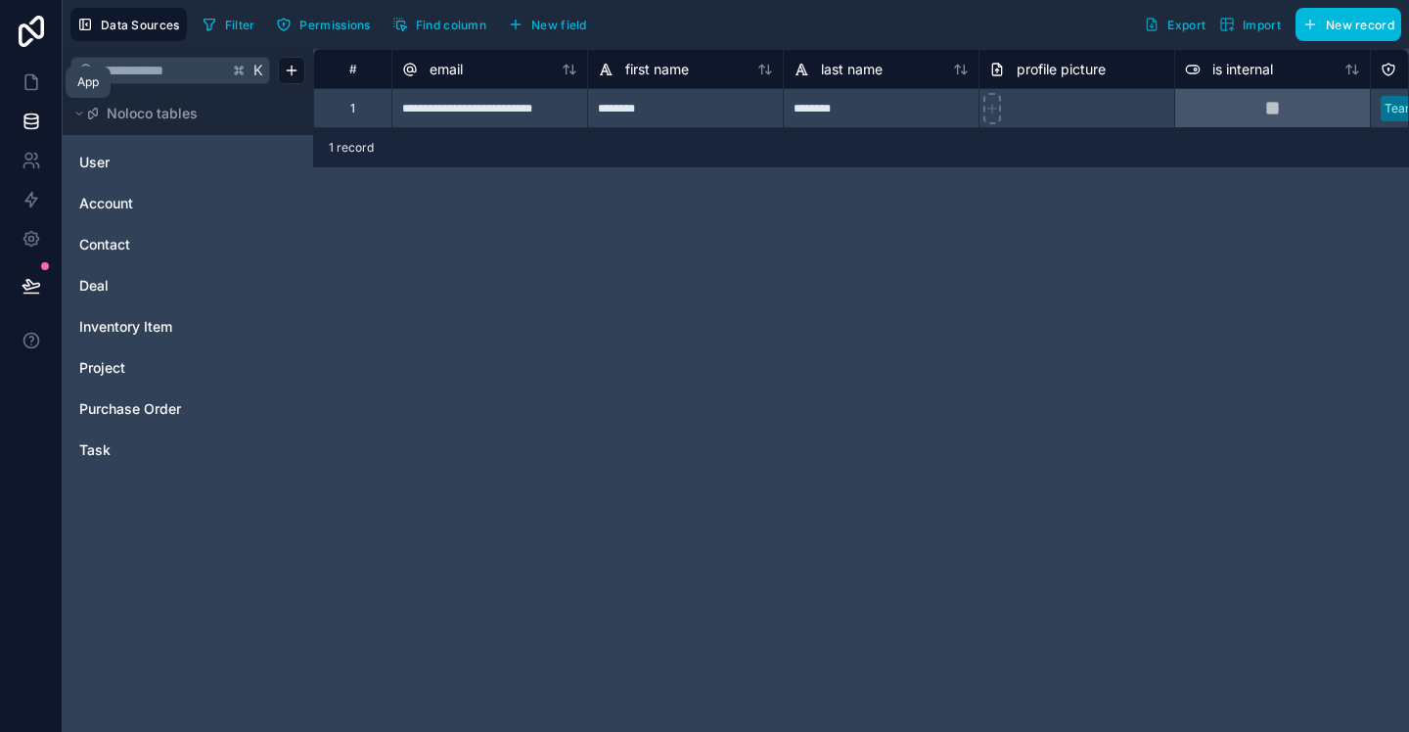
click at [25, 75] on icon at bounding box center [31, 82] width 12 height 15
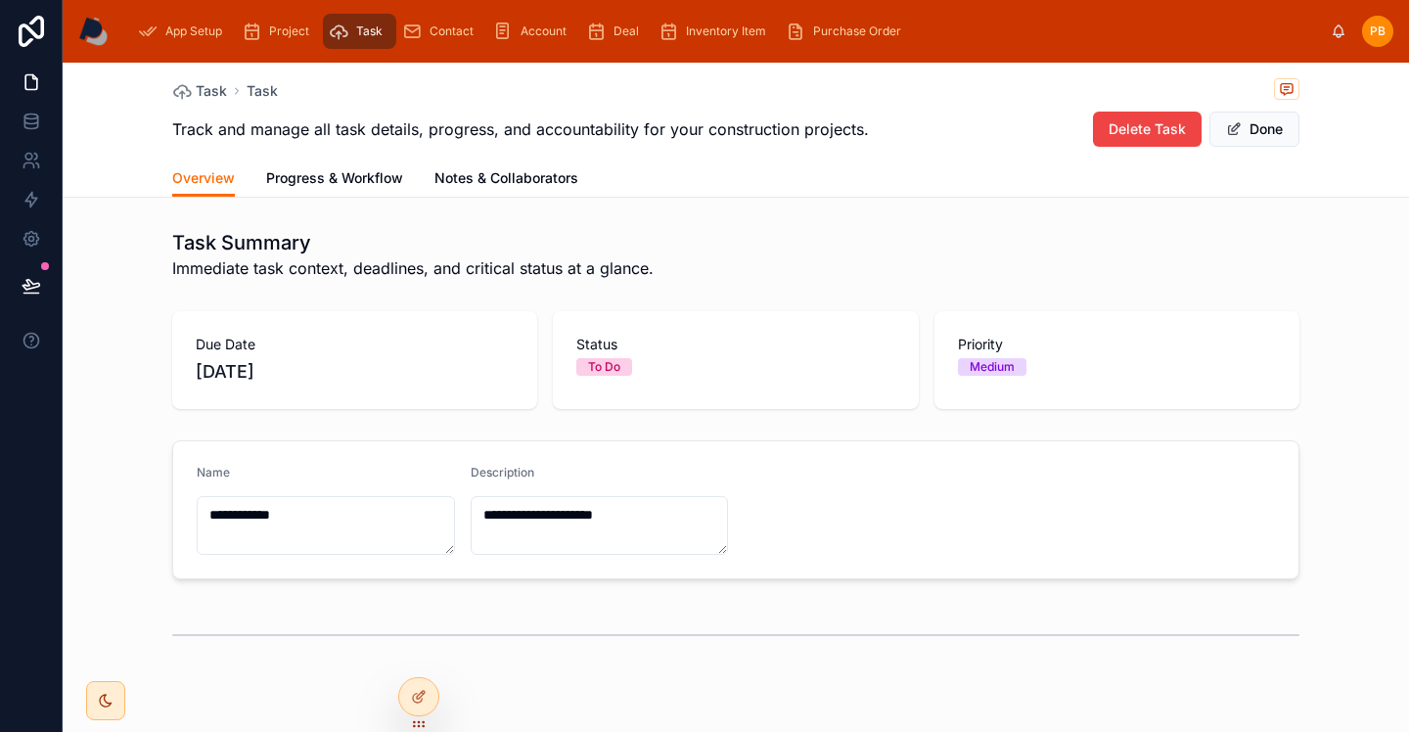
click at [452, 34] on span "Contact" at bounding box center [452, 31] width 44 height 16
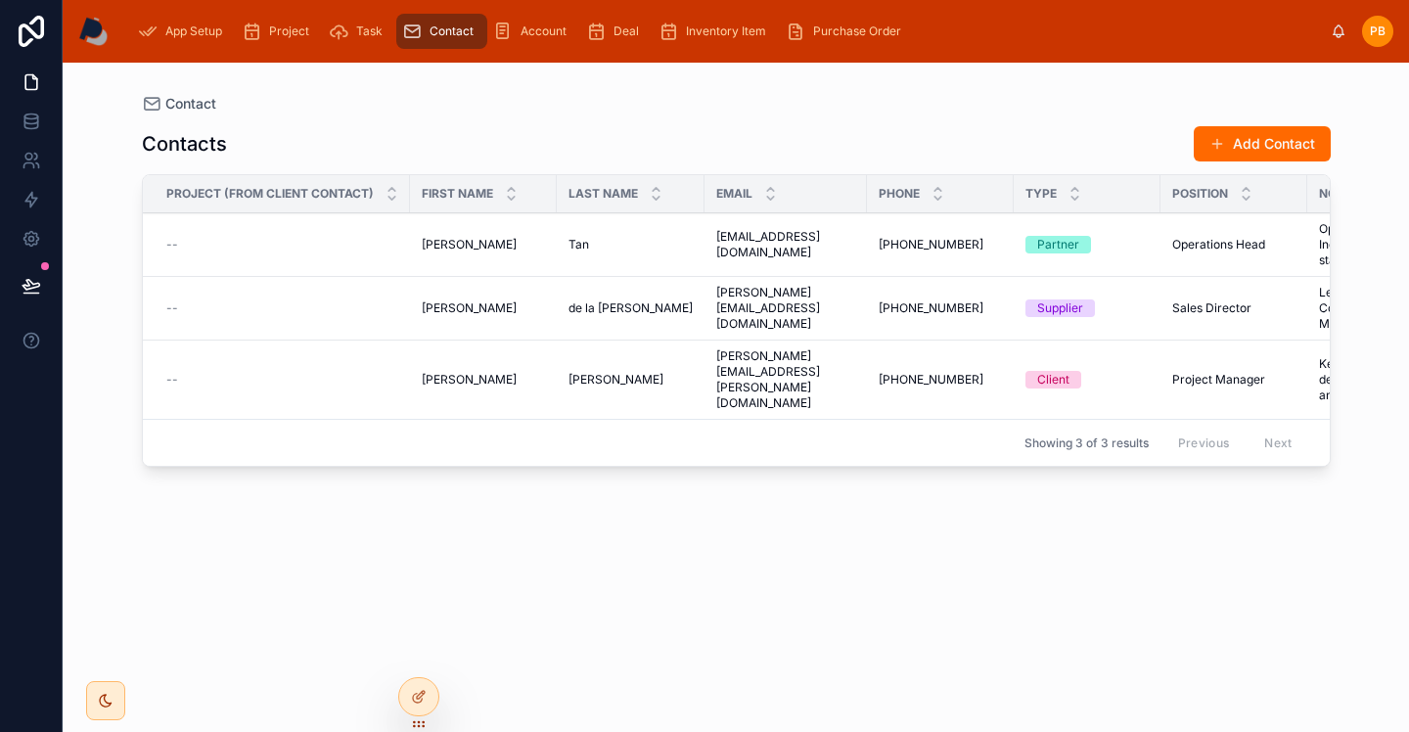
click at [534, 37] on span "Account" at bounding box center [544, 31] width 46 height 16
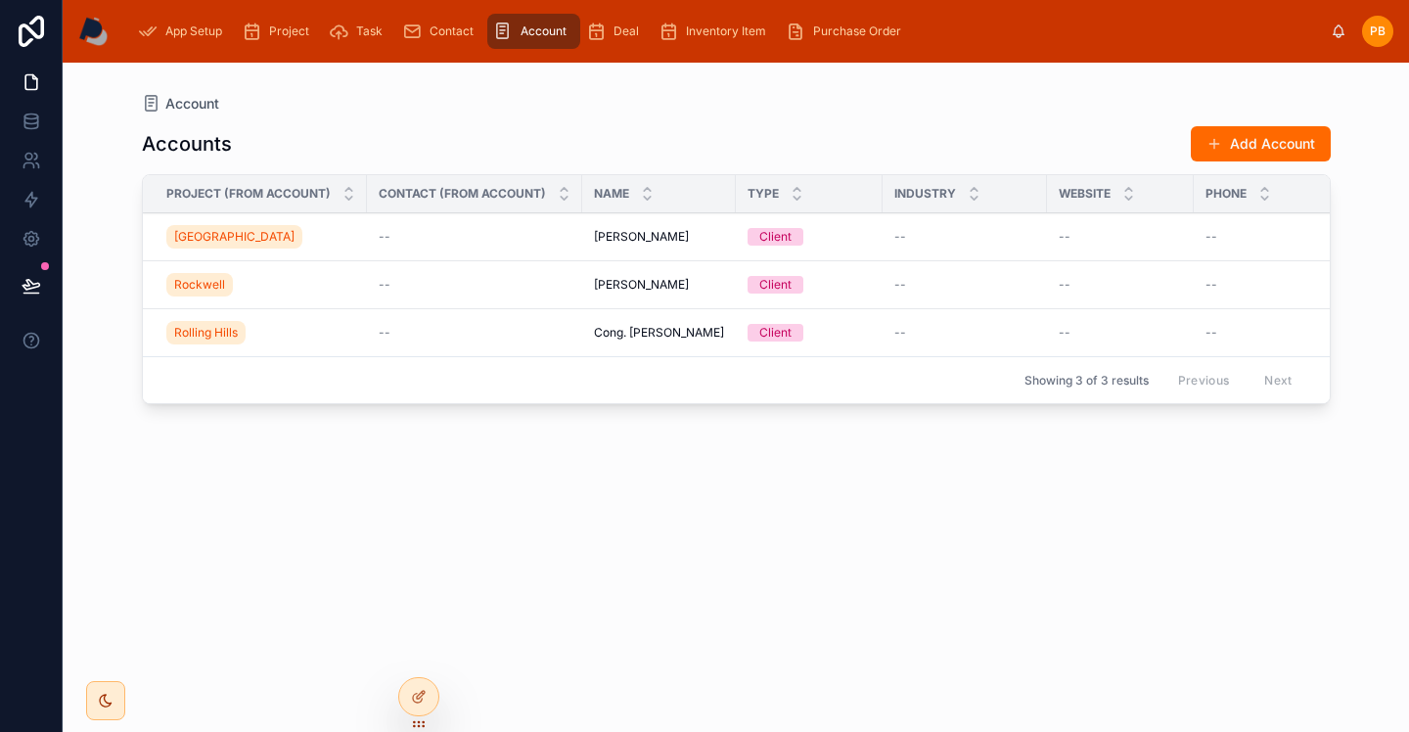
click at [723, 35] on span "Inventory Item" at bounding box center [726, 31] width 80 height 16
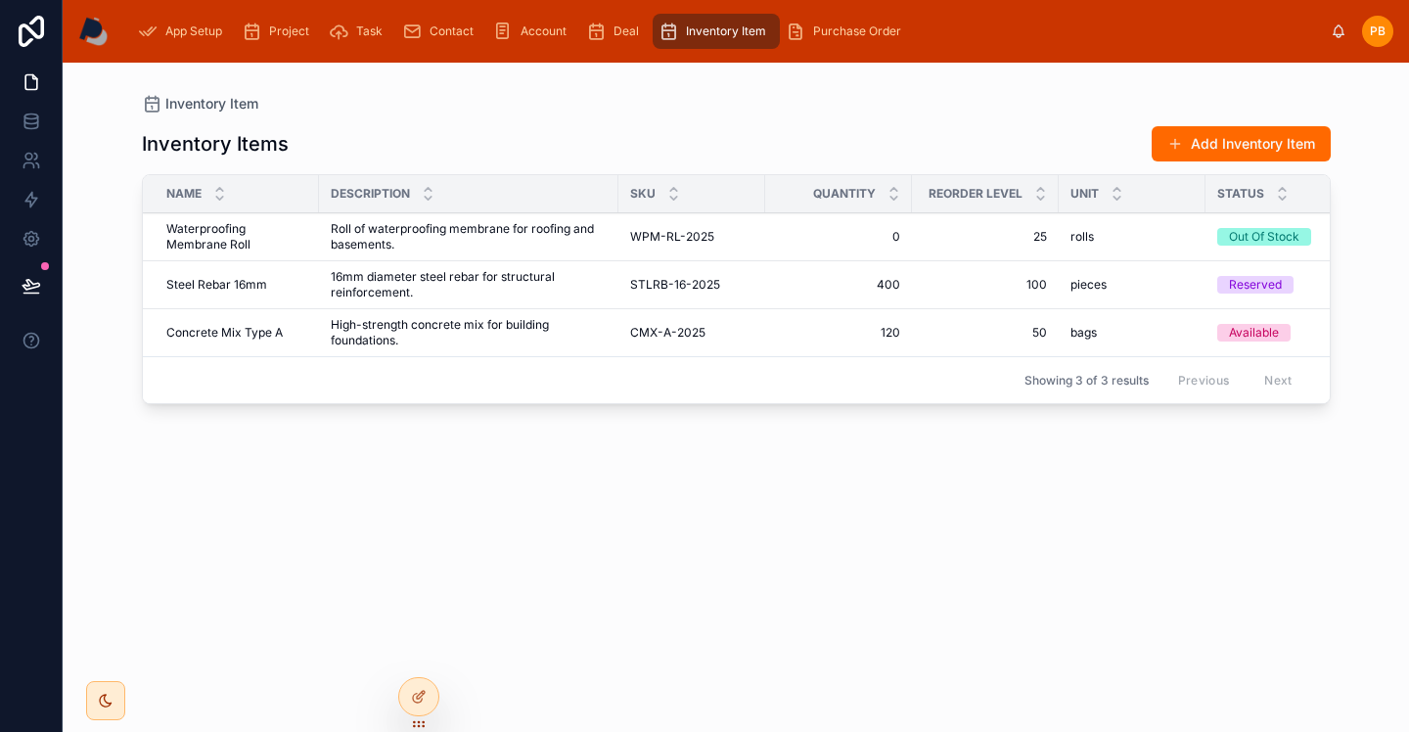
click at [363, 34] on span "Task" at bounding box center [369, 31] width 26 height 16
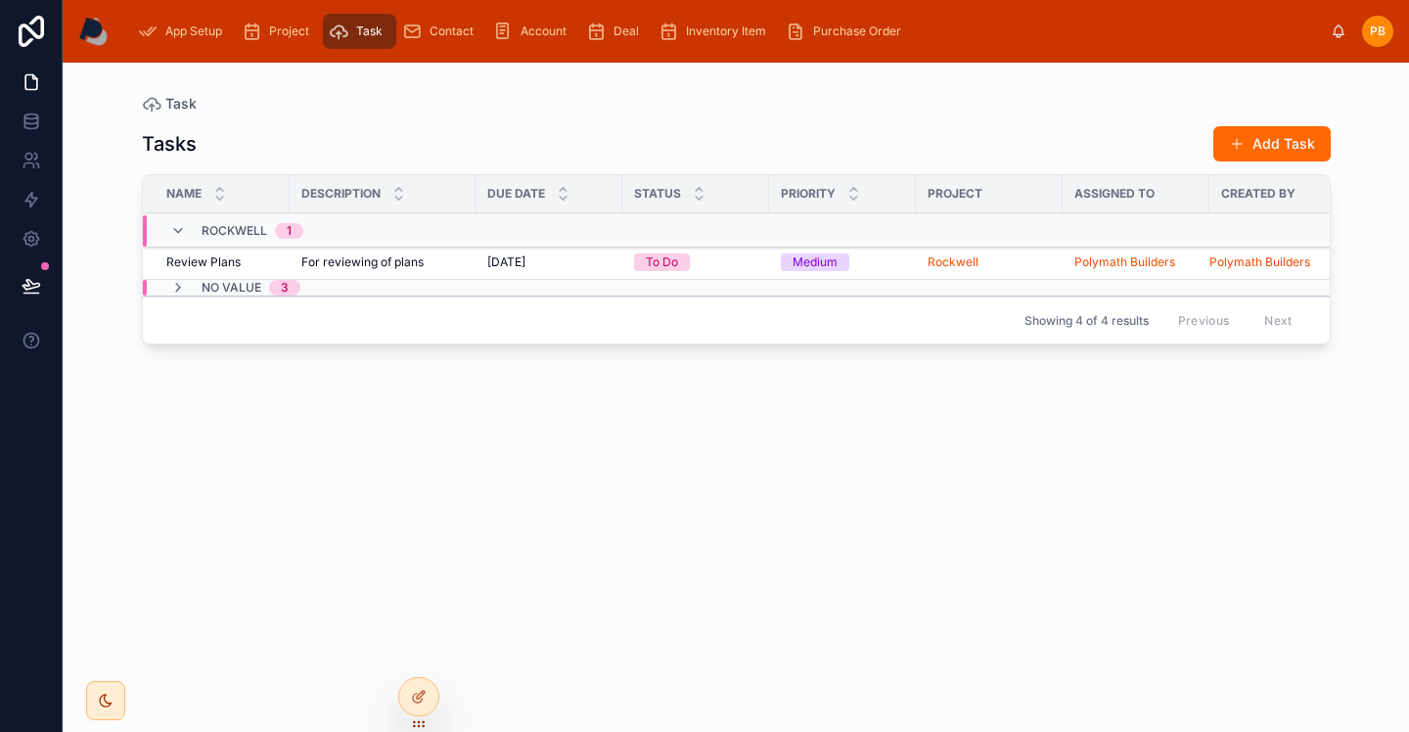
click at [261, 23] on icon "scrollable content" at bounding box center [252, 32] width 20 height 20
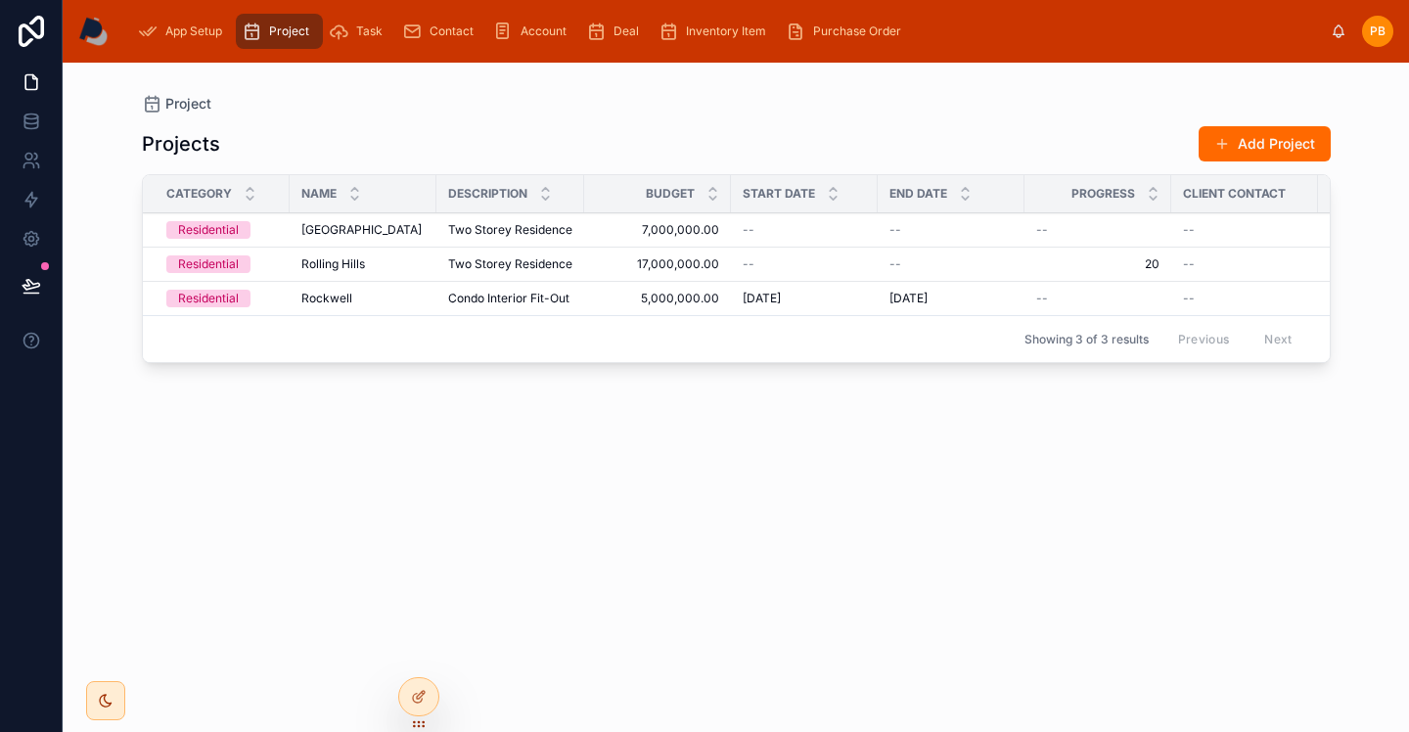
click at [361, 37] on span "Task" at bounding box center [369, 31] width 26 height 16
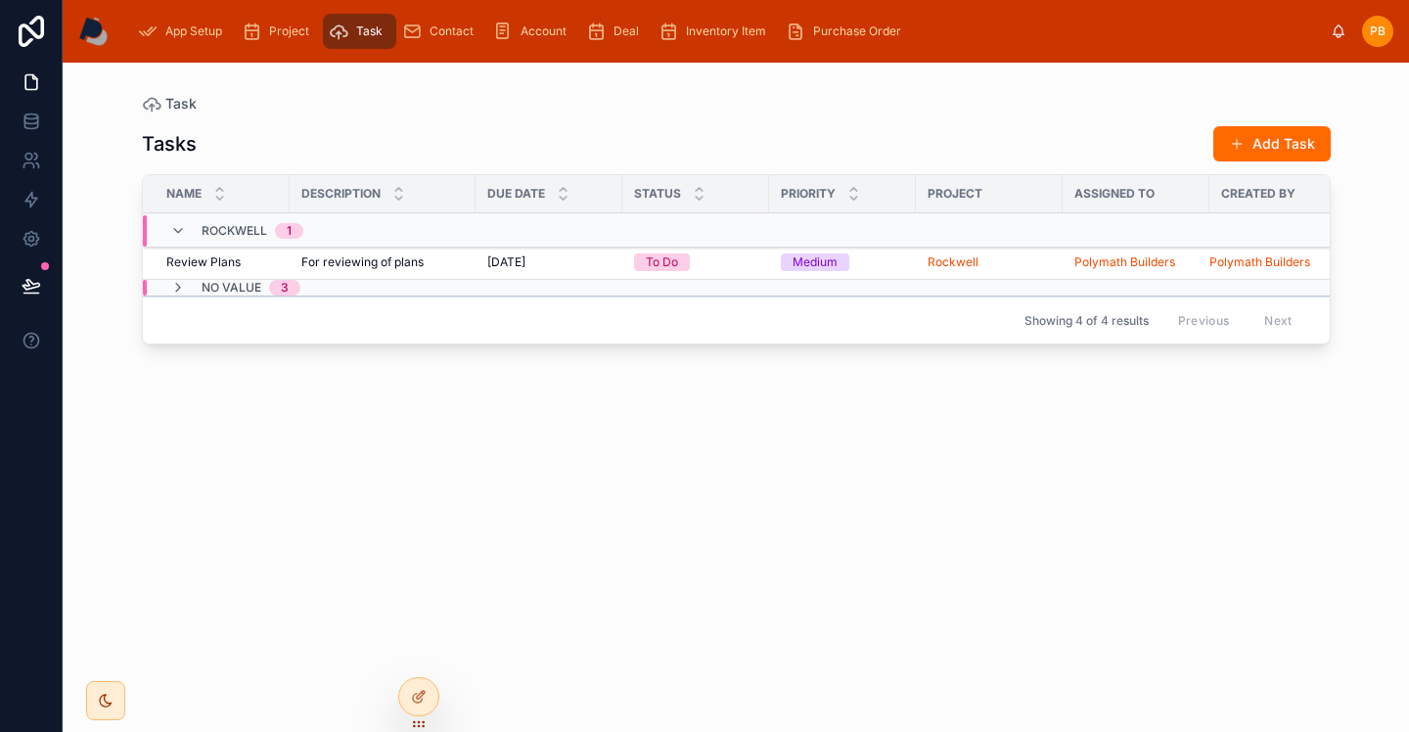
click at [179, 232] on icon at bounding box center [178, 231] width 16 height 16
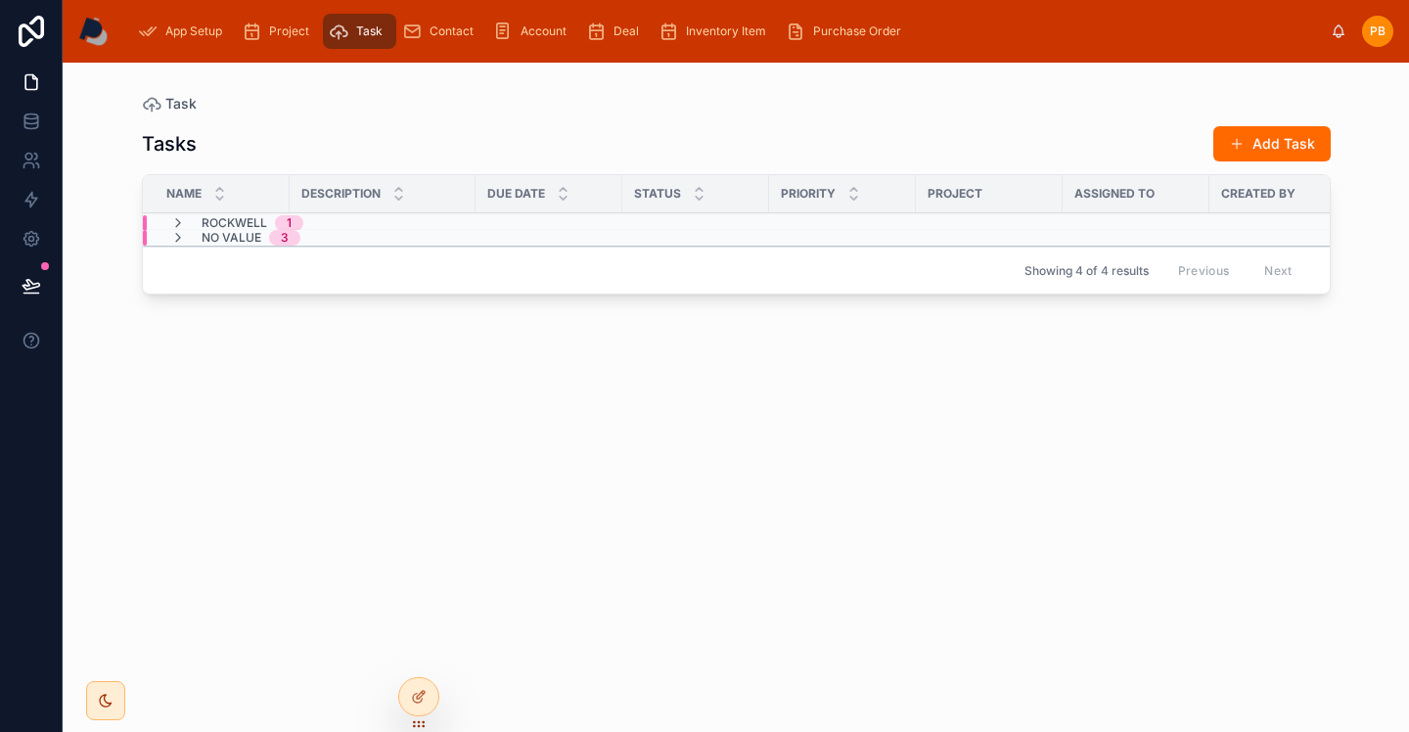
click at [179, 232] on icon at bounding box center [178, 238] width 16 height 16
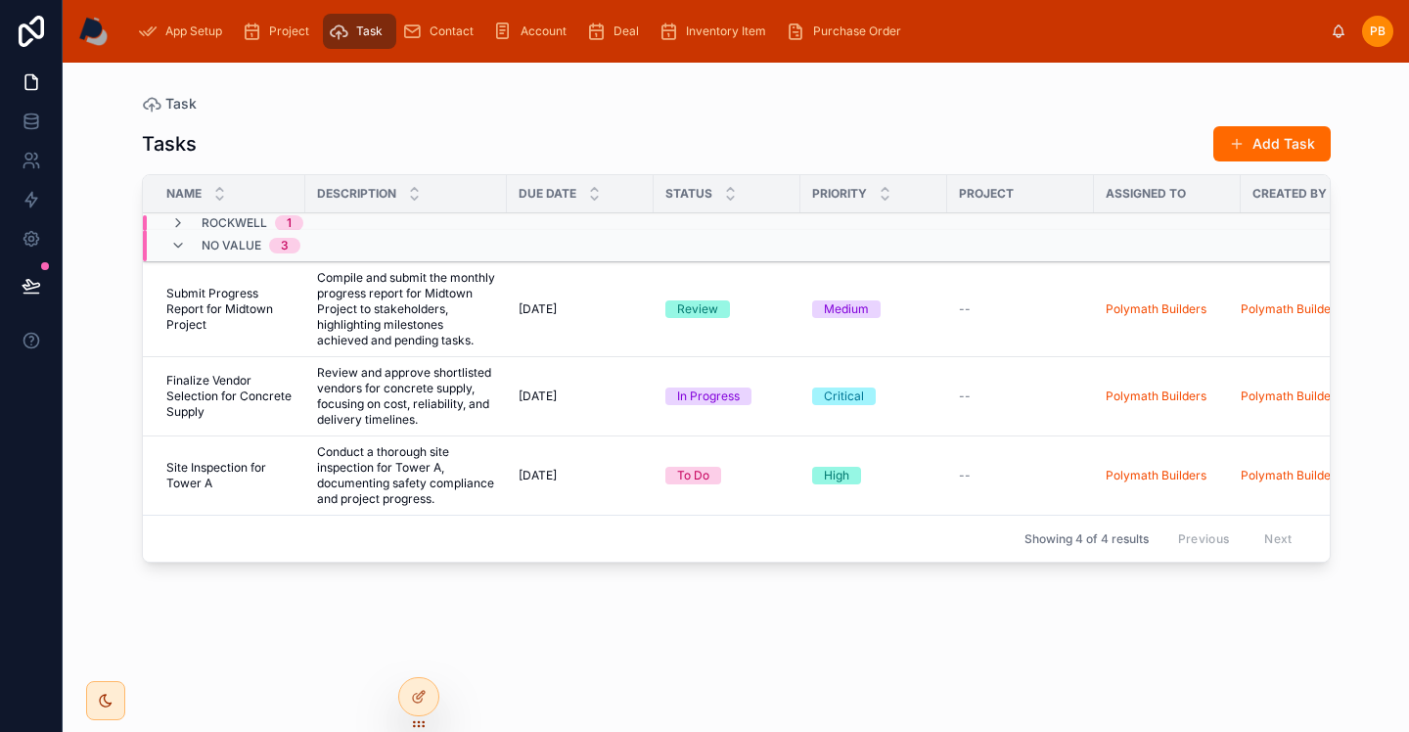
click at [180, 246] on icon at bounding box center [178, 246] width 16 height 16
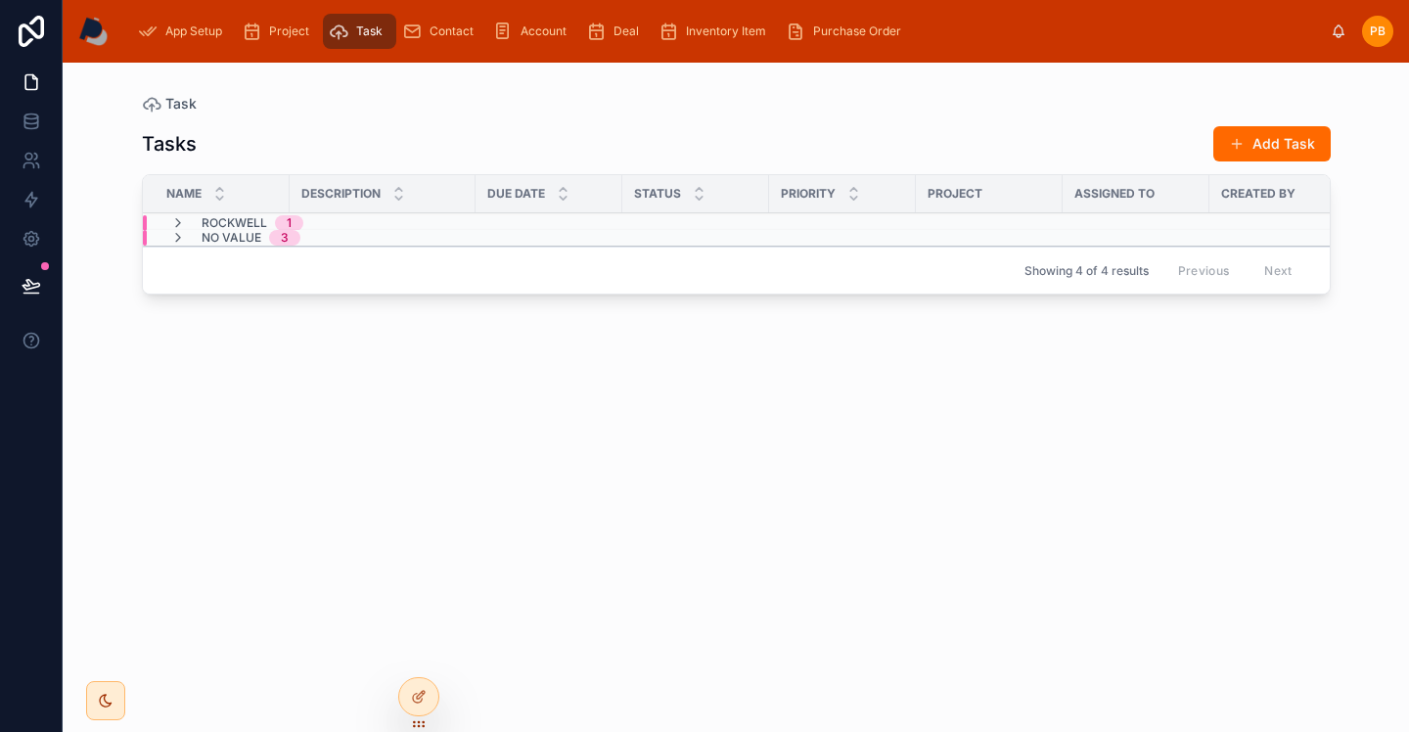
click at [180, 247] on div "Showing 4 of 4 results Previous Next" at bounding box center [736, 270] width 1187 height 47
click at [180, 236] on icon at bounding box center [178, 238] width 16 height 16
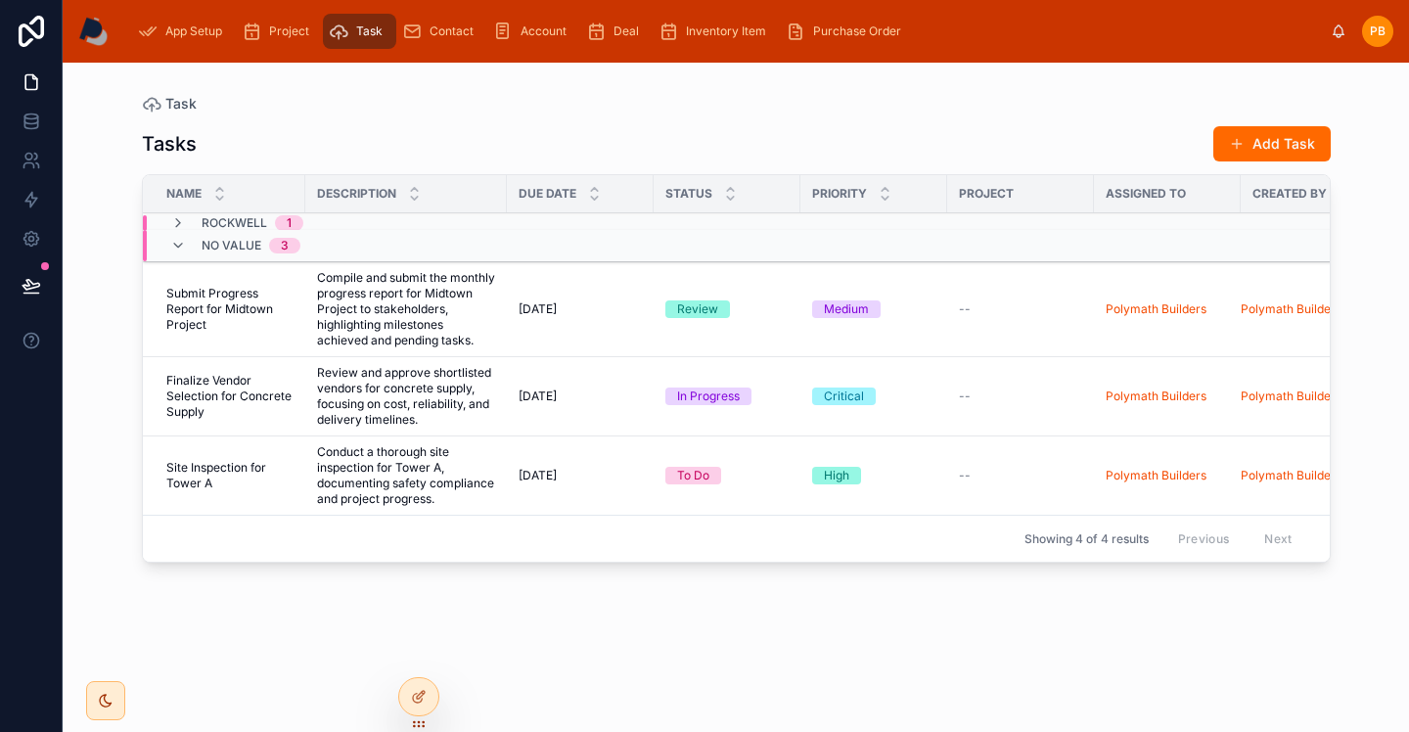
click at [180, 226] on icon at bounding box center [178, 223] width 16 height 16
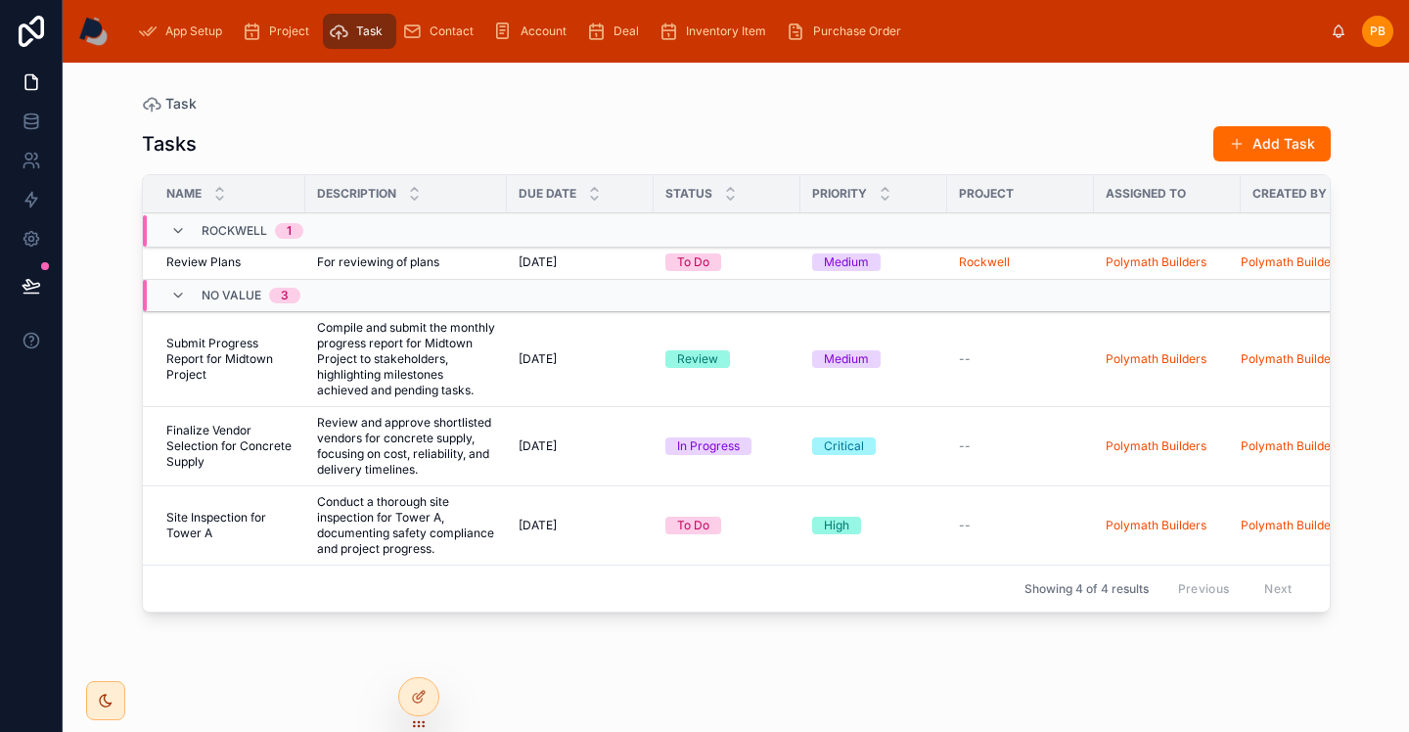
click at [860, 262] on div "Medium" at bounding box center [846, 262] width 45 height 18
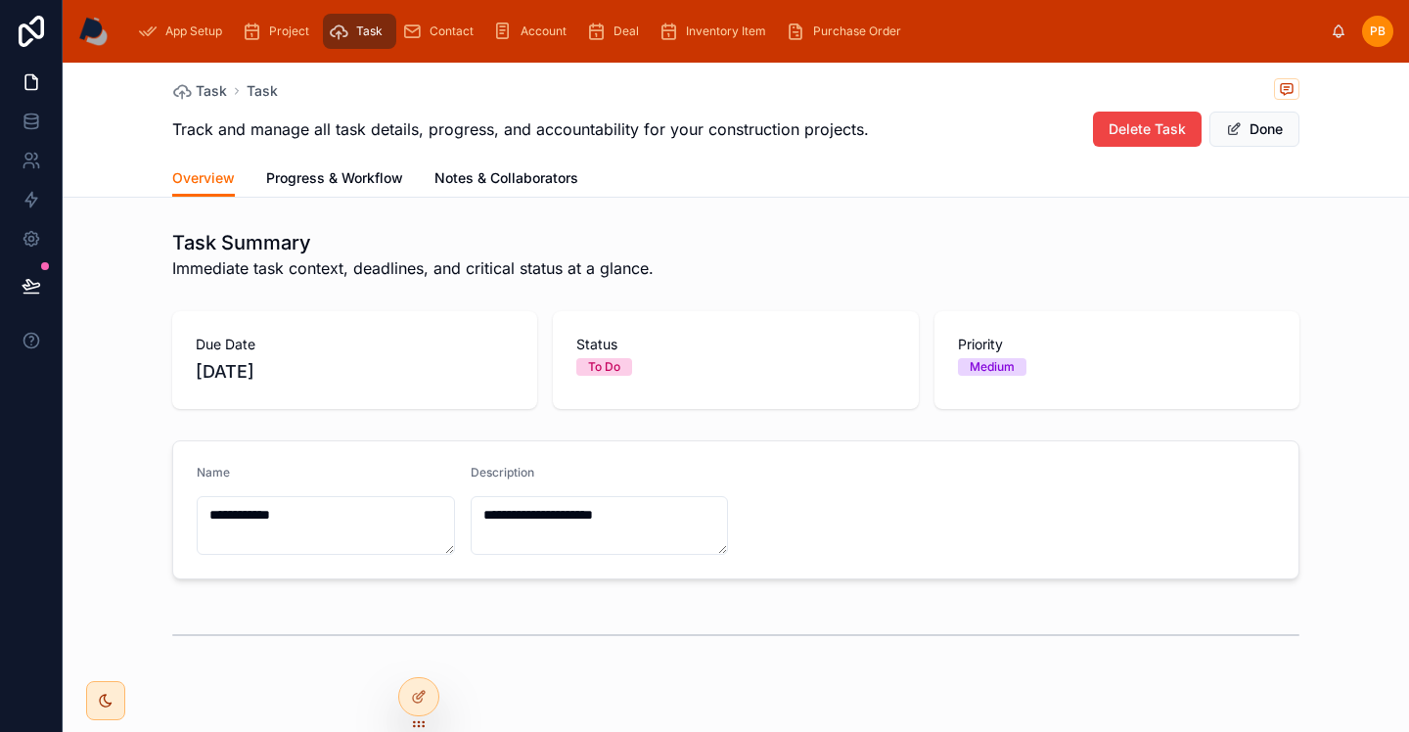
click at [1006, 369] on div "Medium" at bounding box center [992, 367] width 45 height 18
drag, startPoint x: 1006, startPoint y: 369, endPoint x: 931, endPoint y: 351, distance: 77.4
click at [1006, 369] on div "Medium" at bounding box center [992, 367] width 45 height 18
click at [324, 172] on span "Progress & Workflow" at bounding box center [334, 178] width 137 height 20
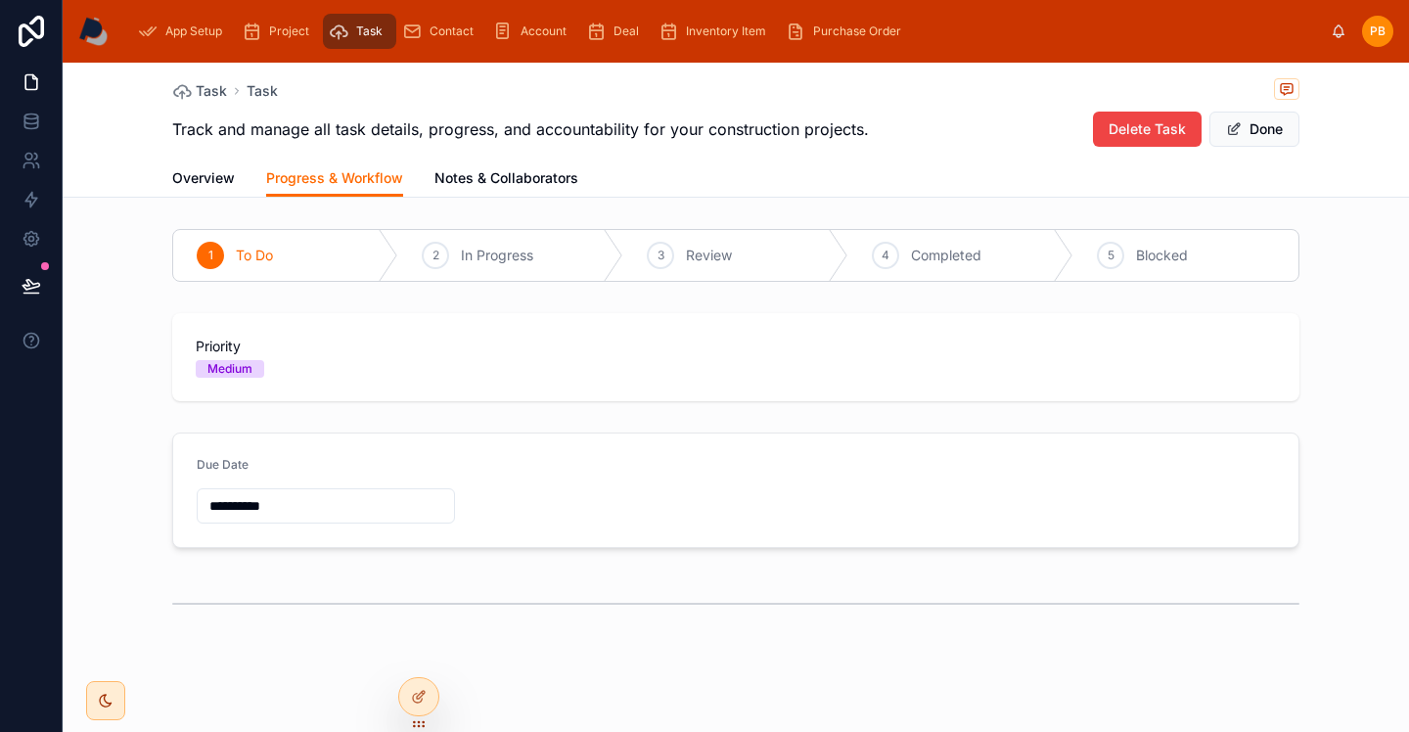
click at [505, 263] on span "In Progress" at bounding box center [497, 256] width 72 height 20
click at [727, 260] on span "Review" at bounding box center [709, 256] width 46 height 20
click at [214, 185] on span "Overview" at bounding box center [203, 178] width 63 height 20
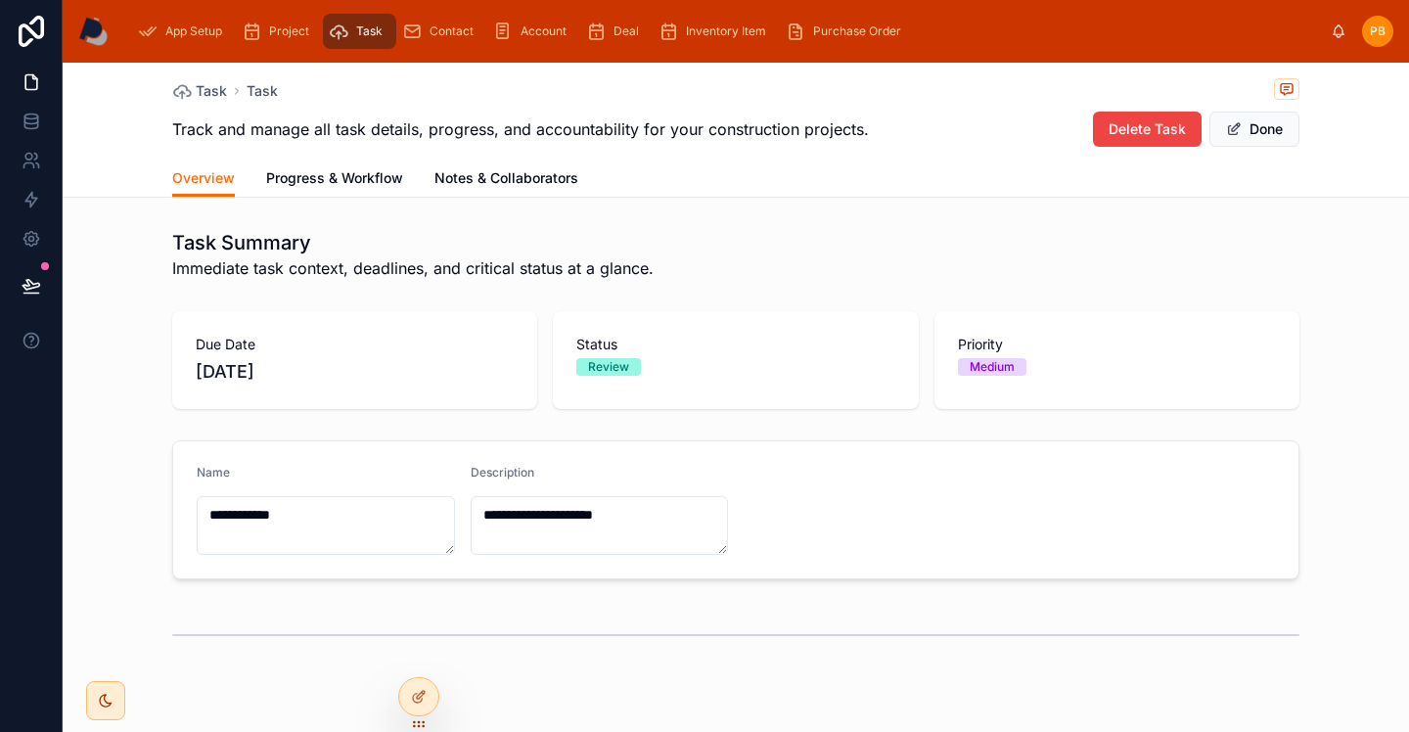
click at [386, 177] on span "Progress & Workflow" at bounding box center [334, 178] width 137 height 20
